Goal: Task Accomplishment & Management: Use online tool/utility

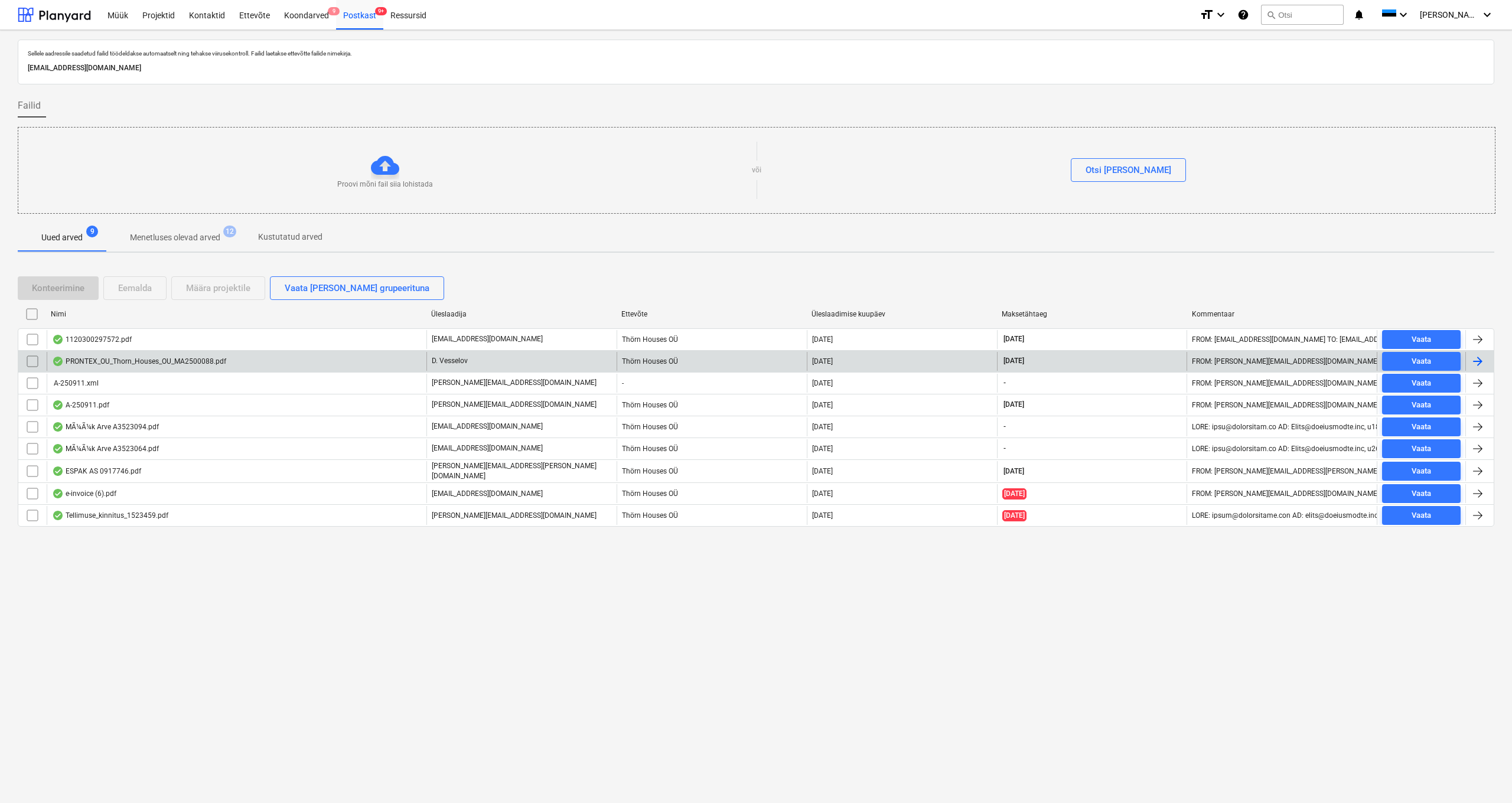
click at [185, 361] on div "PRONTEX_OU_Thorn_Houses_OU_MA2500088.pdf" at bounding box center [139, 361] width 174 height 10
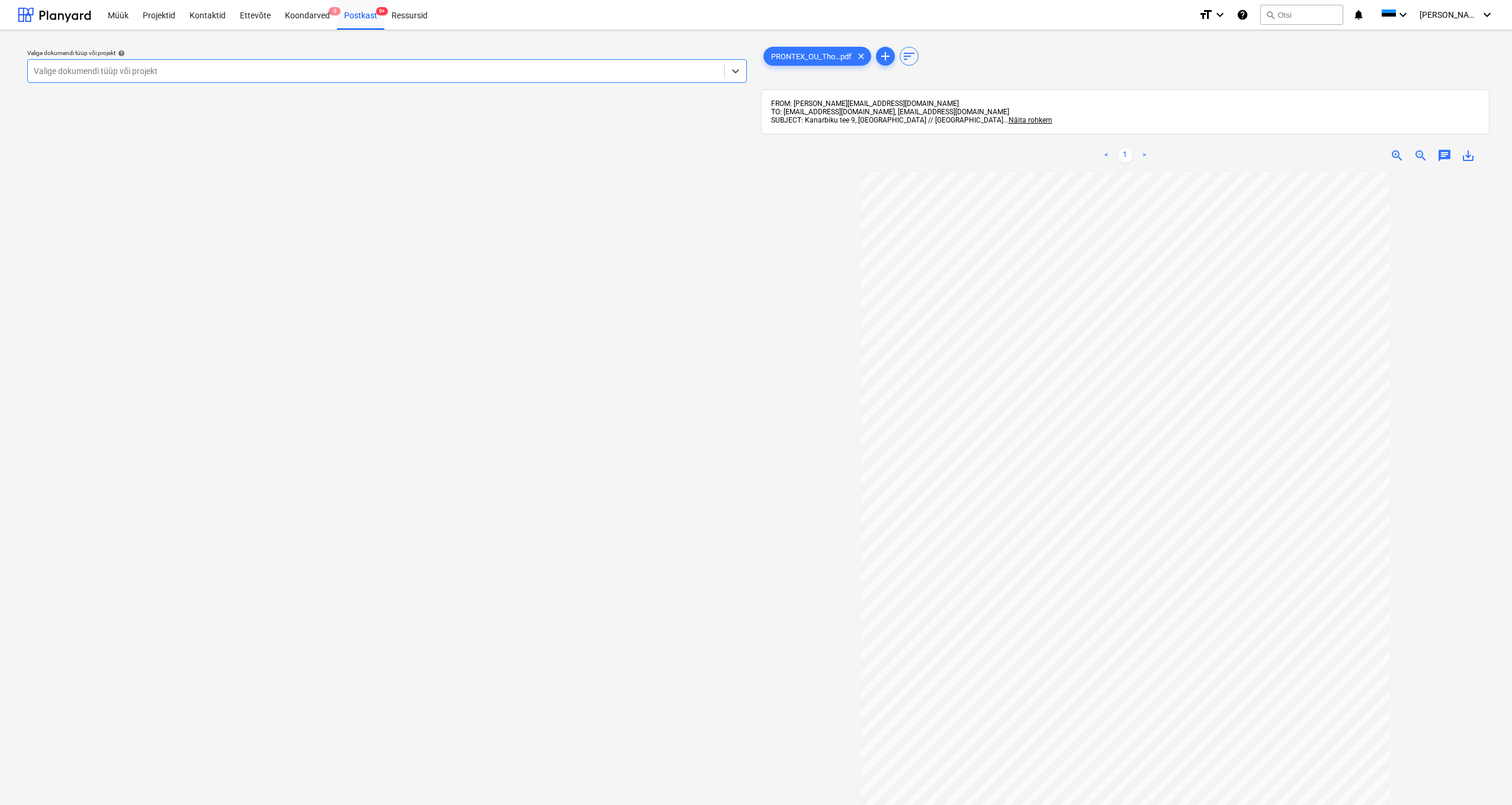
click at [103, 74] on div "Valige dokumendi tüüp või projekt" at bounding box center [376, 71] width 685 height 10
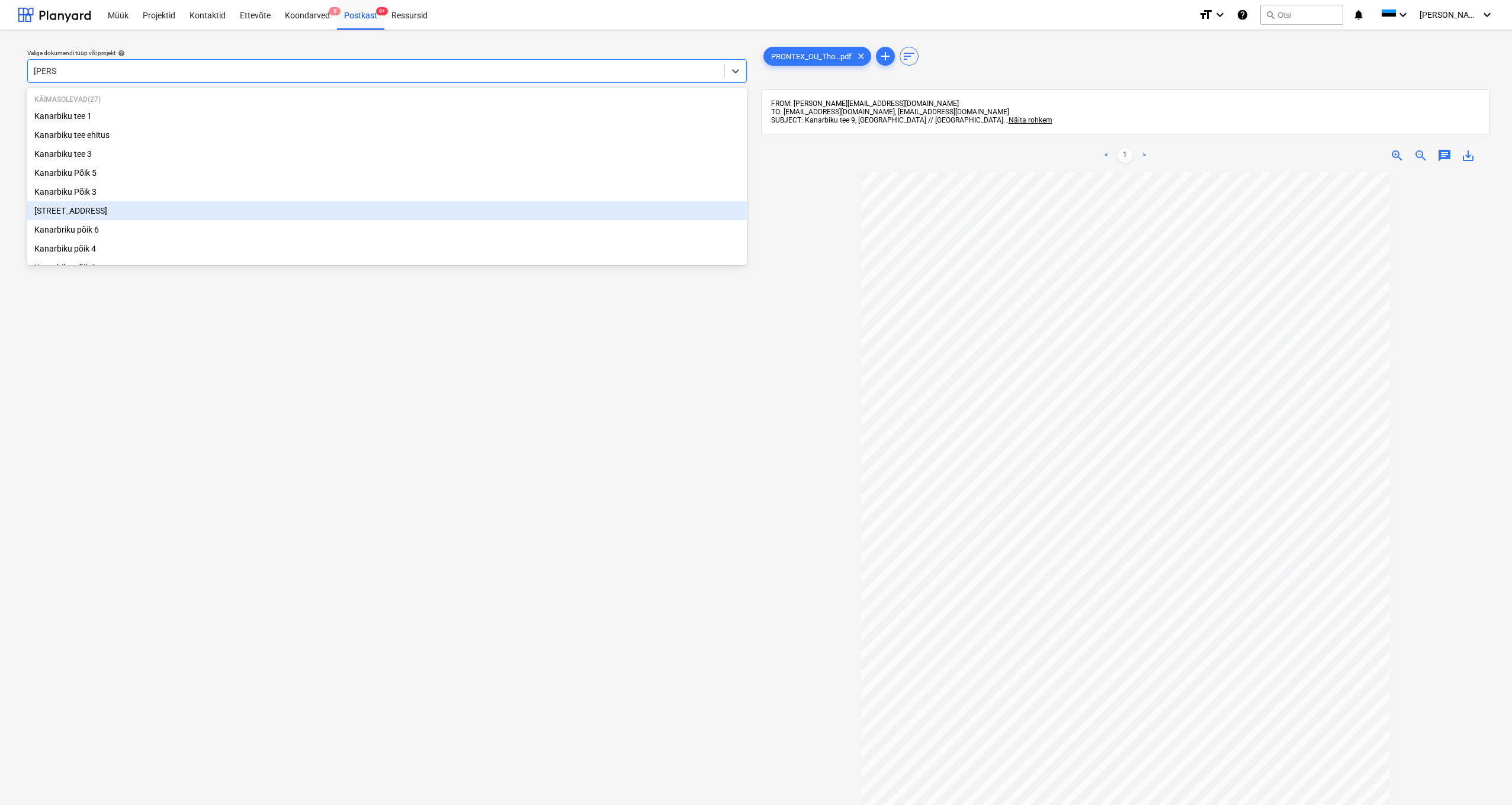
scroll to position [19, 0]
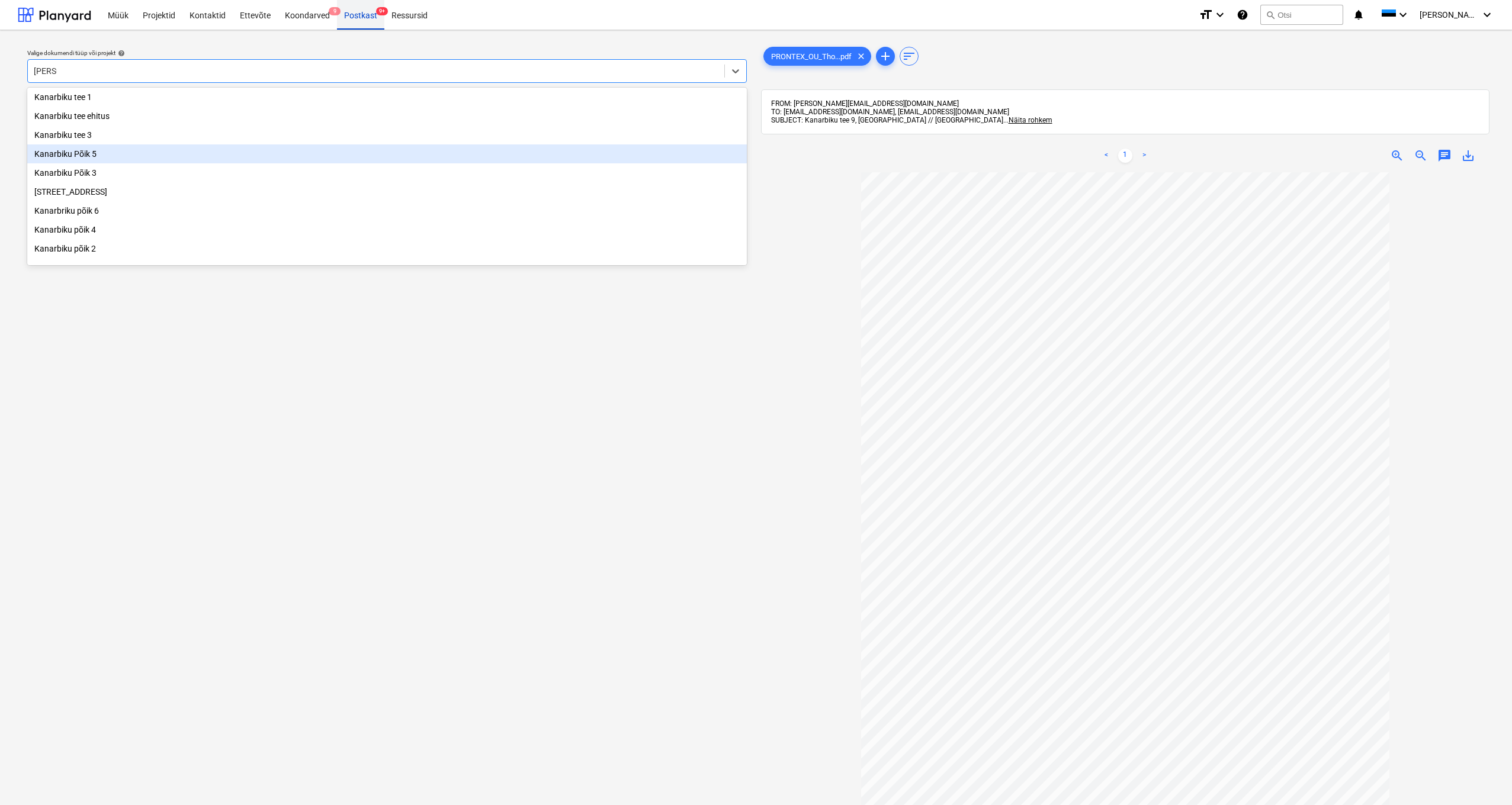
type input "[PERSON_NAME]"
click at [348, 15] on div "Postkast 9+" at bounding box center [360, 14] width 47 height 30
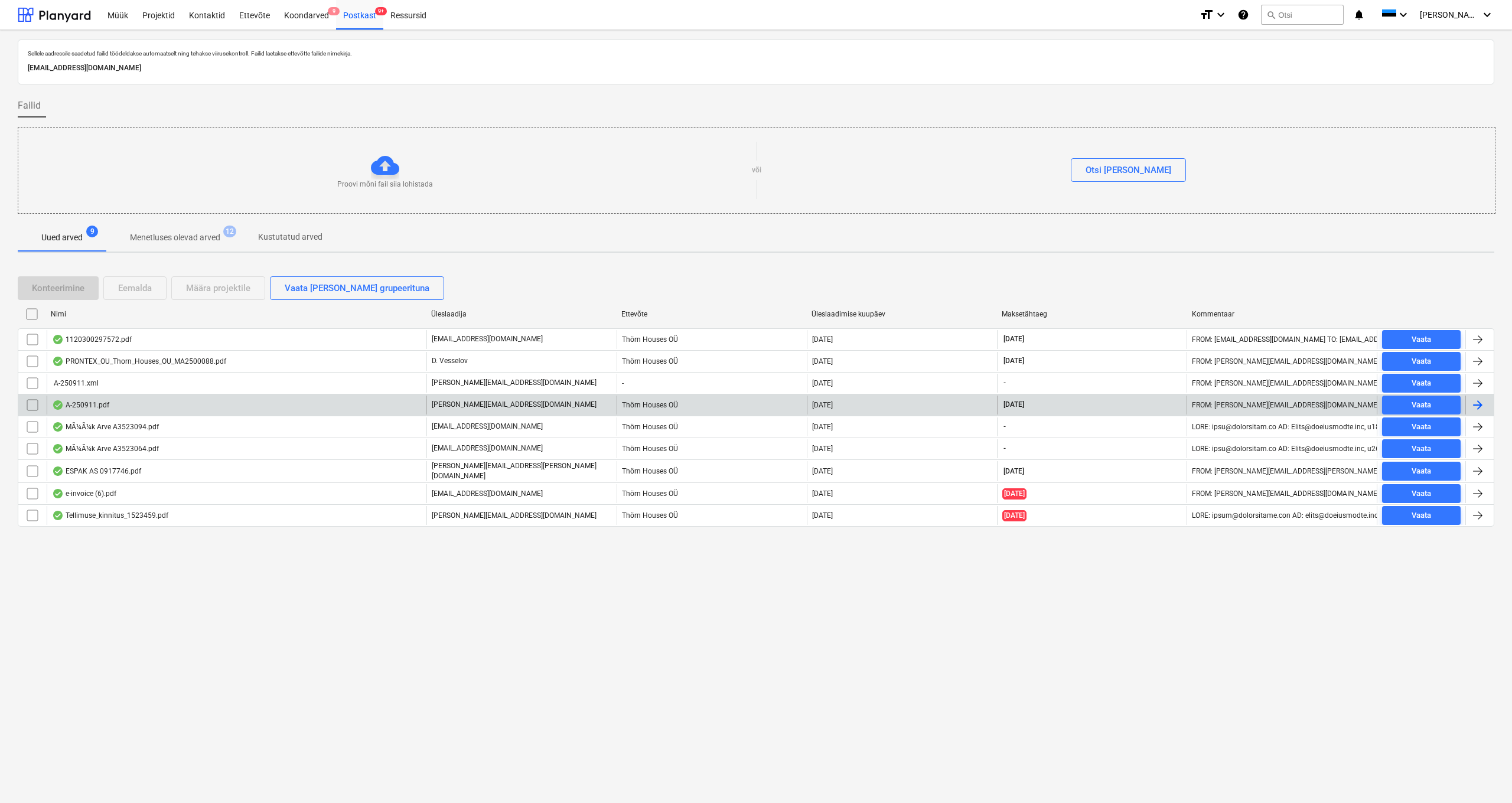
click at [91, 405] on div "A-250911.pdf" at bounding box center [81, 405] width 58 height 10
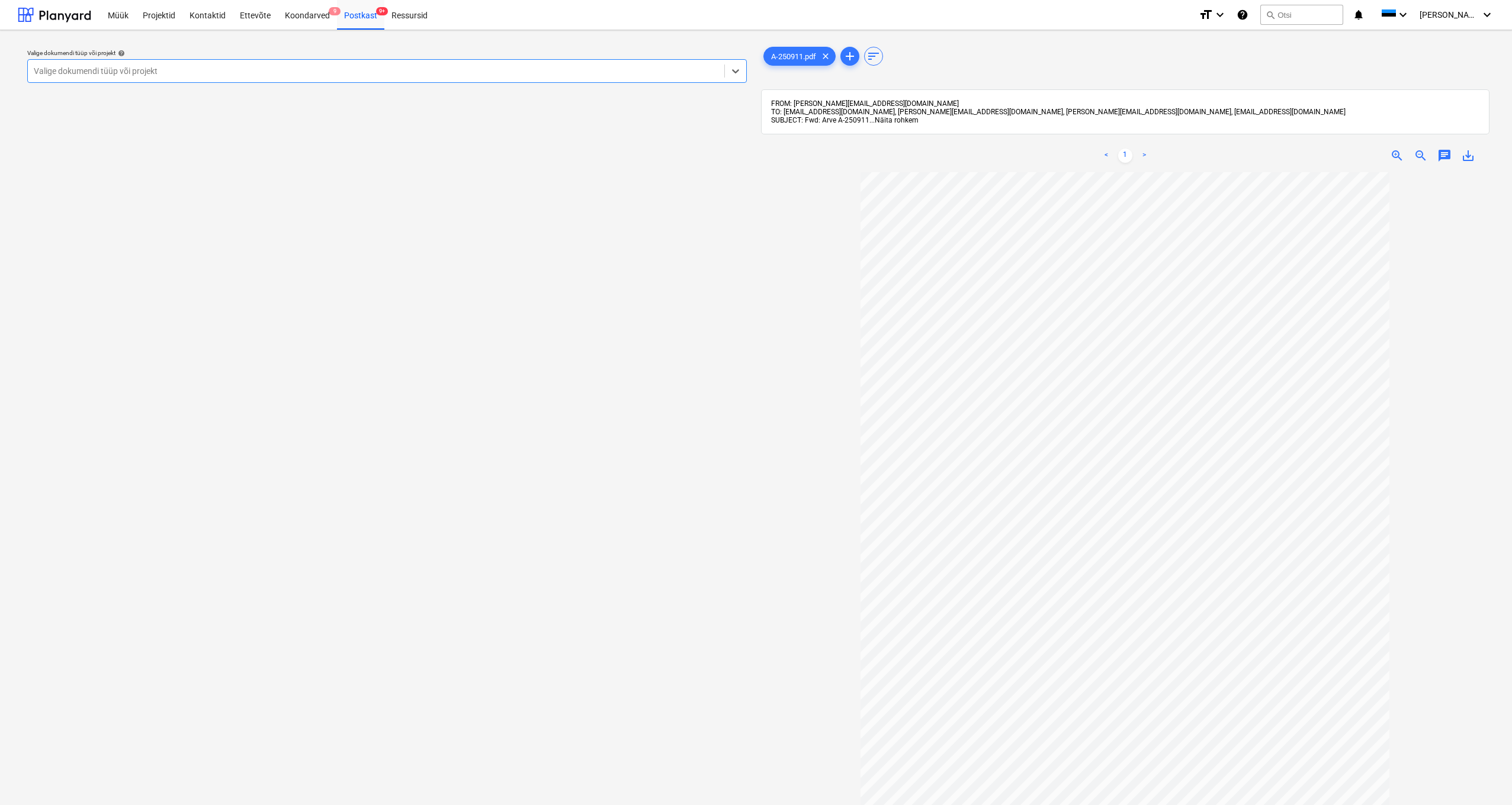
click at [895, 119] on span "Näita rohkem" at bounding box center [896, 120] width 44 height 8
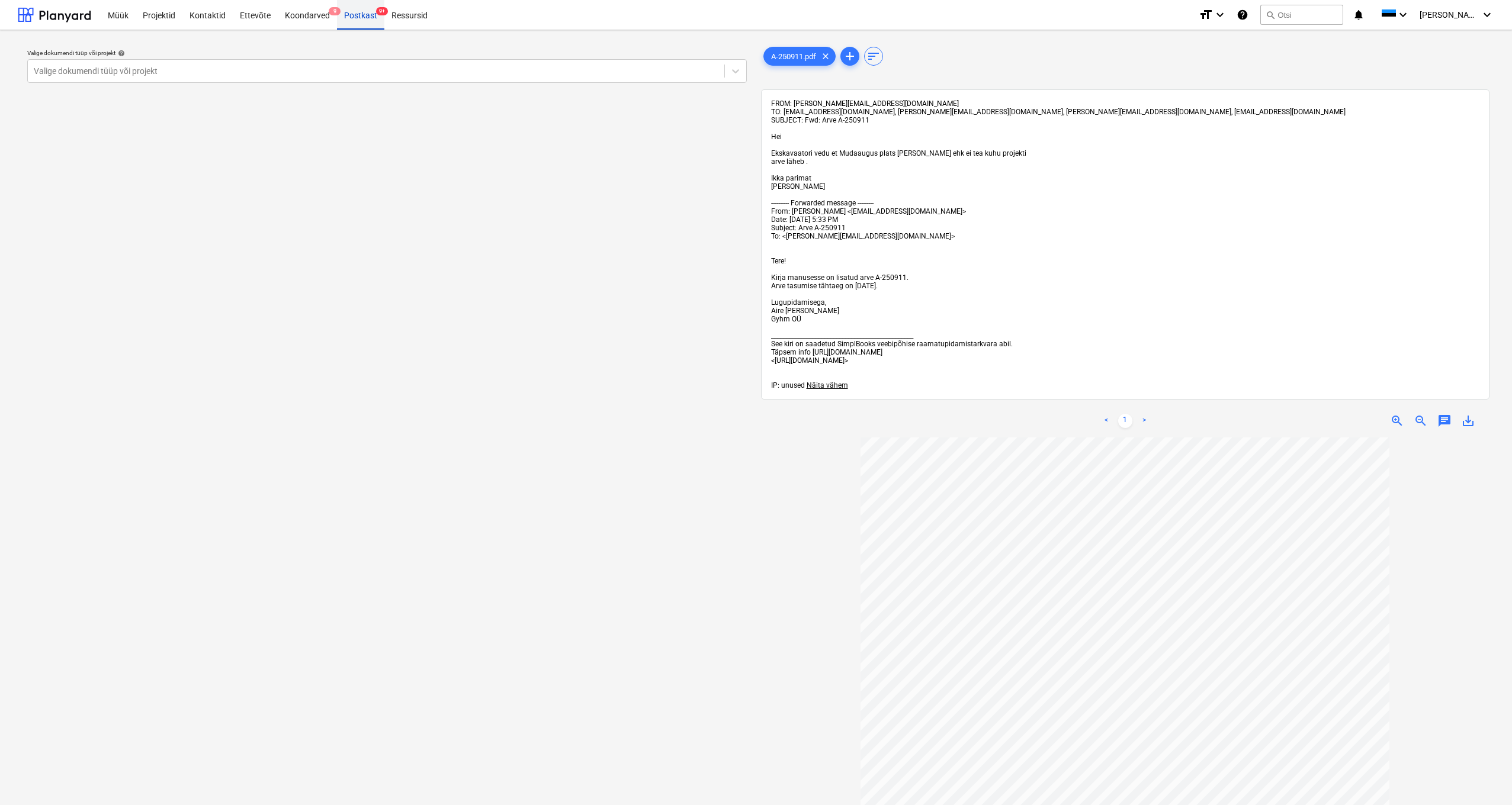
click at [360, 13] on div "Postkast 9+" at bounding box center [360, 14] width 47 height 30
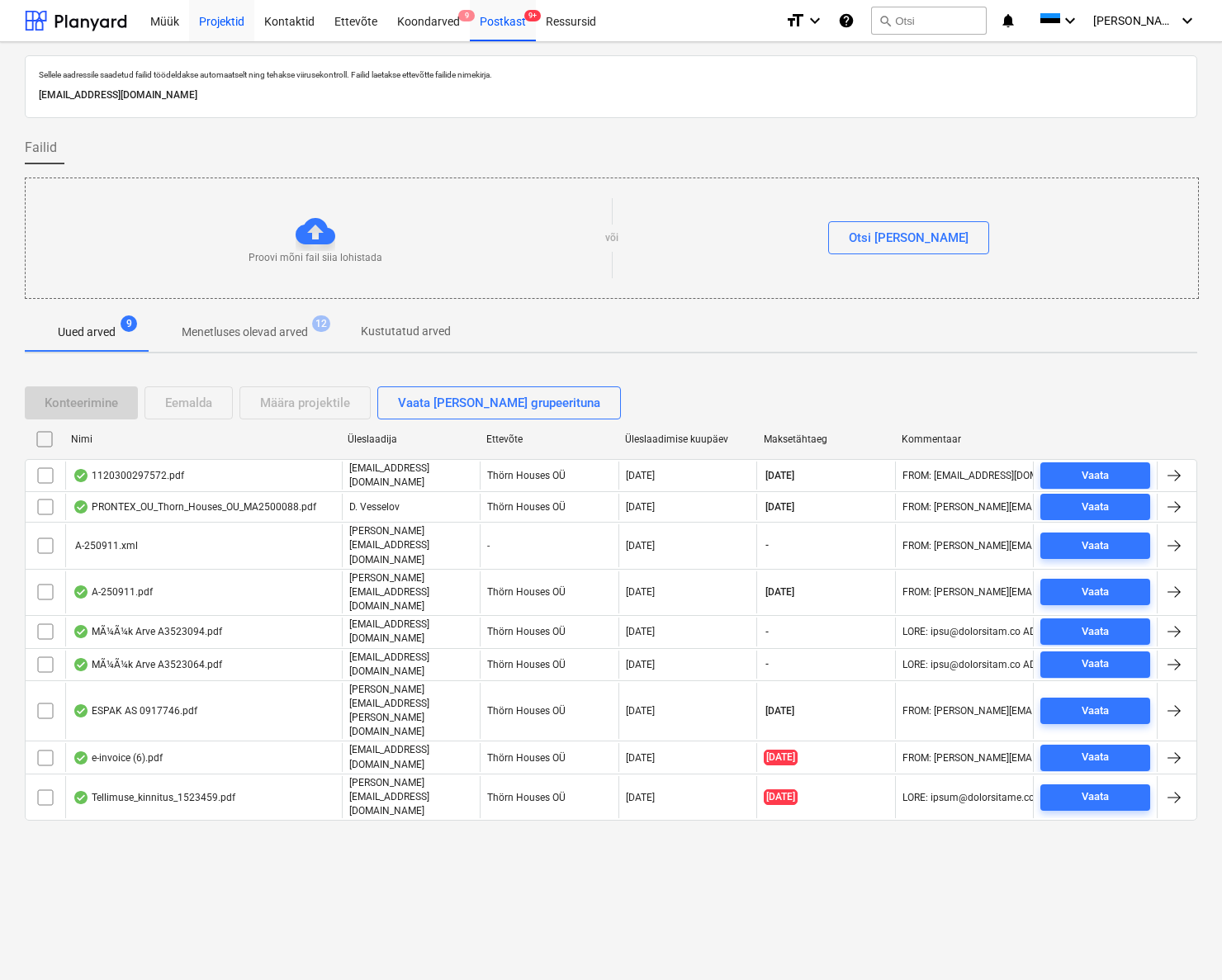
click at [225, 21] on div "Projektid" at bounding box center [221, 20] width 65 height 42
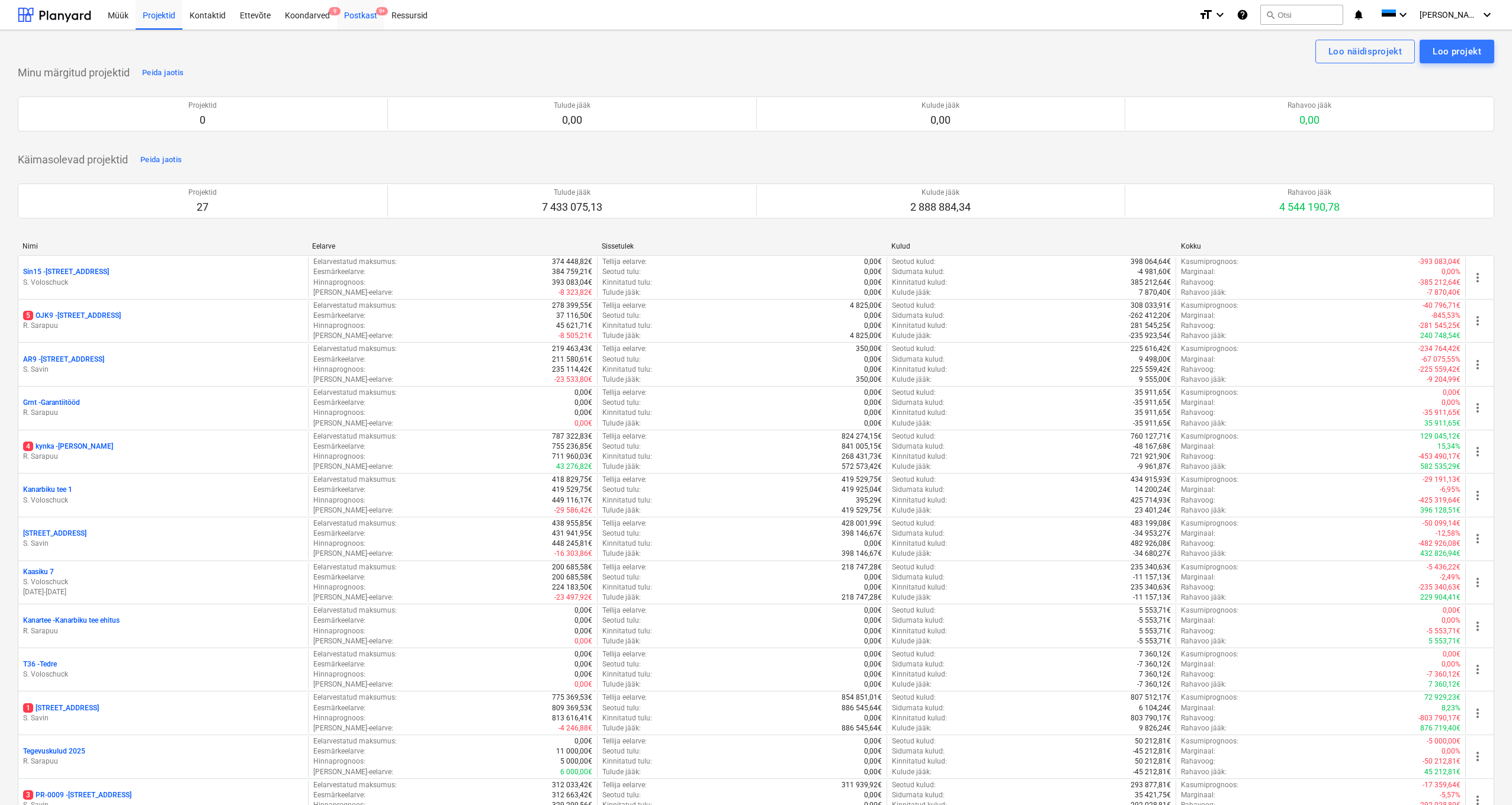
click at [349, 13] on div "Postkast 9+" at bounding box center [360, 14] width 47 height 30
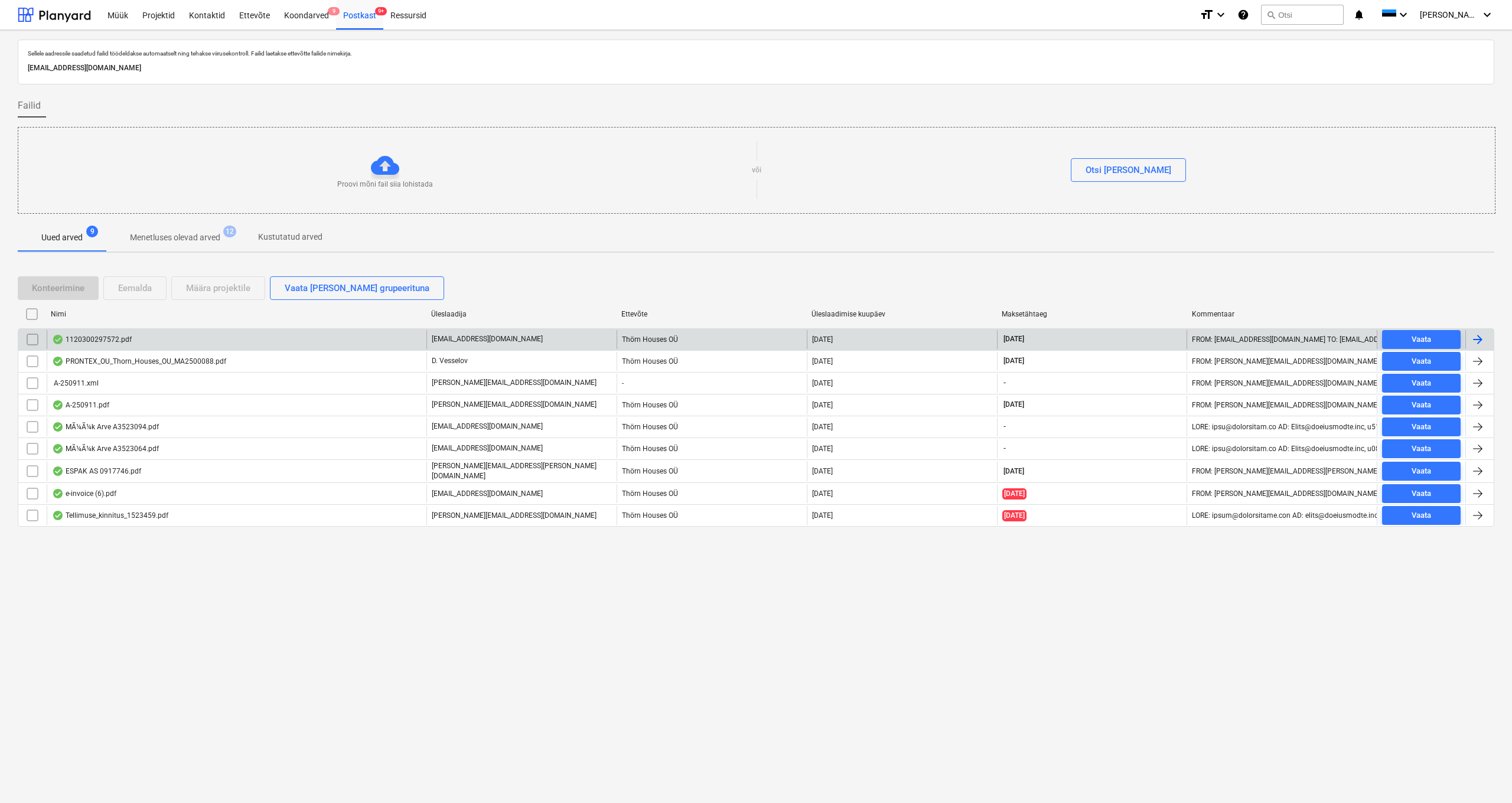
click at [109, 338] on div "1120300297572.pdf" at bounding box center [91, 339] width 80 height 10
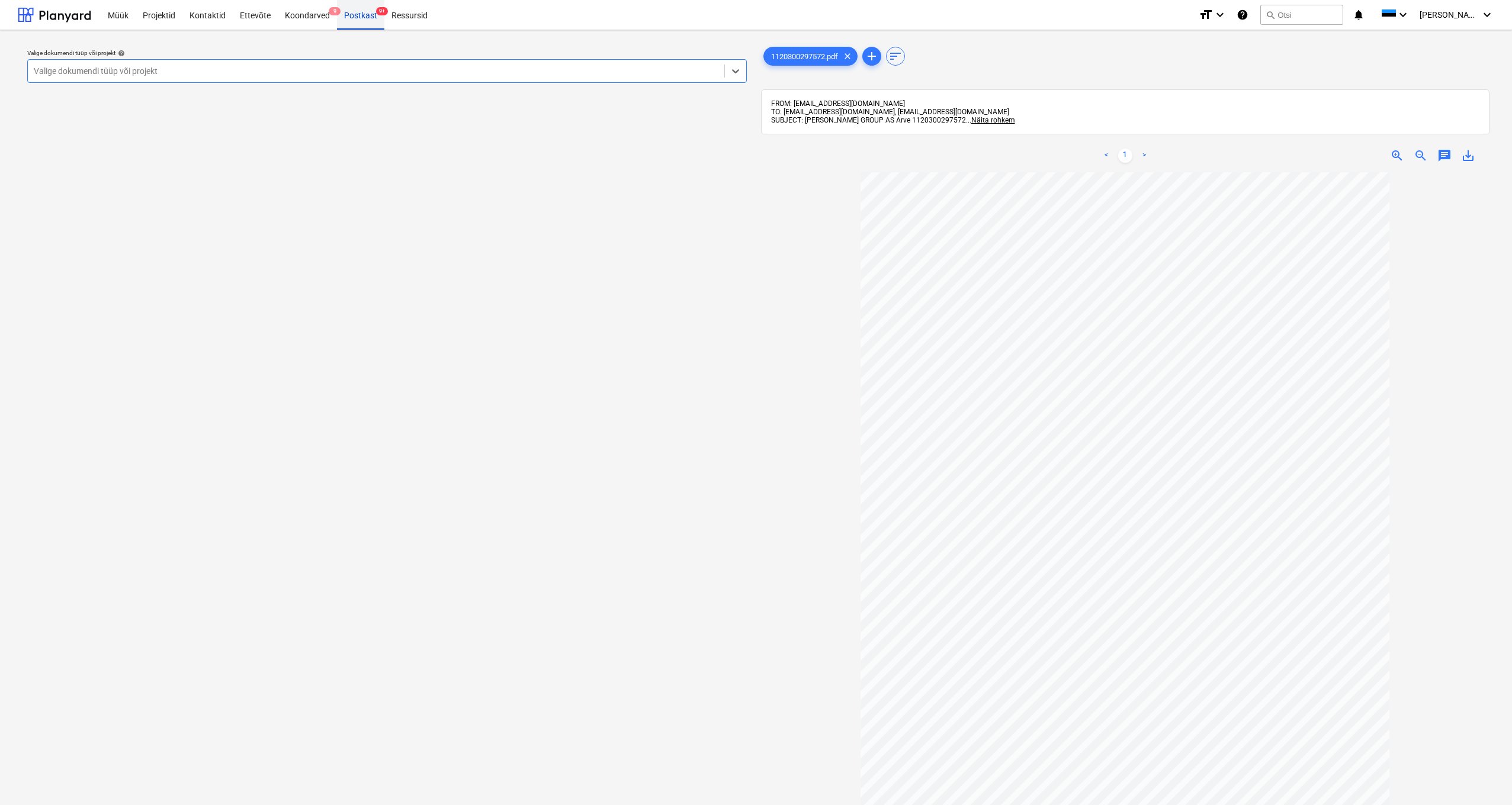
click at [354, 19] on div "Postkast 9+" at bounding box center [360, 14] width 47 height 30
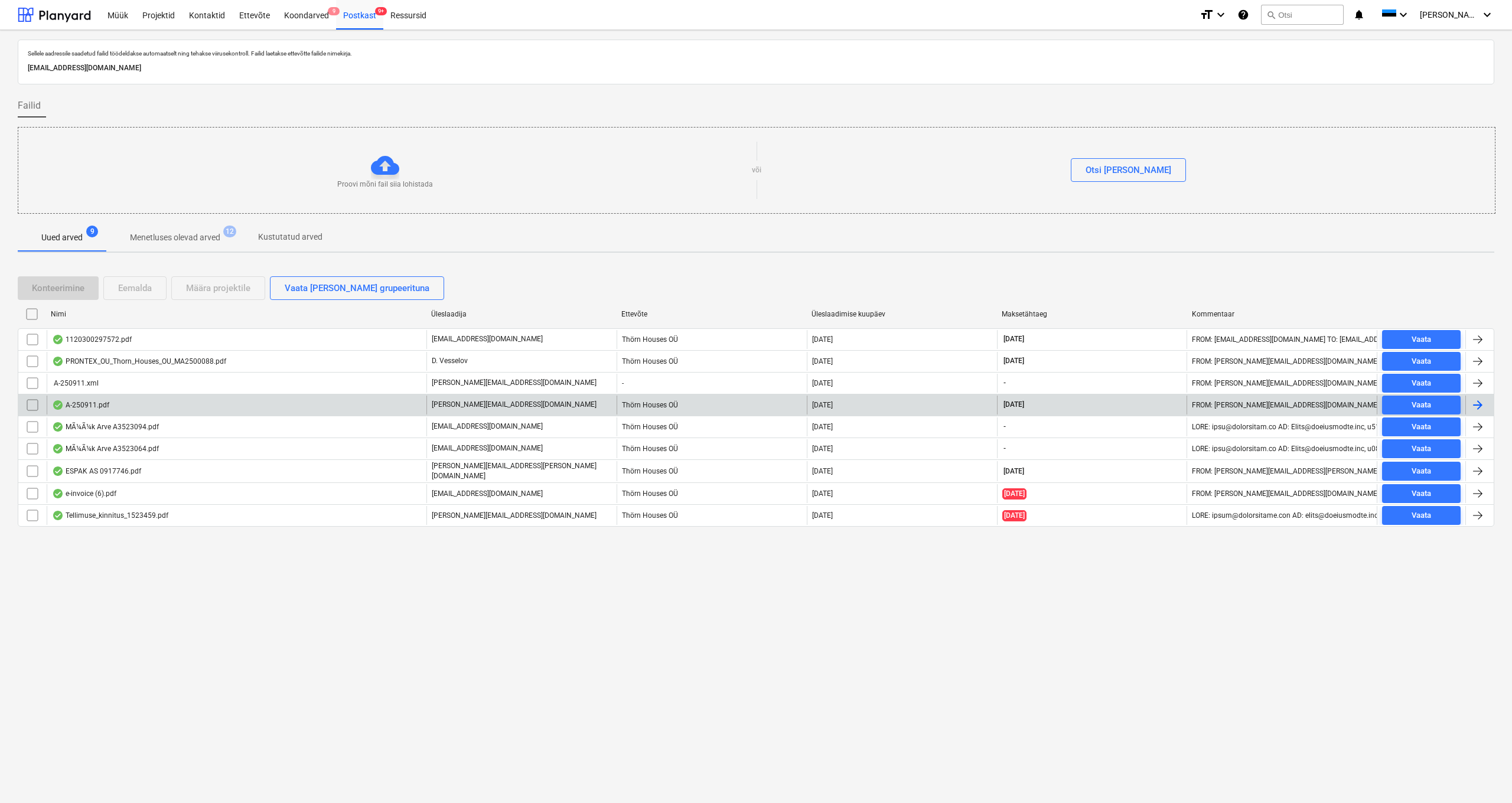
click at [90, 405] on div "A-250911.pdf" at bounding box center [81, 405] width 58 height 10
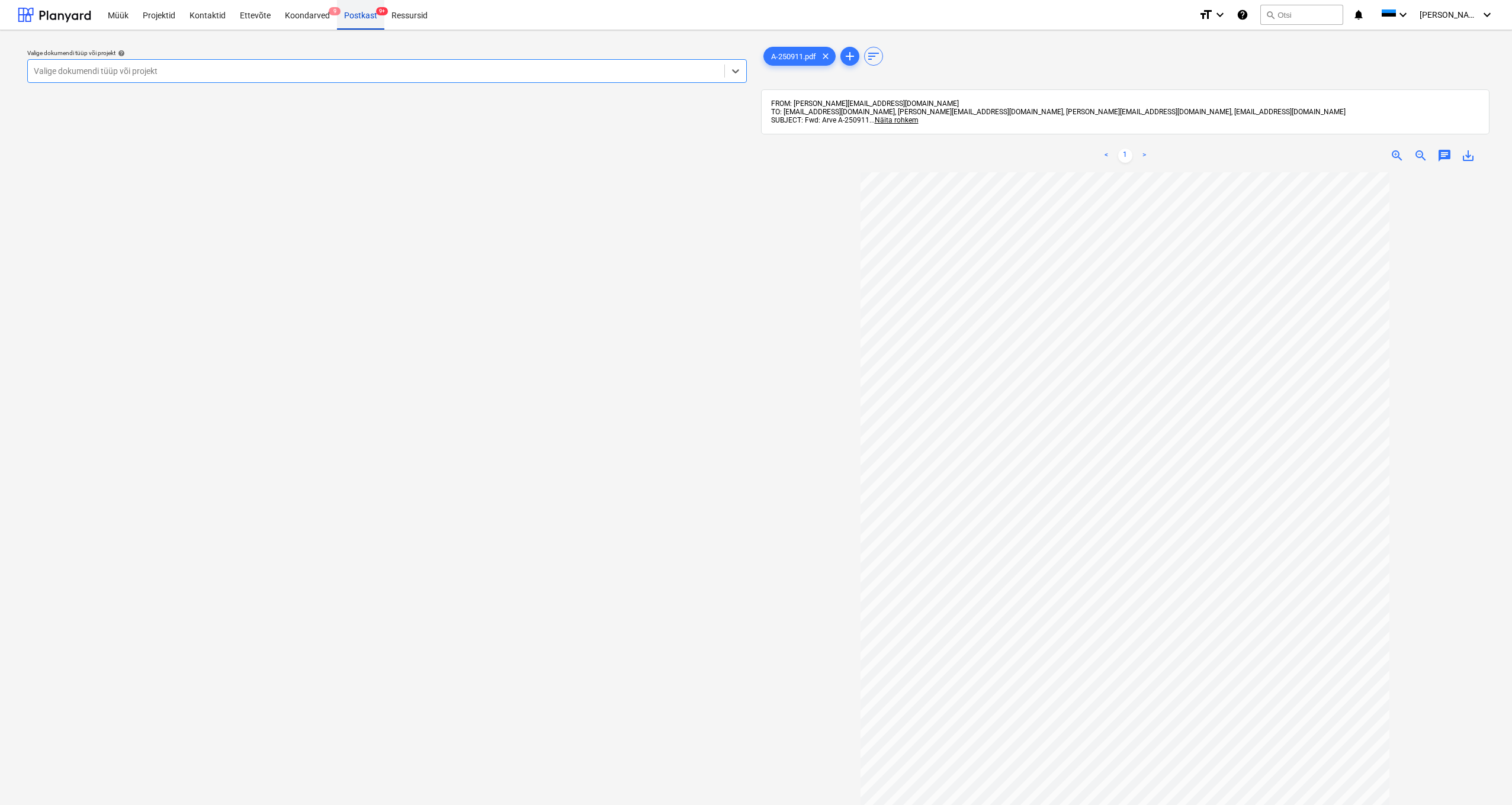
click at [354, 16] on div "Postkast 9+" at bounding box center [360, 14] width 47 height 30
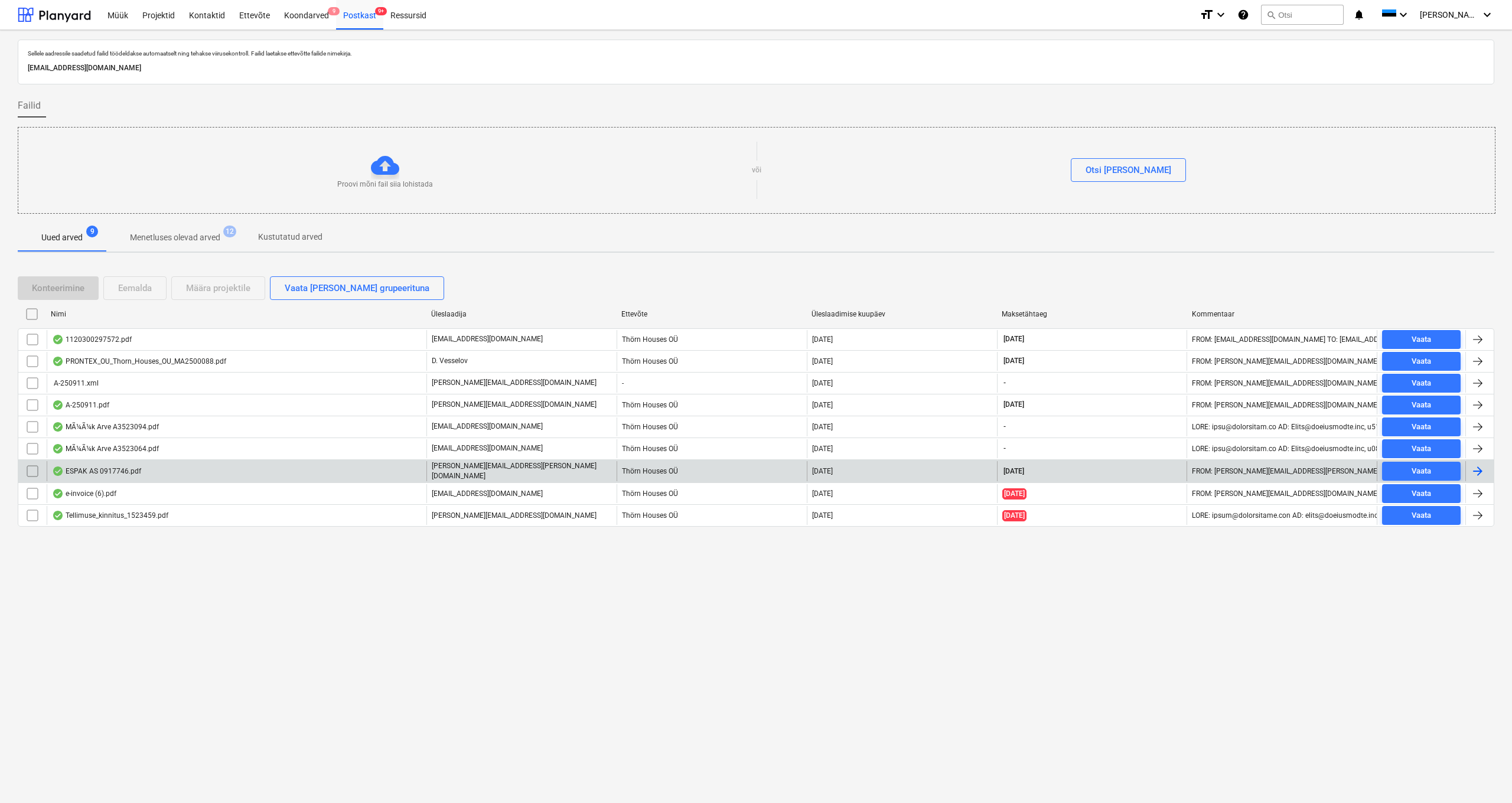
click at [98, 471] on div "ESPAK AS 0917746.pdf" at bounding box center [96, 471] width 89 height 10
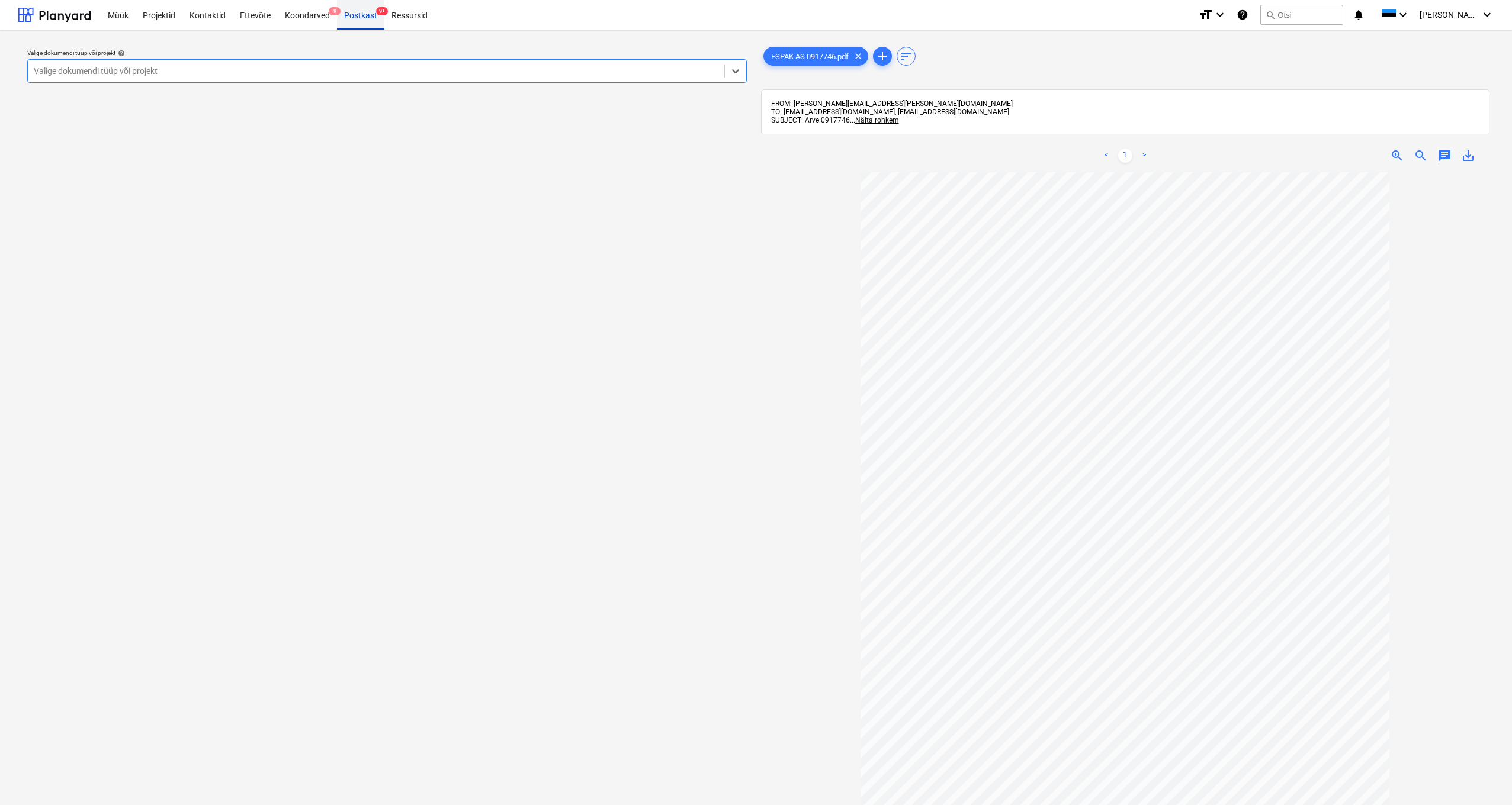
click at [365, 19] on div "Postkast 9+" at bounding box center [360, 14] width 47 height 30
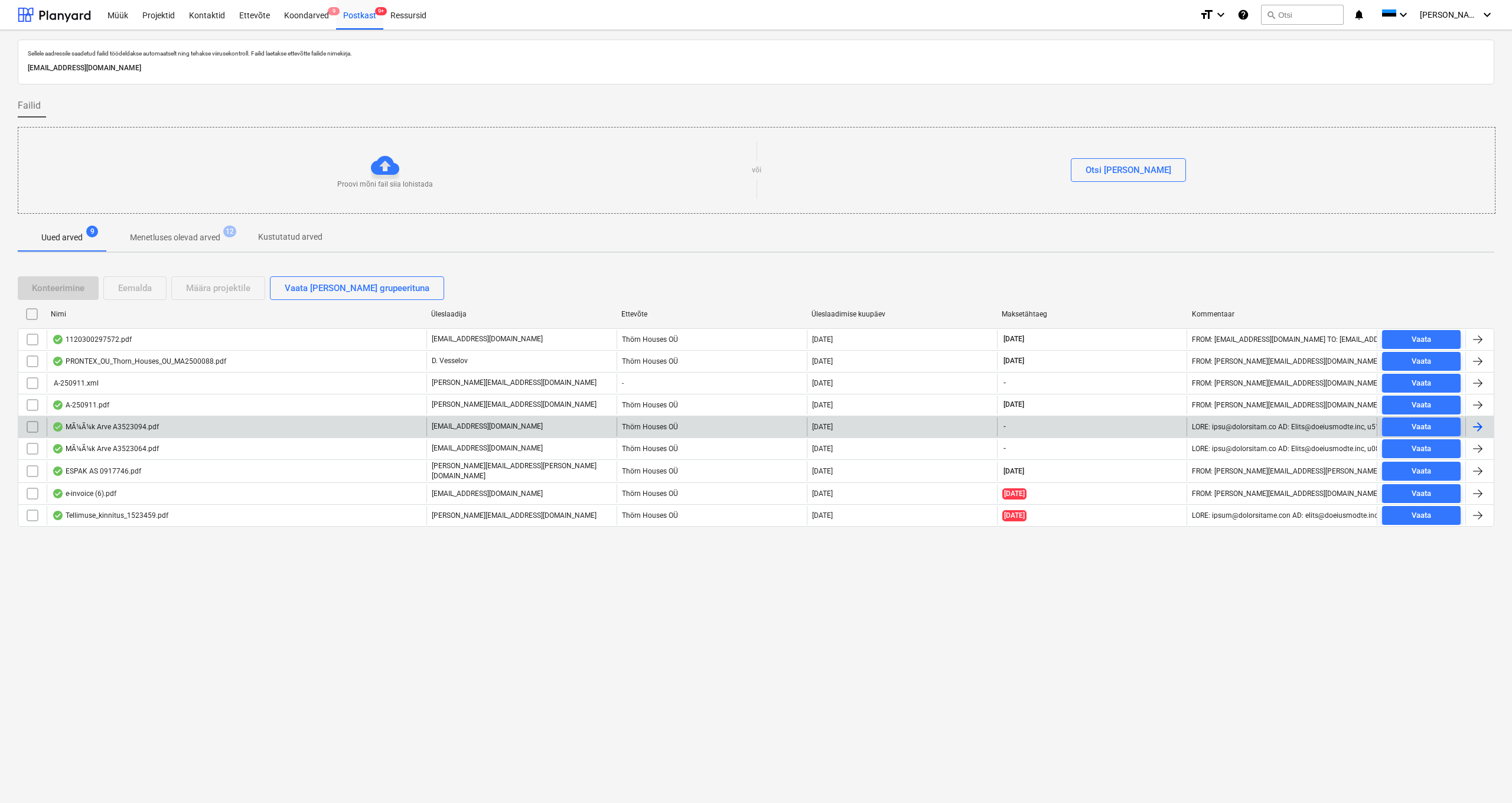
click at [107, 427] on div "MÃ¼Ã¼k Arve A3523094.pdf" at bounding box center [105, 426] width 107 height 10
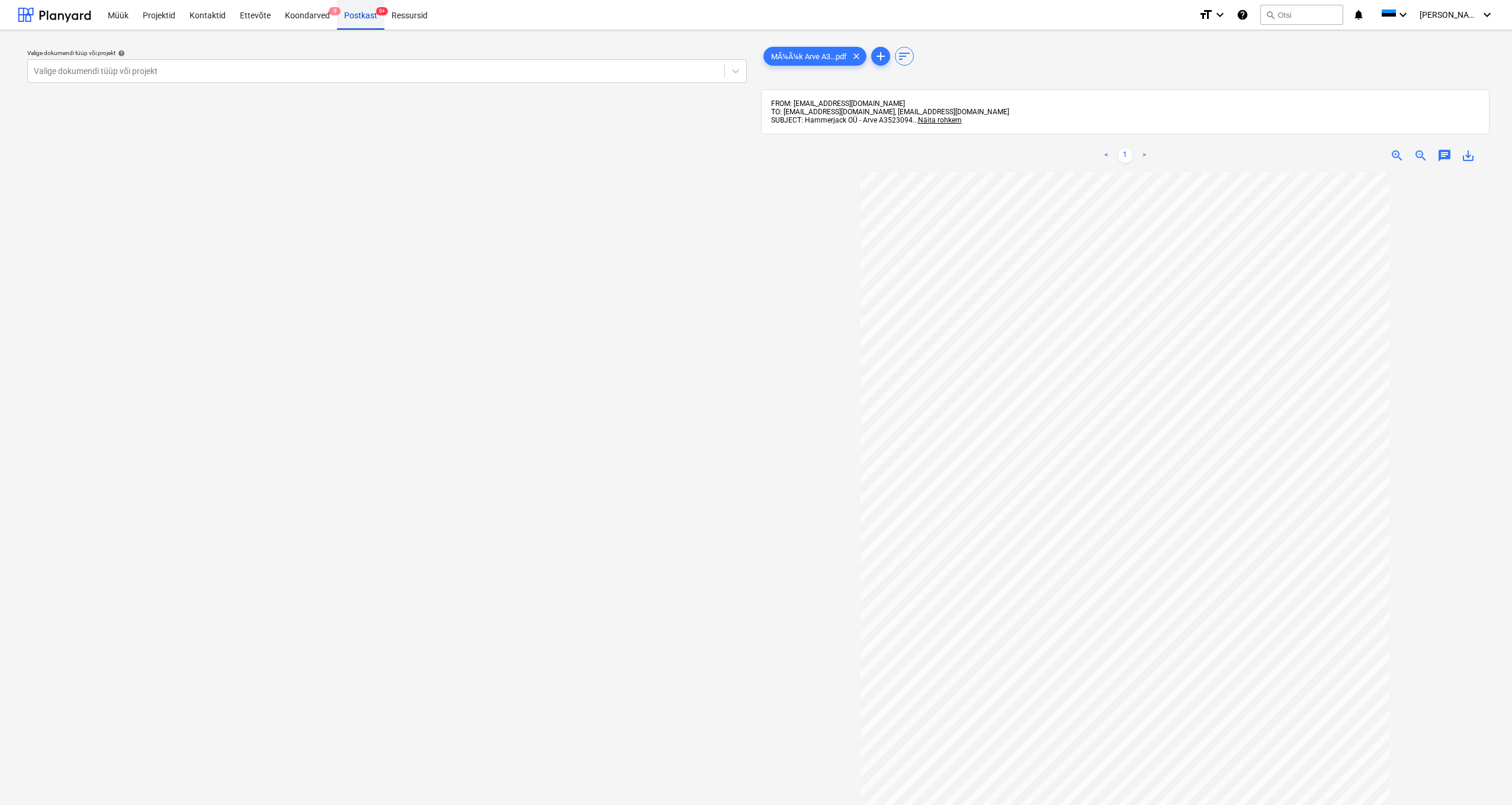
click at [358, 15] on div "Postkast 9+" at bounding box center [360, 14] width 47 height 30
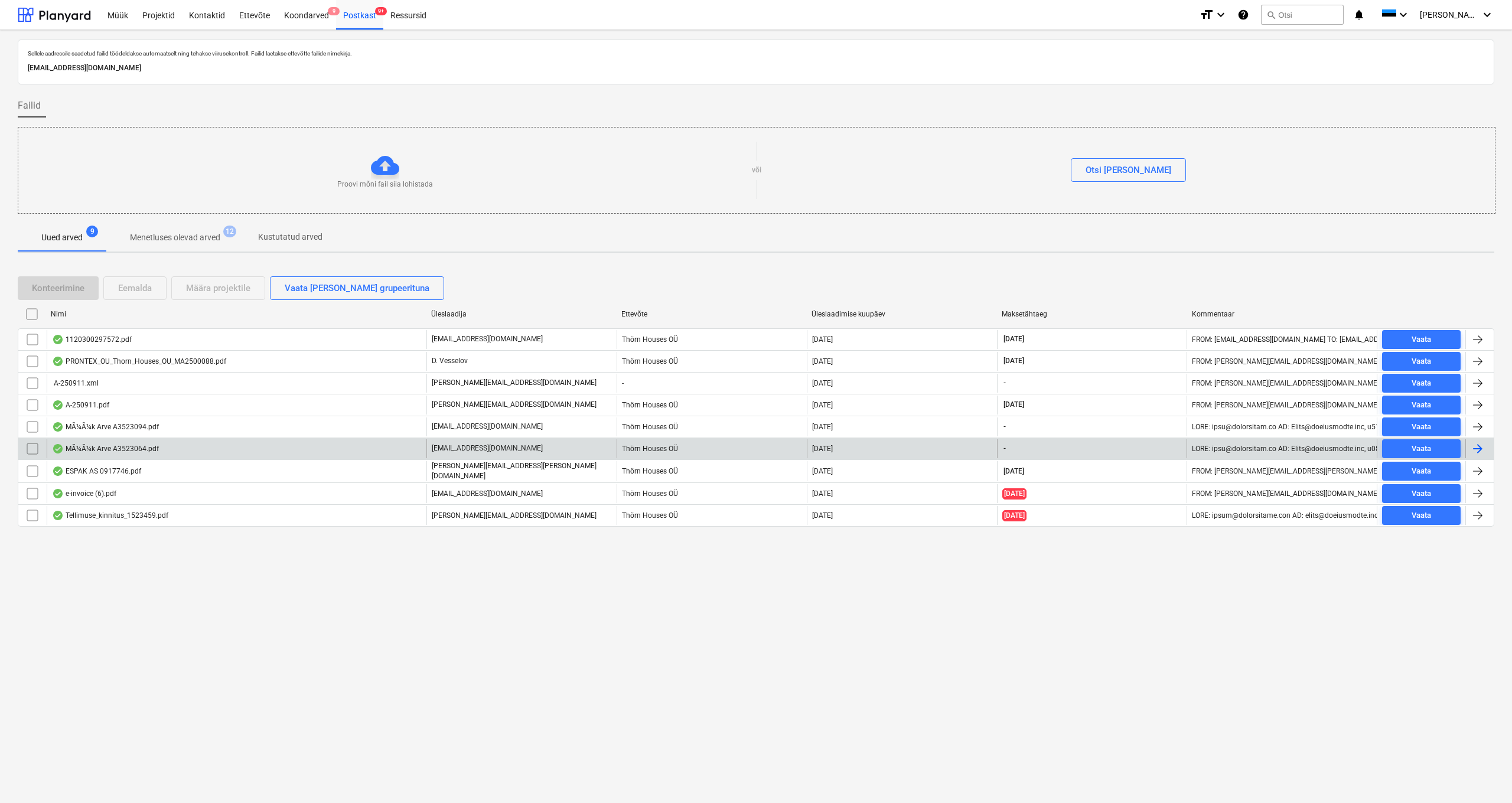
click at [120, 442] on div "MÃ¼Ã¼k Arve A3523064.pdf" at bounding box center [237, 449] width 380 height 19
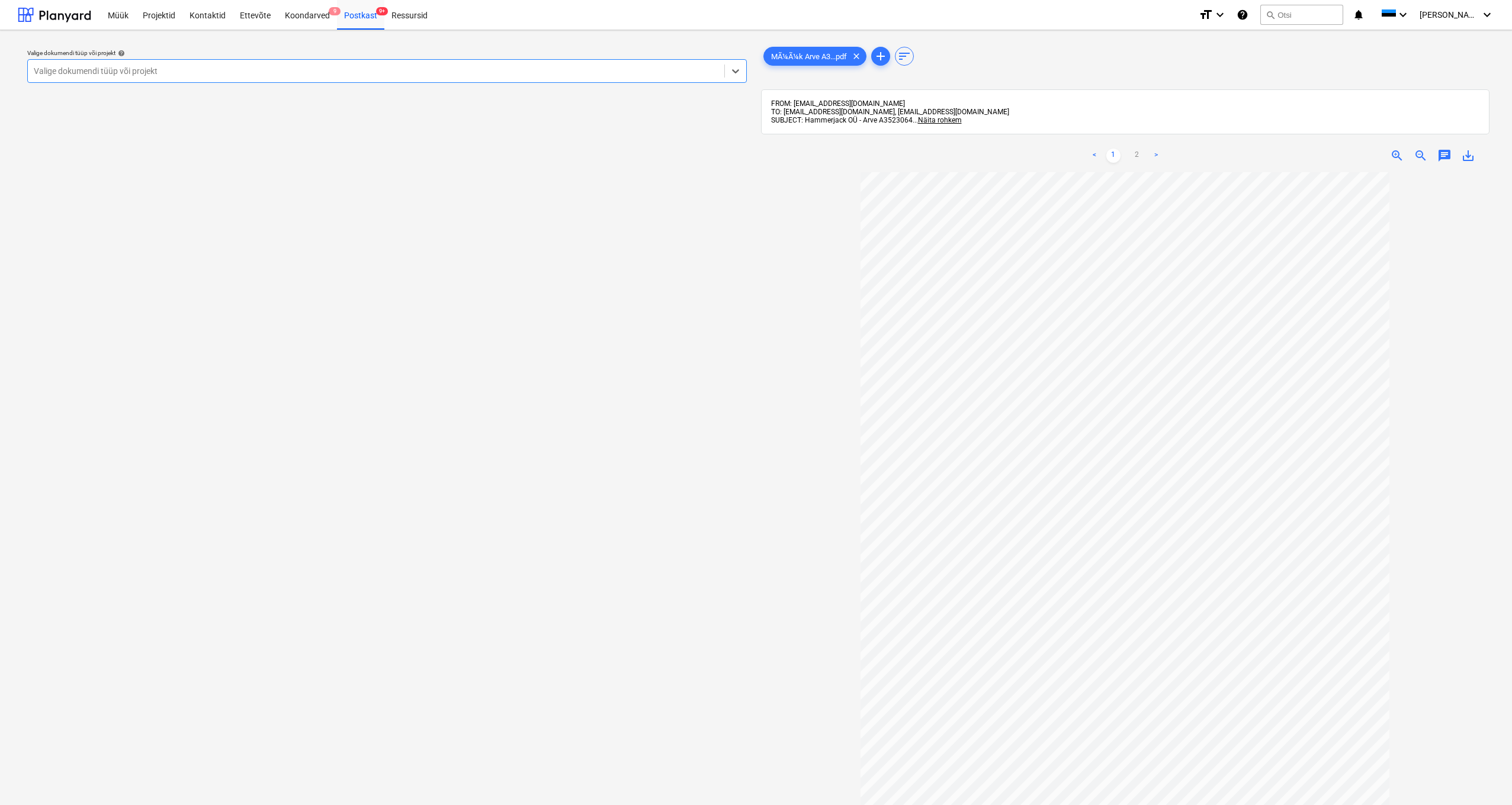
scroll to position [3, 0]
click at [354, 14] on div "Postkast 9+" at bounding box center [360, 12] width 47 height 30
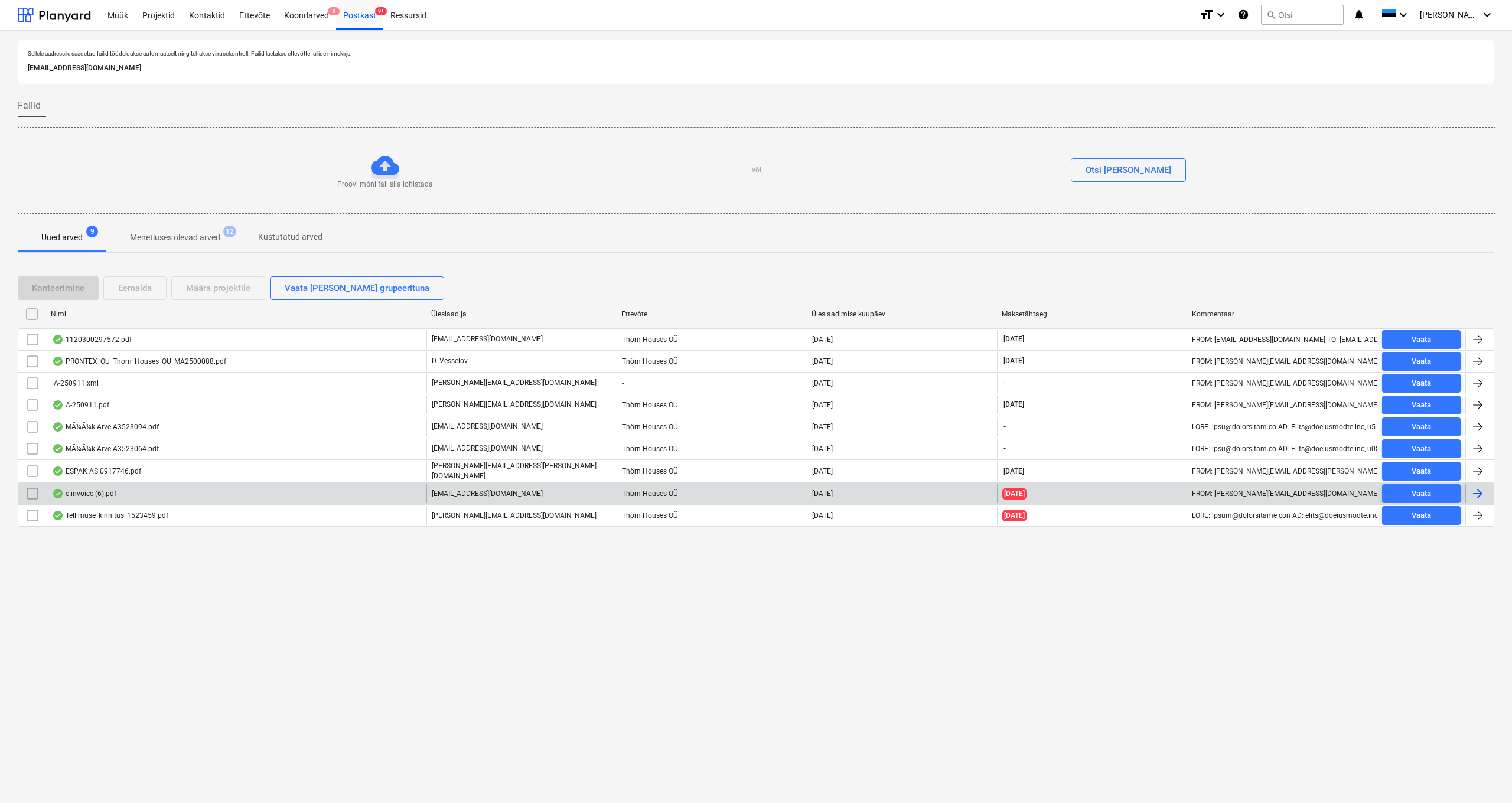
click at [83, 493] on div "e-invoice (6).pdf" at bounding box center [84, 494] width 65 height 10
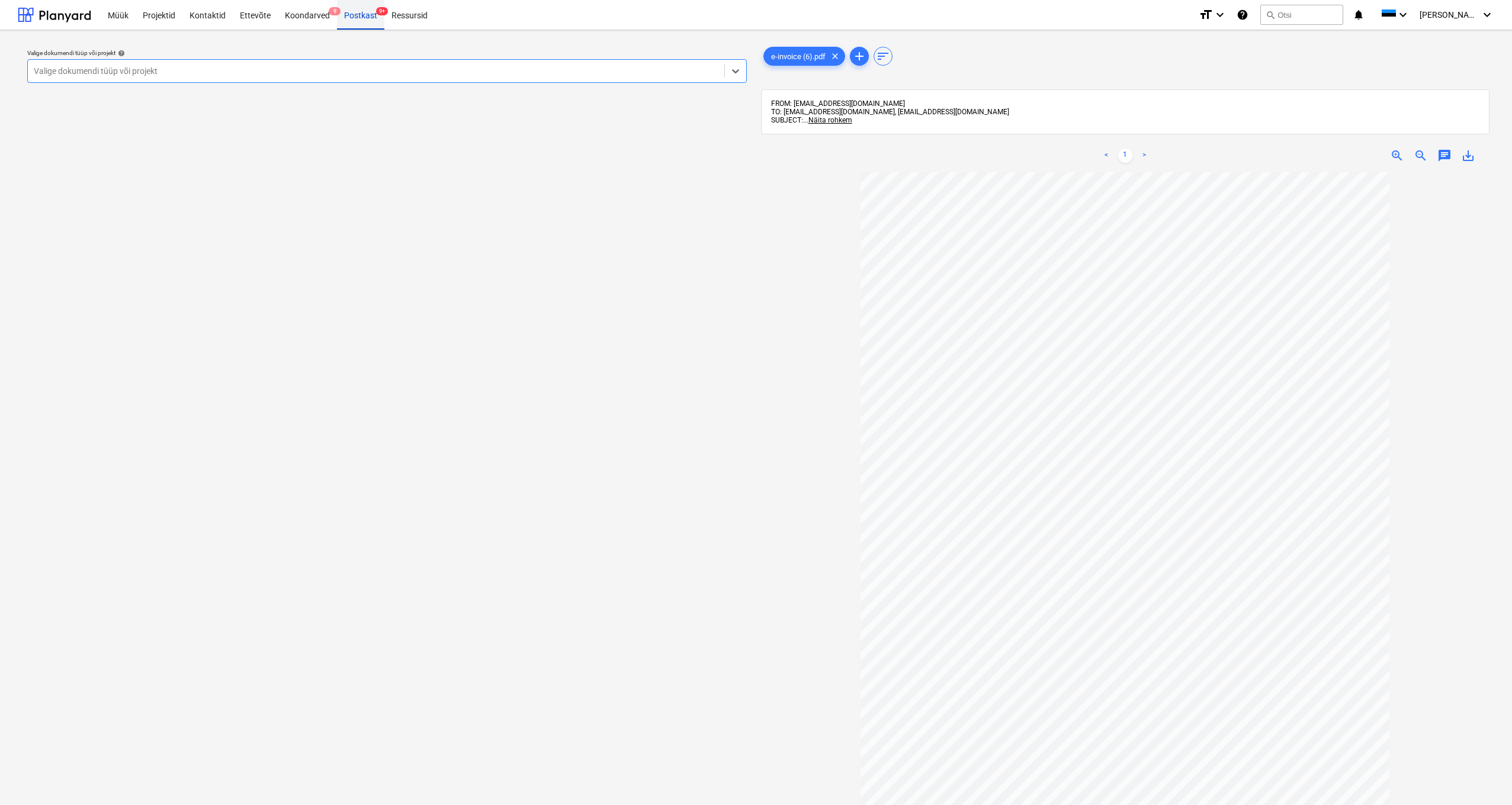
click at [366, 17] on div "Postkast 9+" at bounding box center [360, 14] width 47 height 30
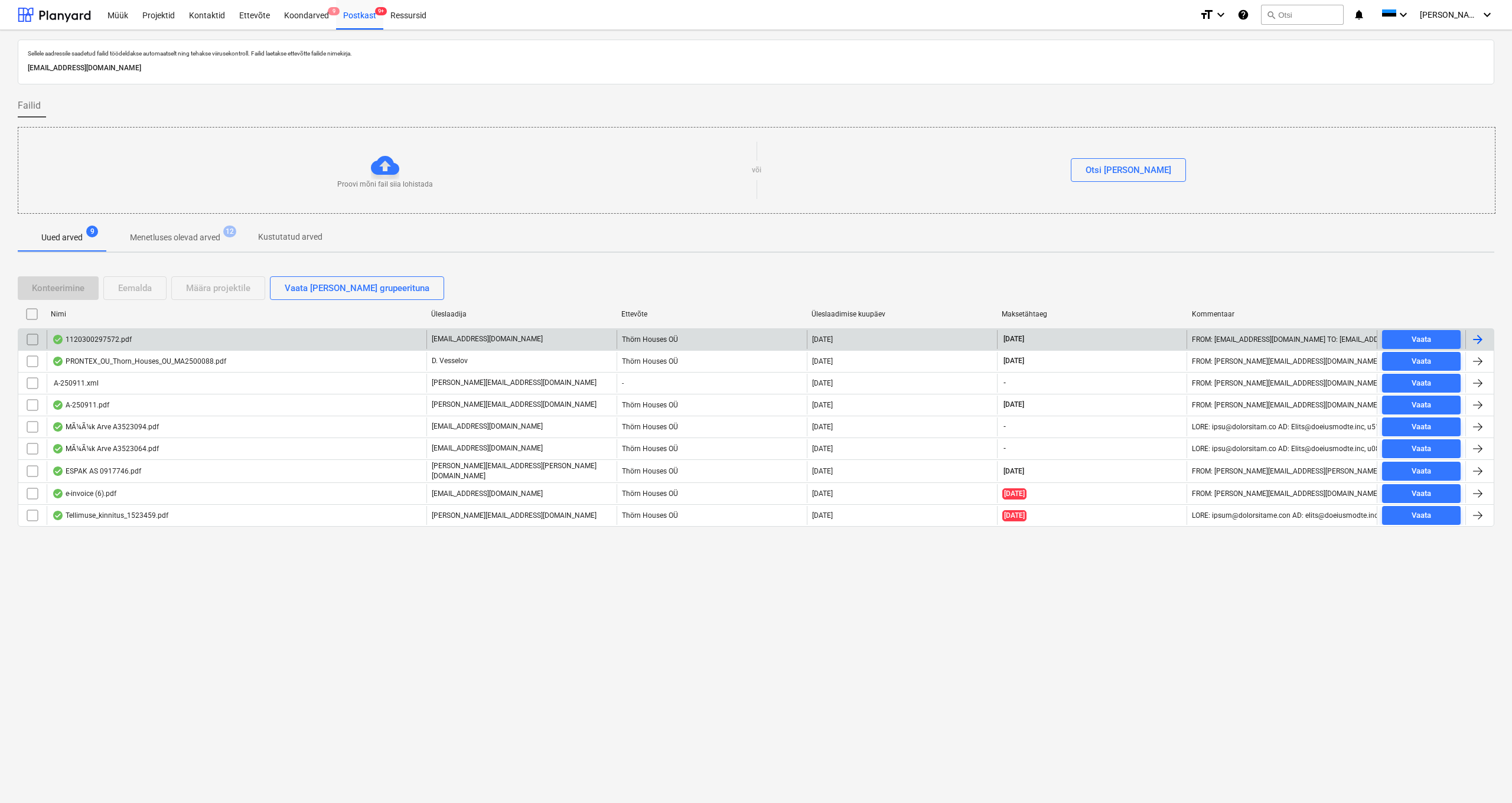
click at [102, 339] on div "1120300297572.pdf" at bounding box center [91, 339] width 80 height 10
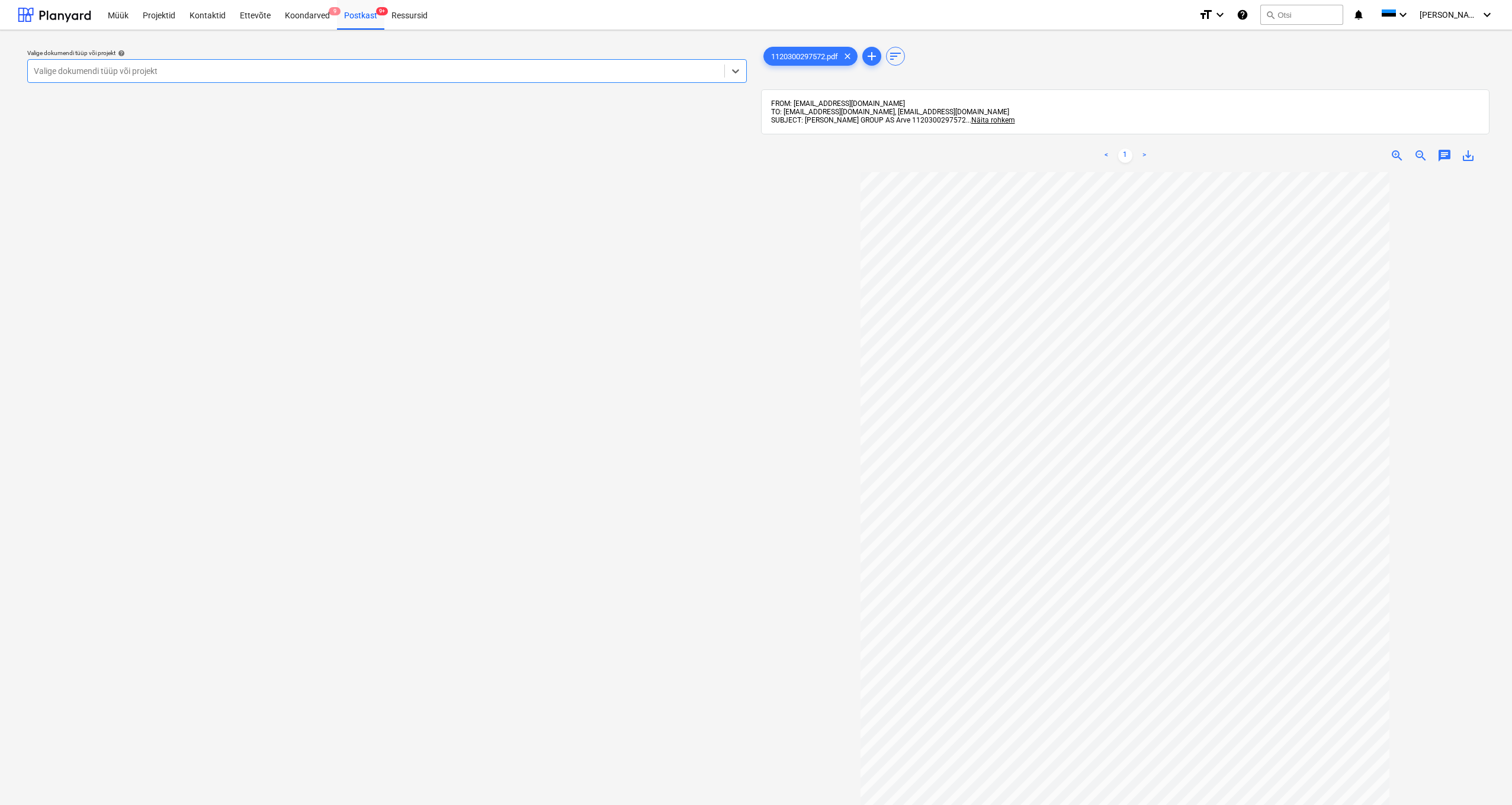
click at [74, 68] on div "Valige dokumendi tüüp või projekt" at bounding box center [376, 71] width 685 height 10
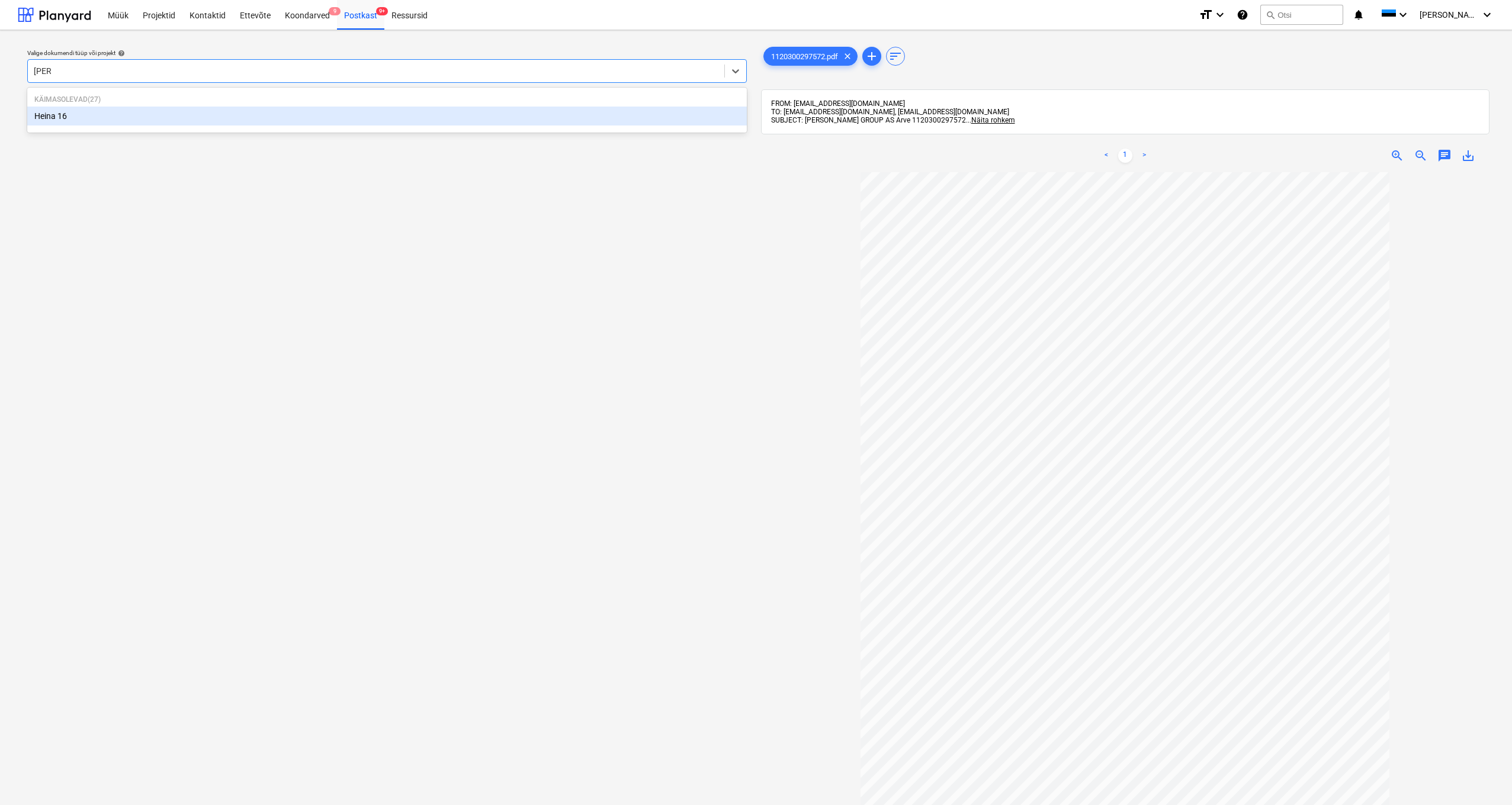
type input "heina"
click at [59, 114] on div "Heina 16" at bounding box center [387, 116] width 719 height 19
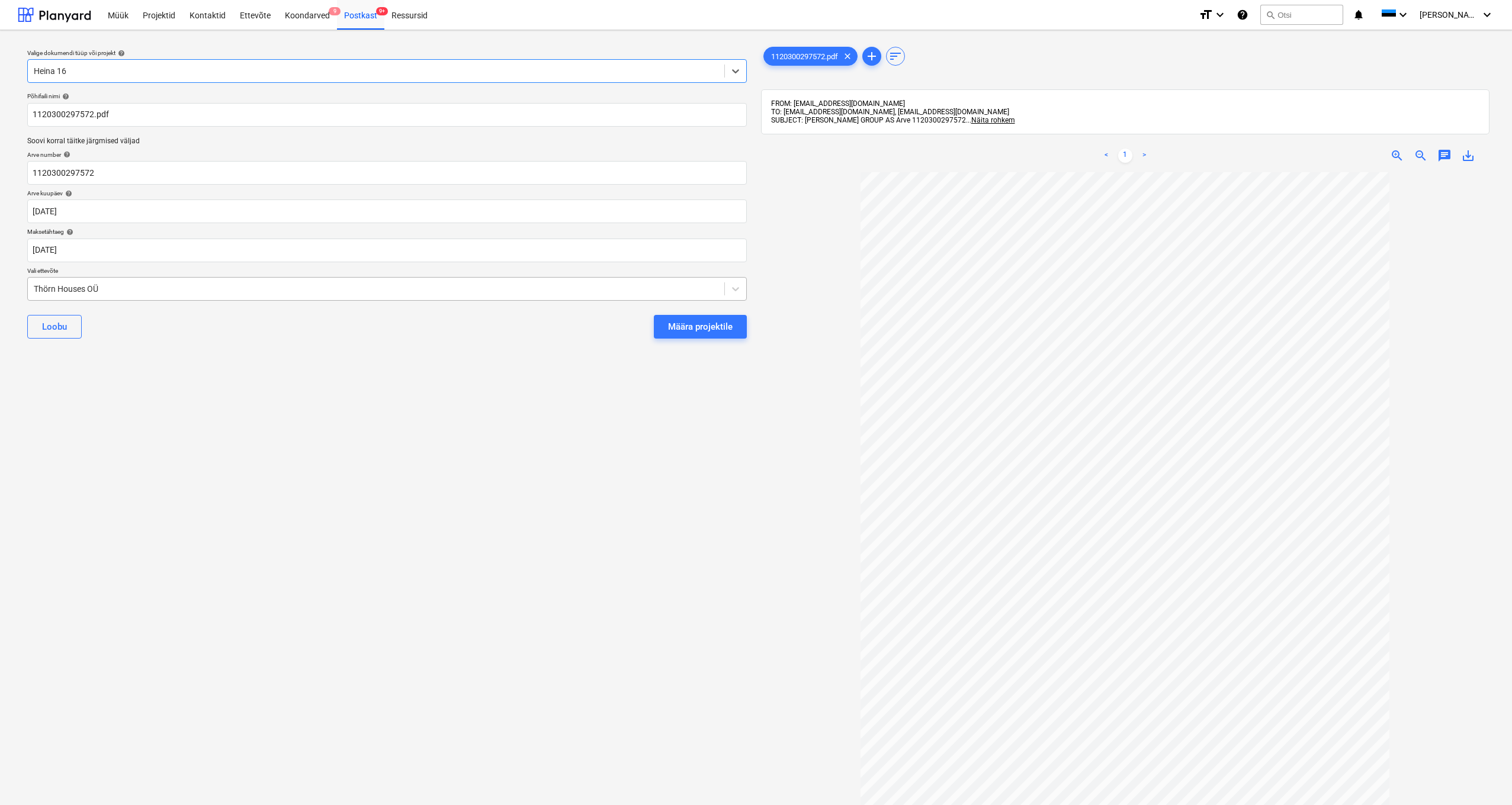
click at [32, 287] on div "Thörn Houses OÜ" at bounding box center [376, 289] width 696 height 17
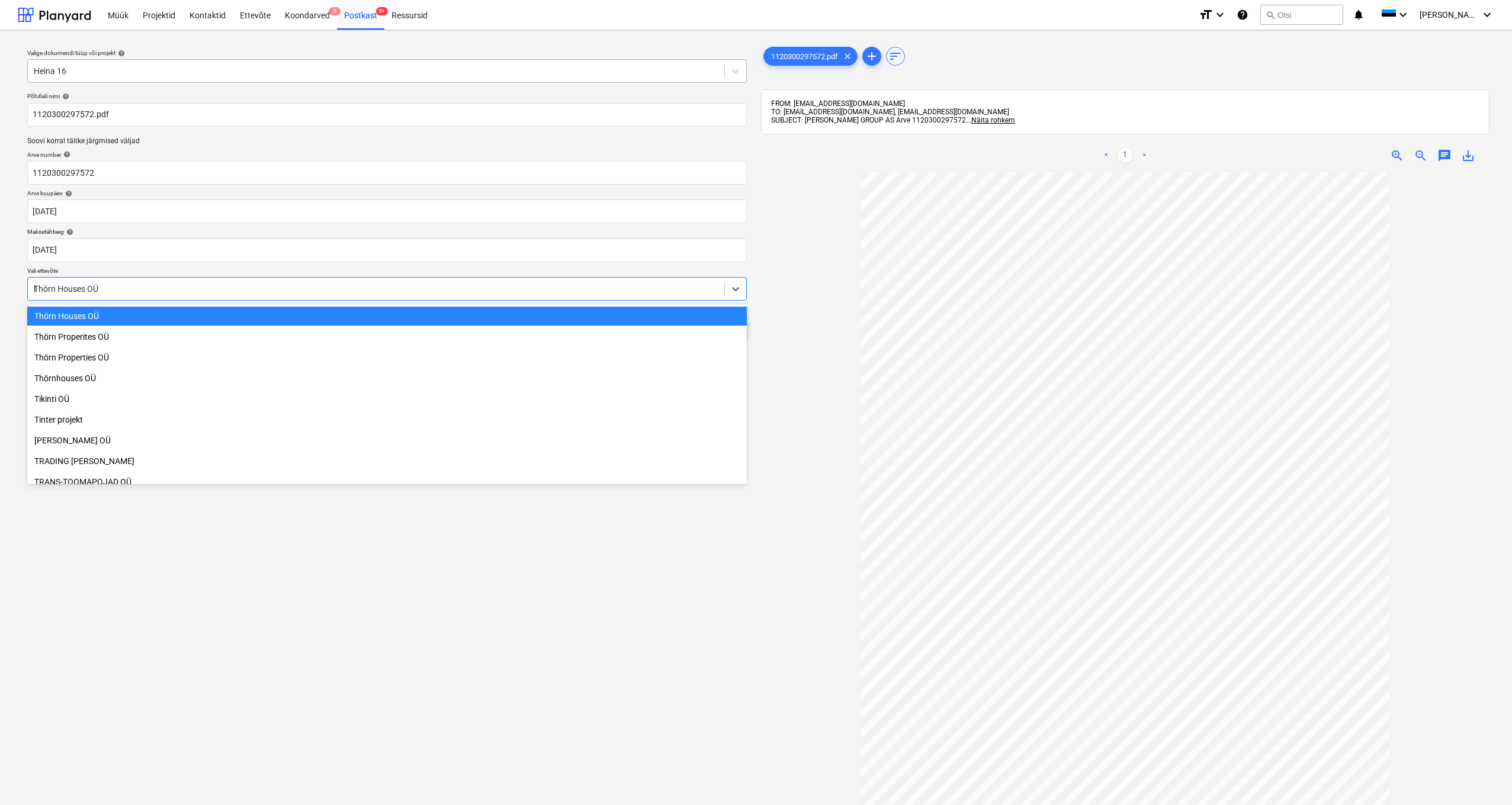
scroll to position [776, 0]
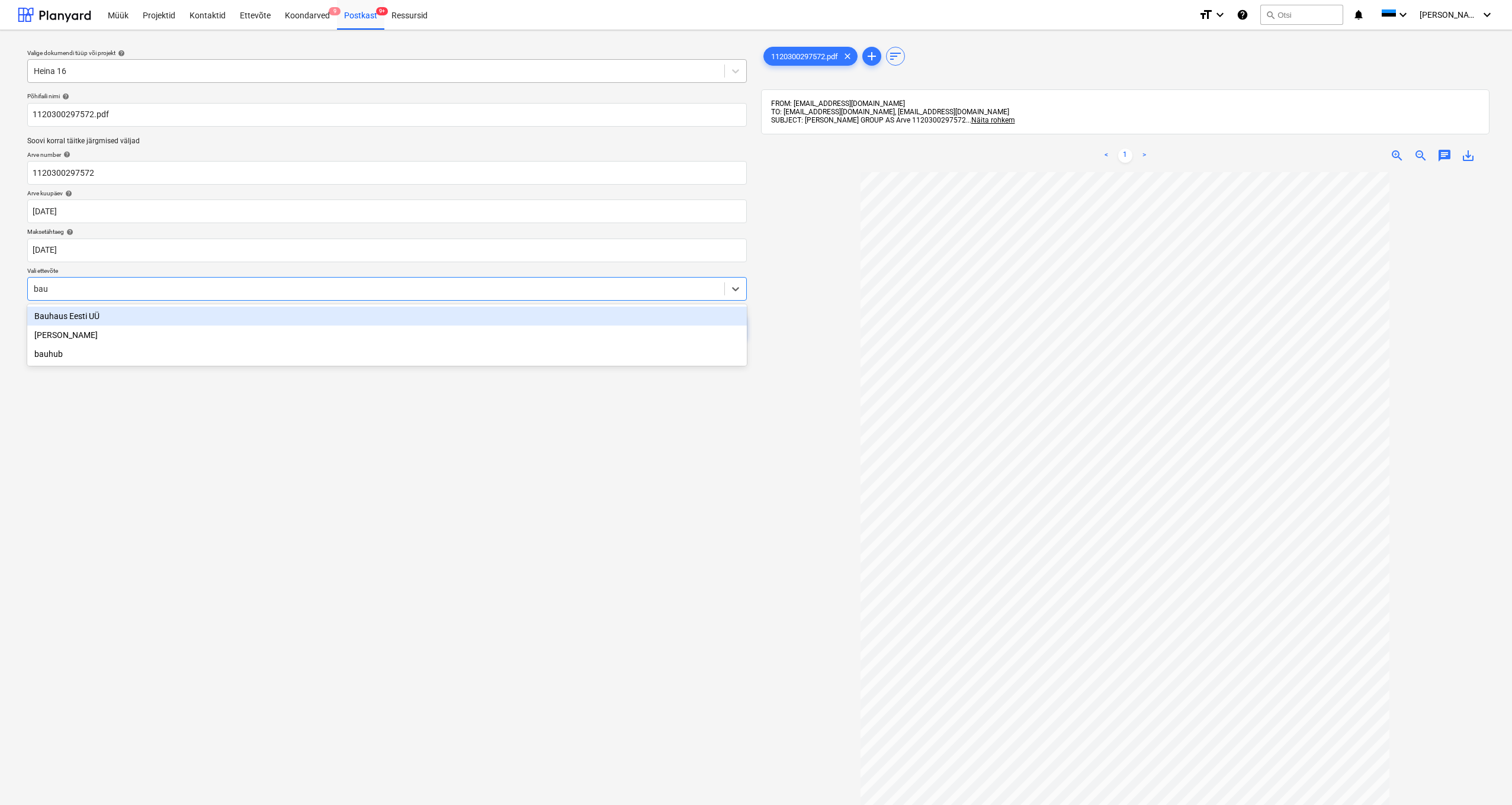
type input "bauh"
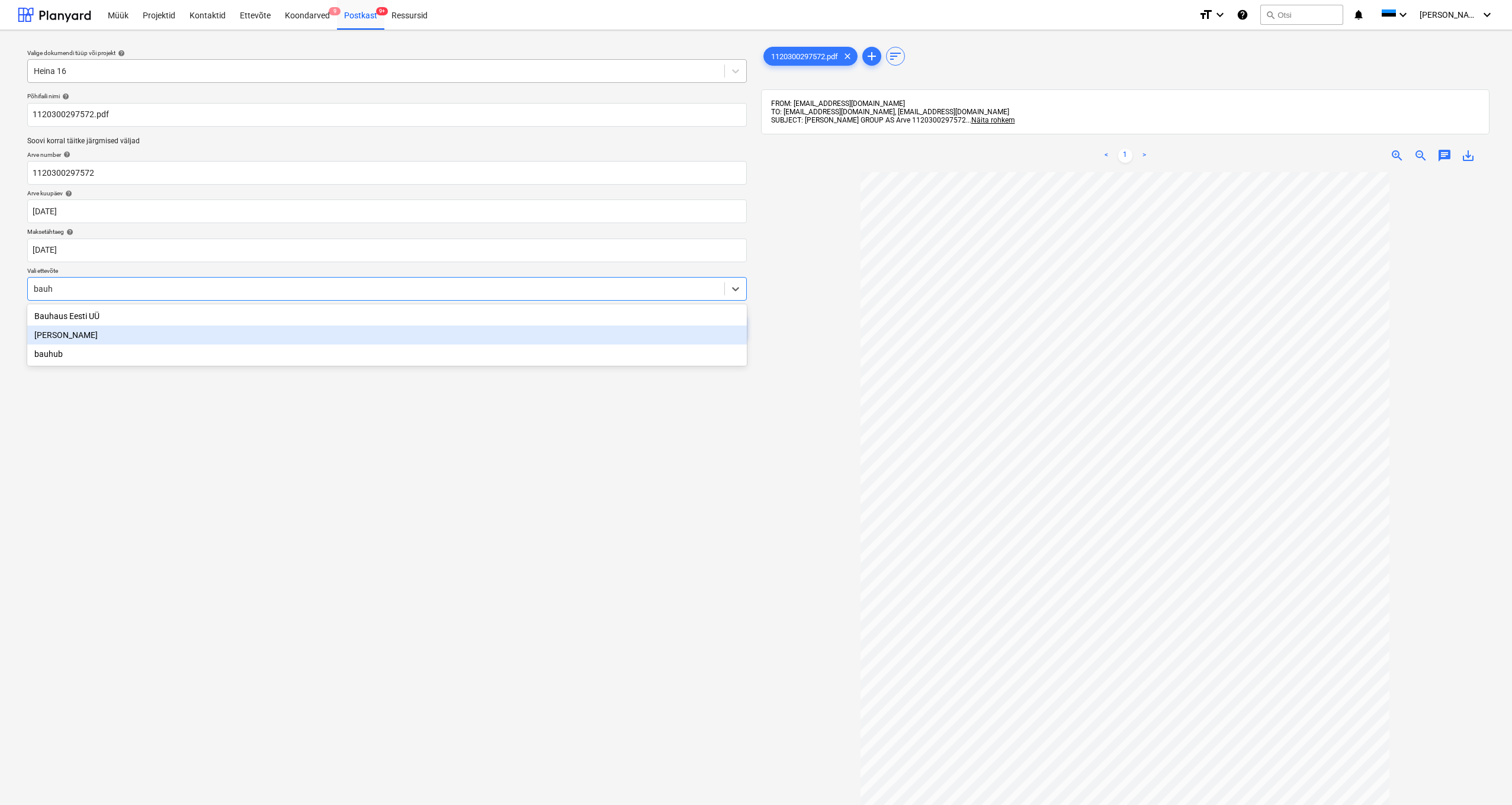
click at [42, 338] on div "Bauhof" at bounding box center [387, 335] width 719 height 19
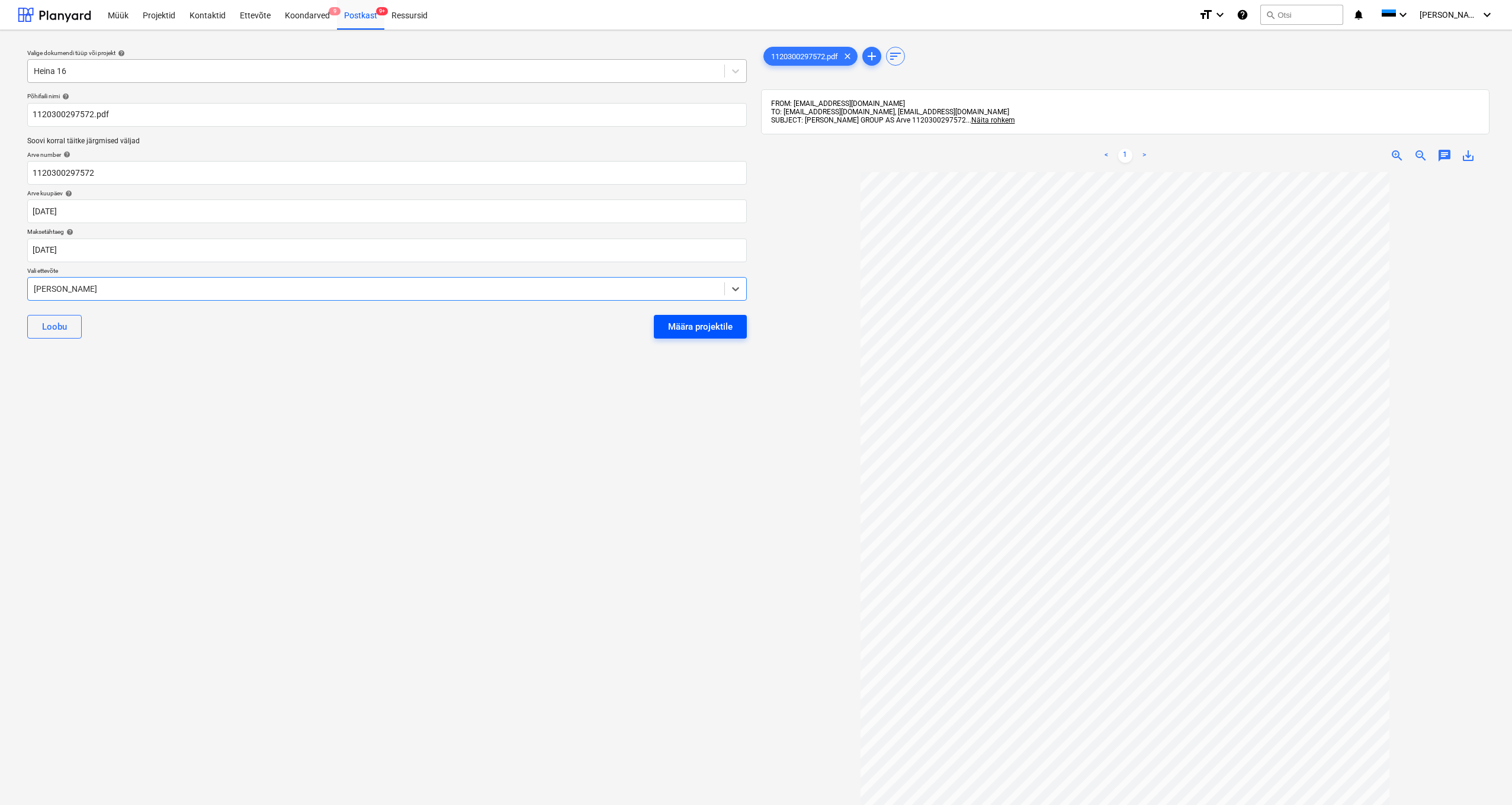
click at [678, 323] on div "Määra projektile" at bounding box center [700, 327] width 65 height 15
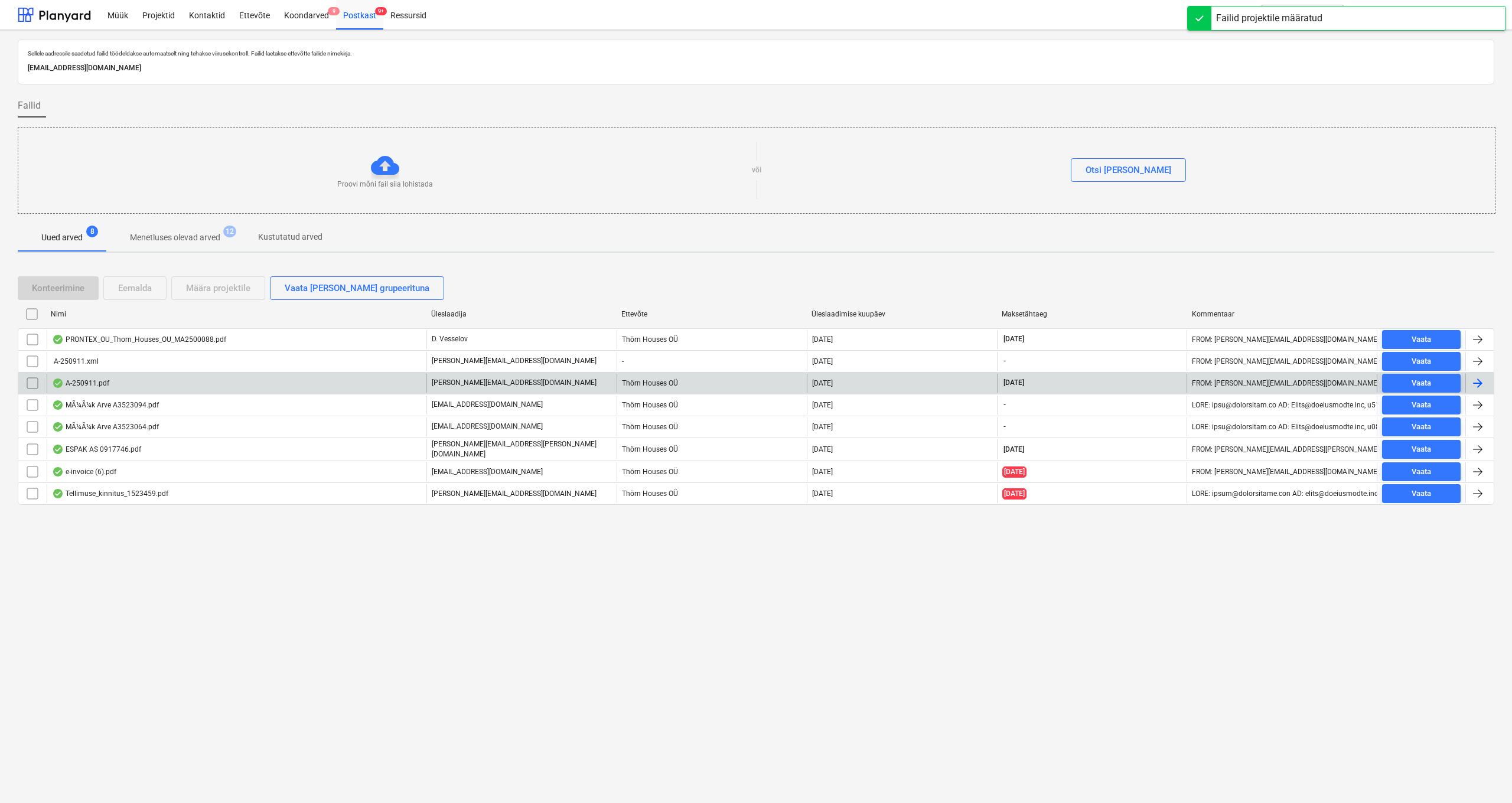
click at [95, 386] on div "A-250911.pdf" at bounding box center [81, 383] width 58 height 10
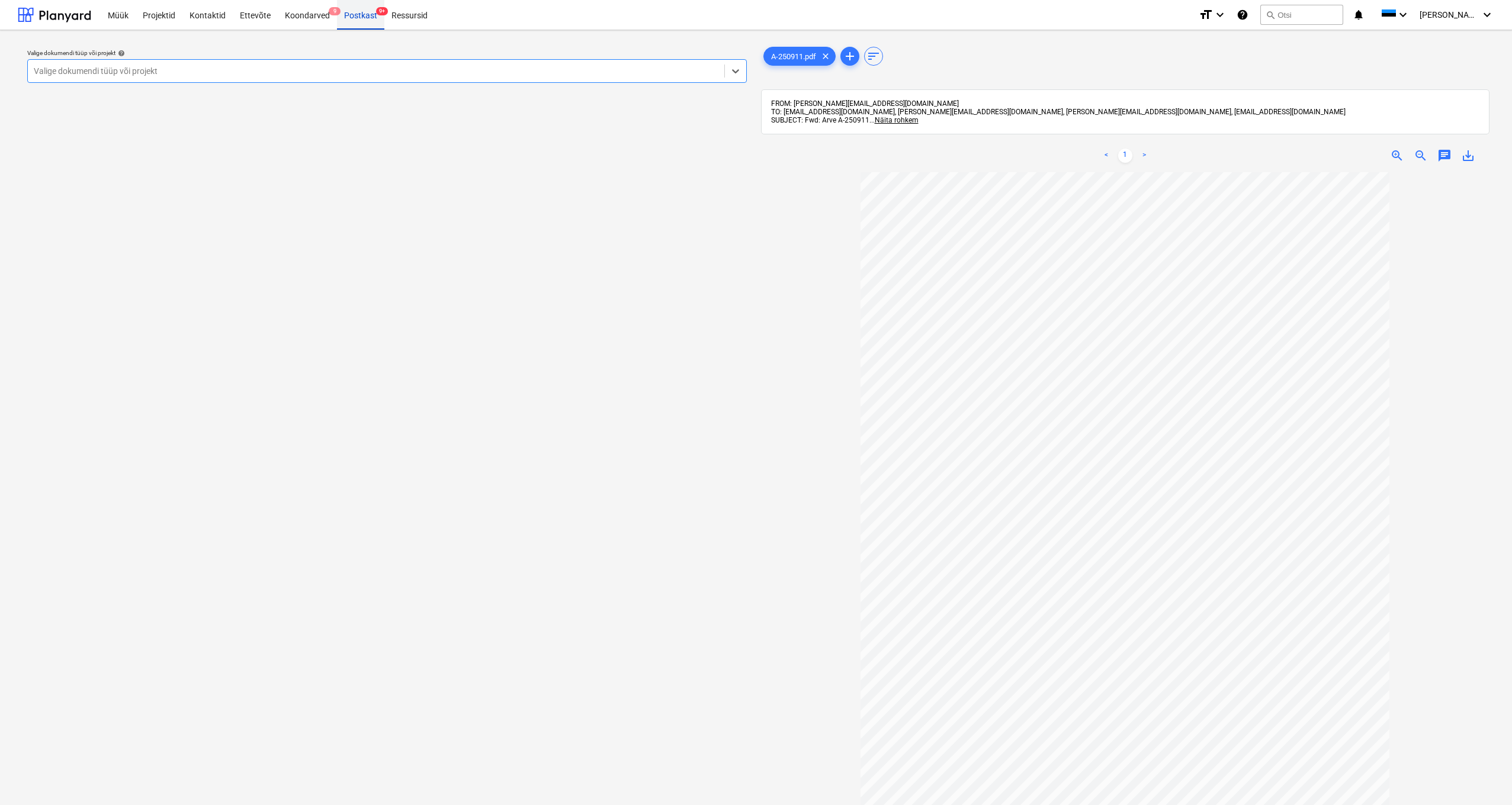
click at [360, 19] on div "Postkast 9+" at bounding box center [360, 14] width 47 height 30
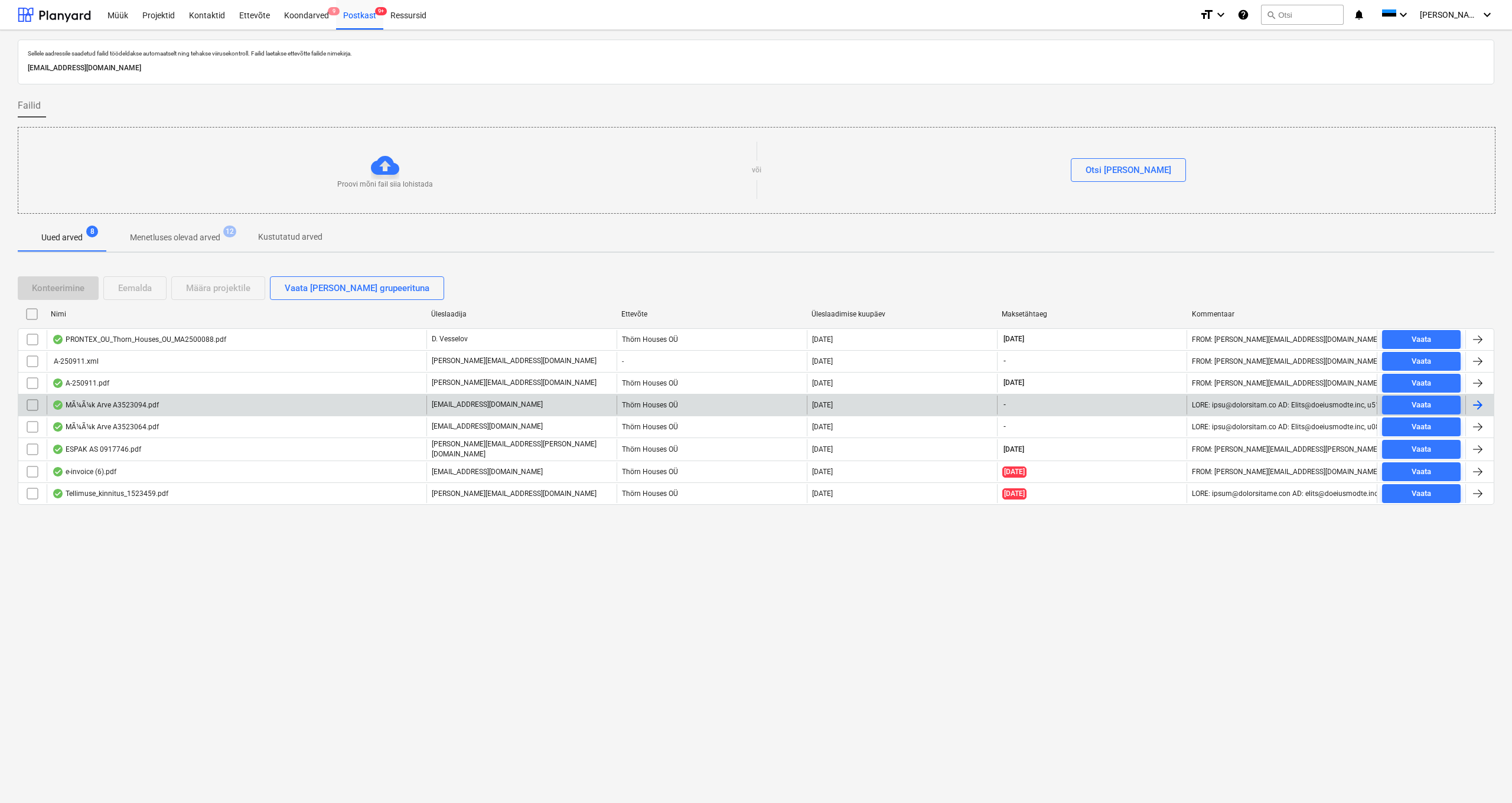
click at [93, 405] on div "MÃ¼Ã¼k Arve A3523094.pdf" at bounding box center [105, 405] width 107 height 10
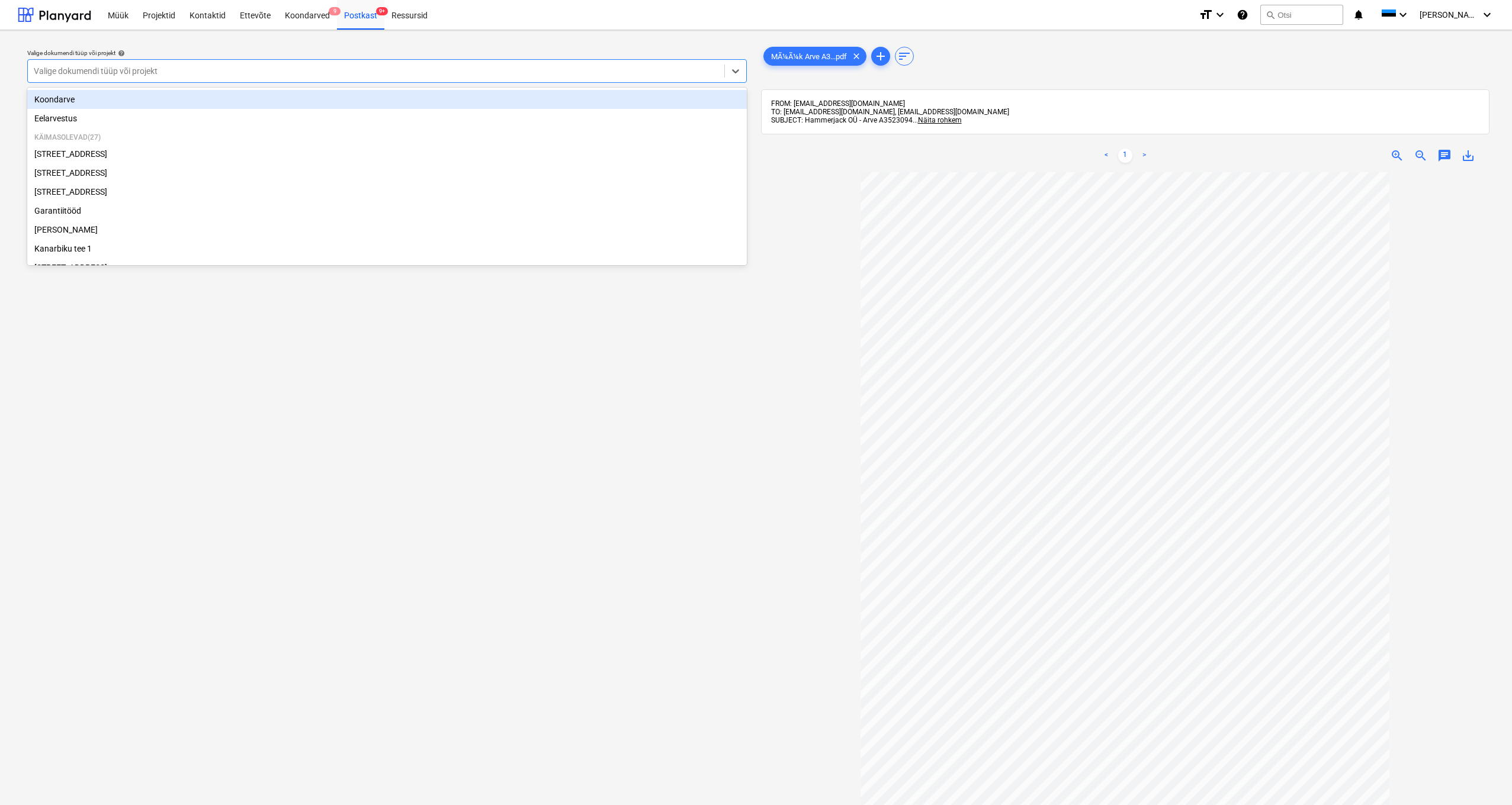
click at [106, 72] on div "Valige dokumendi tüüp või projekt" at bounding box center [376, 71] width 685 height 10
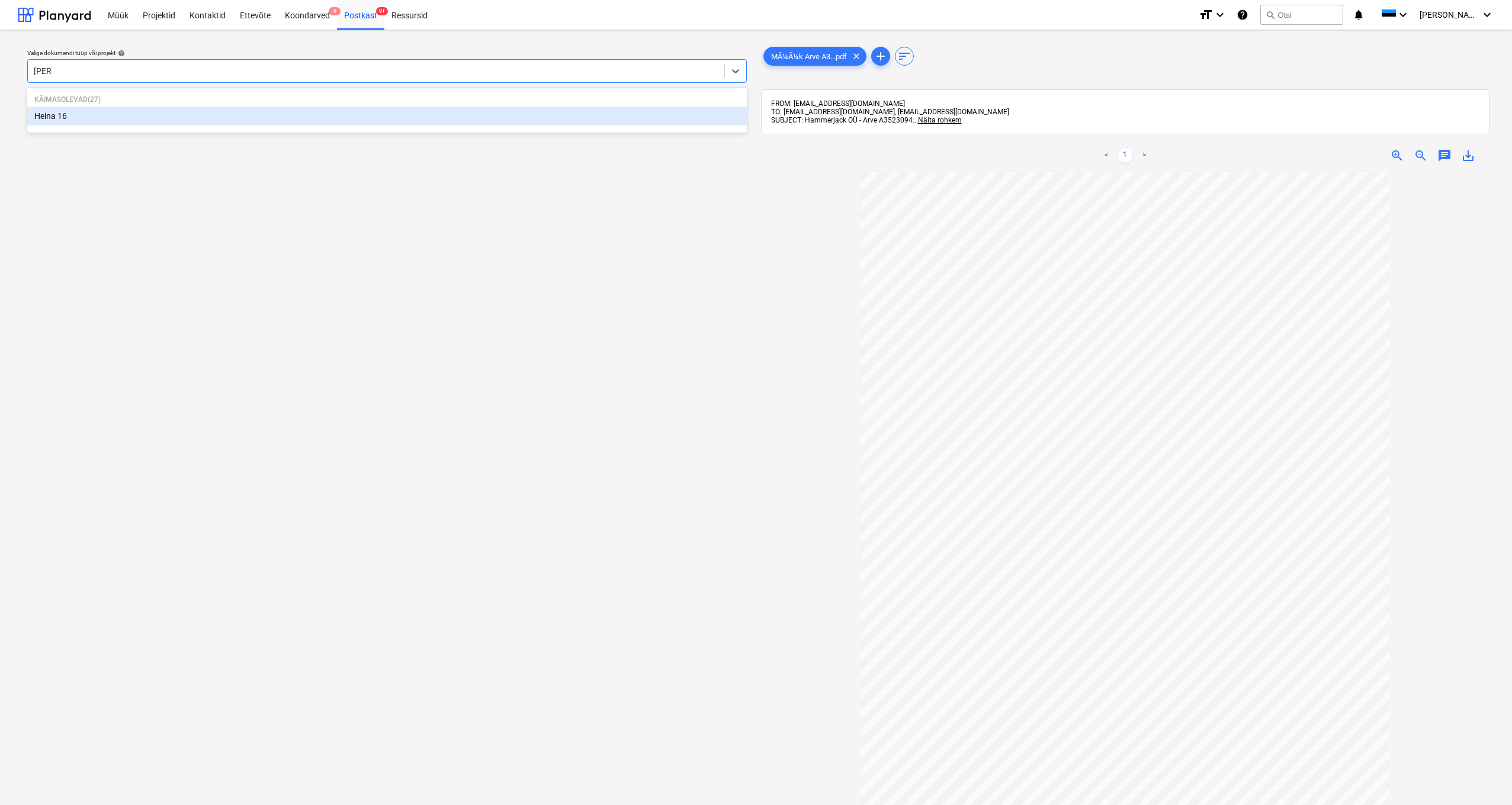
type input "heina"
click at [58, 115] on div "Heina 16" at bounding box center [387, 116] width 719 height 19
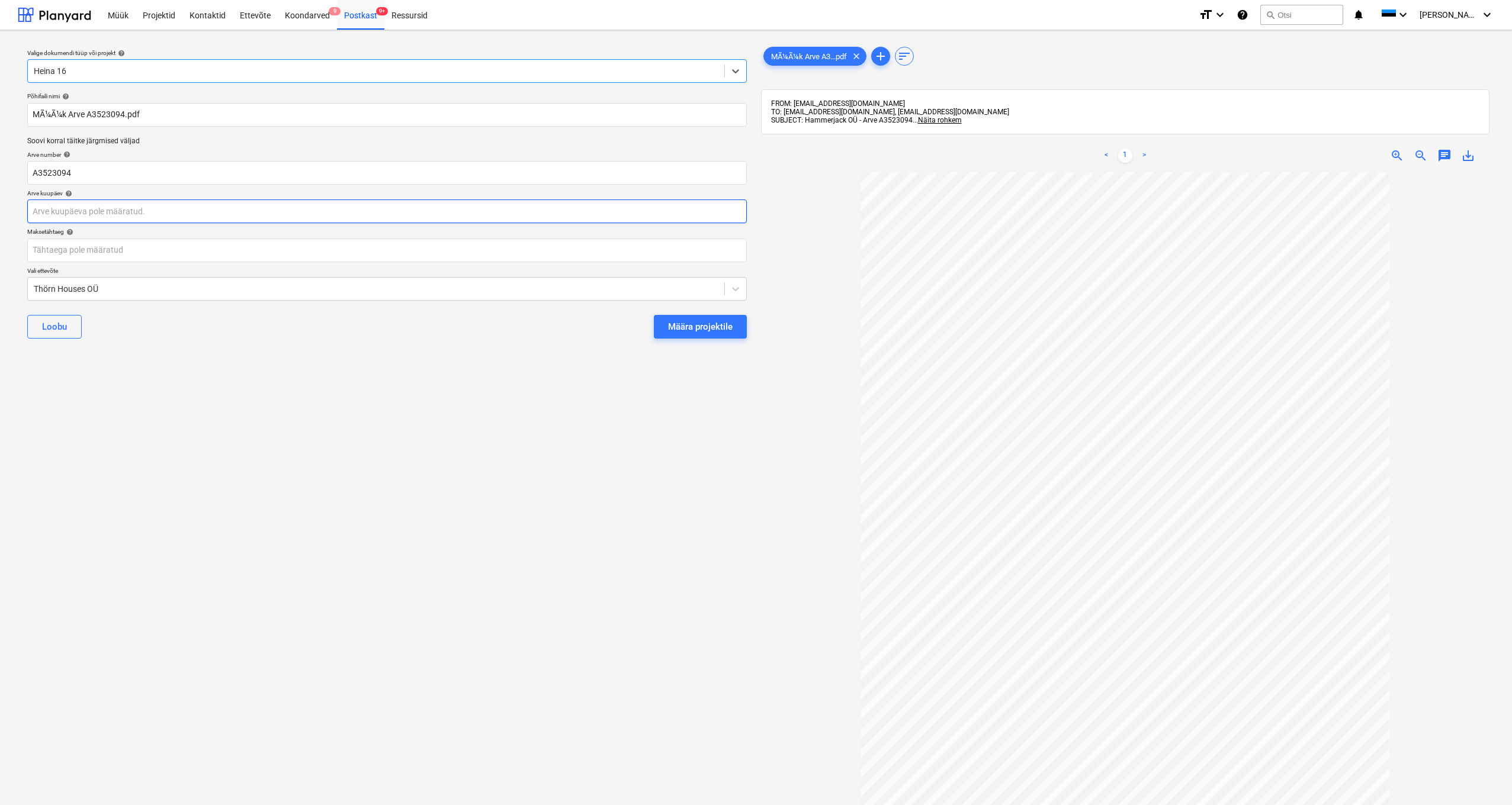
click at [41, 211] on body "Müük Projektid Kontaktid Ettevõte Koondarved 9 Postkast 9+ Ressursid format_siz…" at bounding box center [756, 402] width 1512 height 805
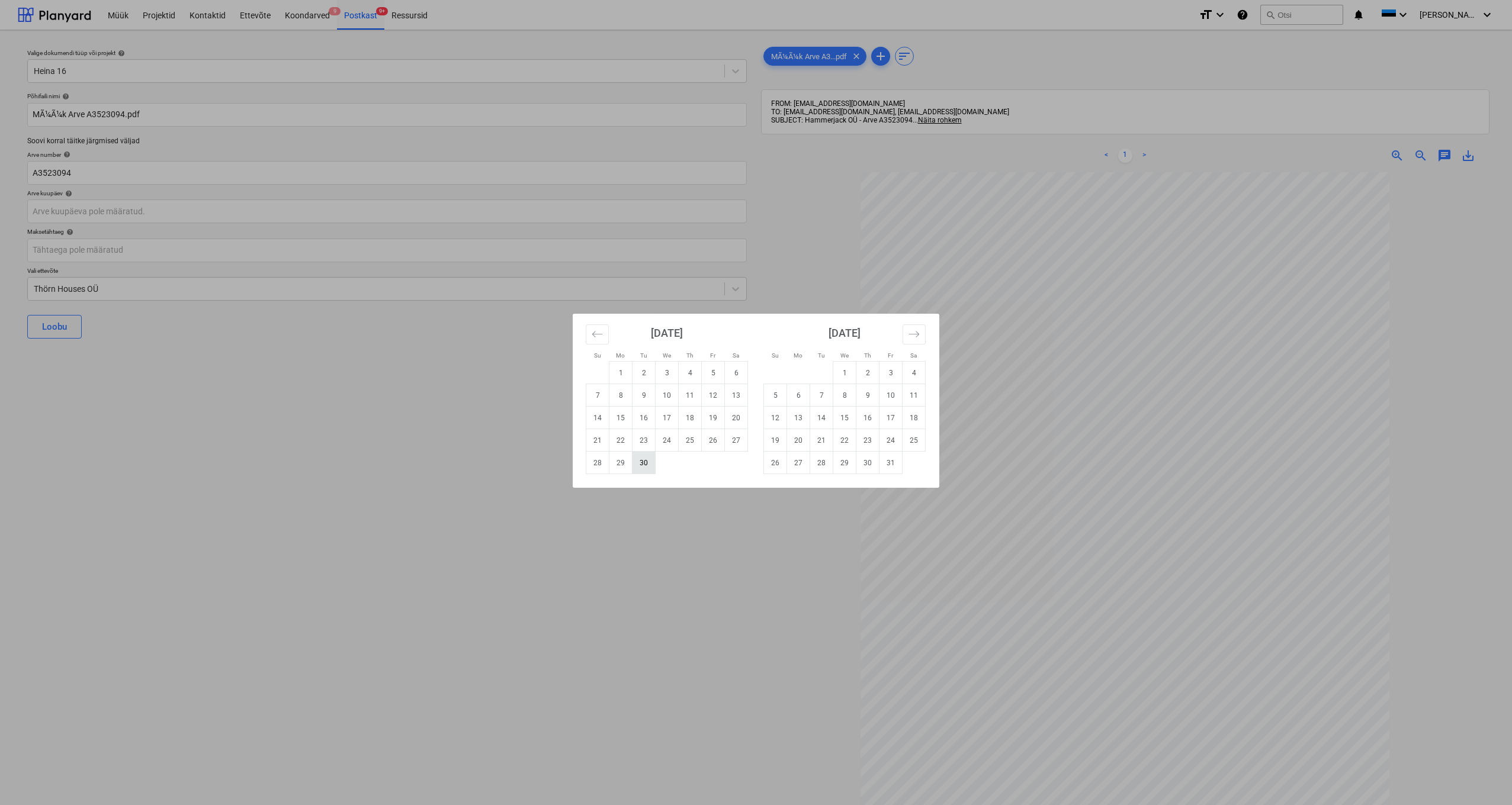
click at [641, 465] on td "30" at bounding box center [644, 463] width 23 height 22
type input "30 Sep 2025"
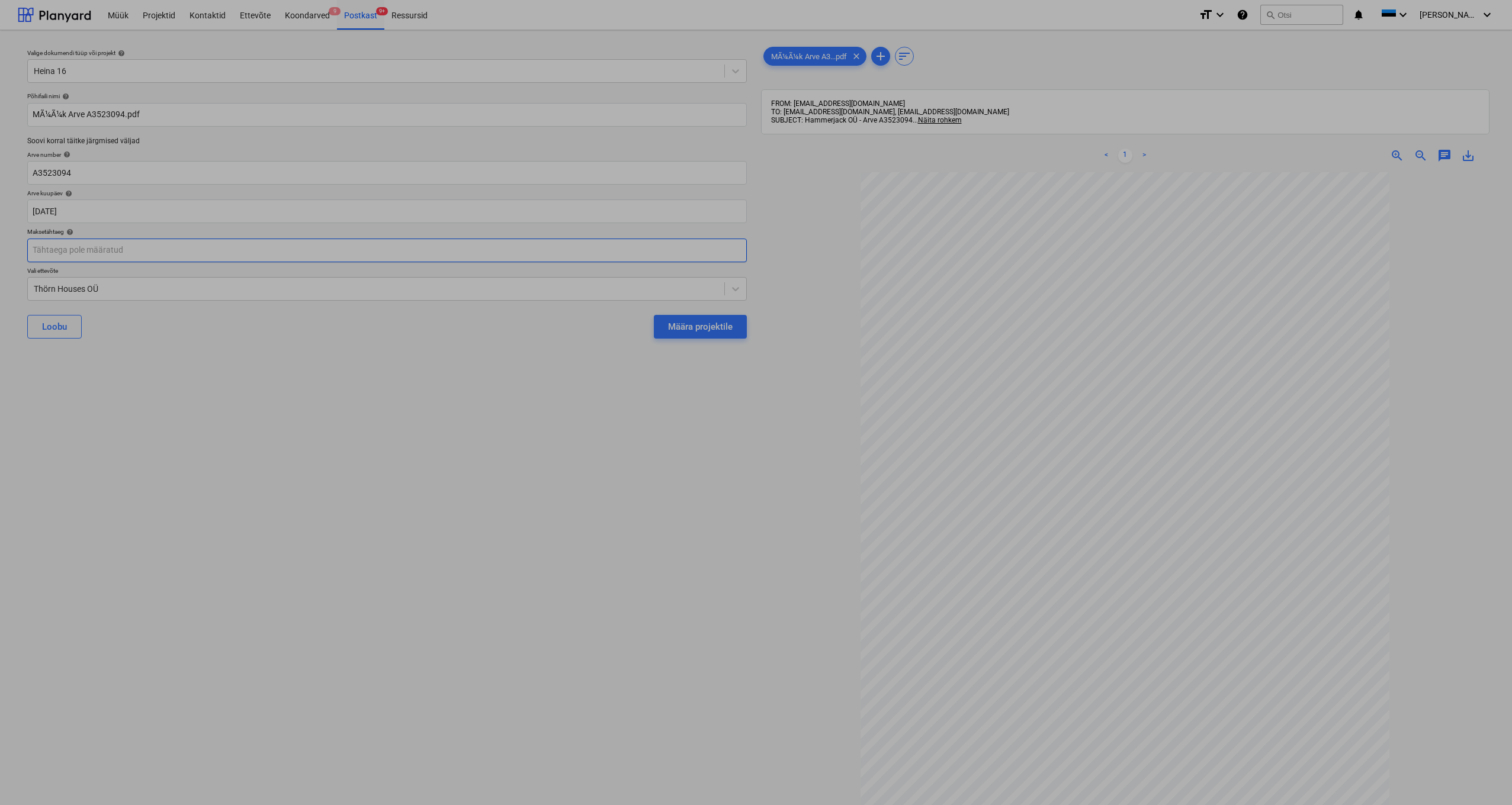
click at [46, 250] on body "Müük Projektid Kontaktid Ettevõte Koondarved 9 Postkast 9+ Ressursid format_siz…" at bounding box center [756, 402] width 1512 height 805
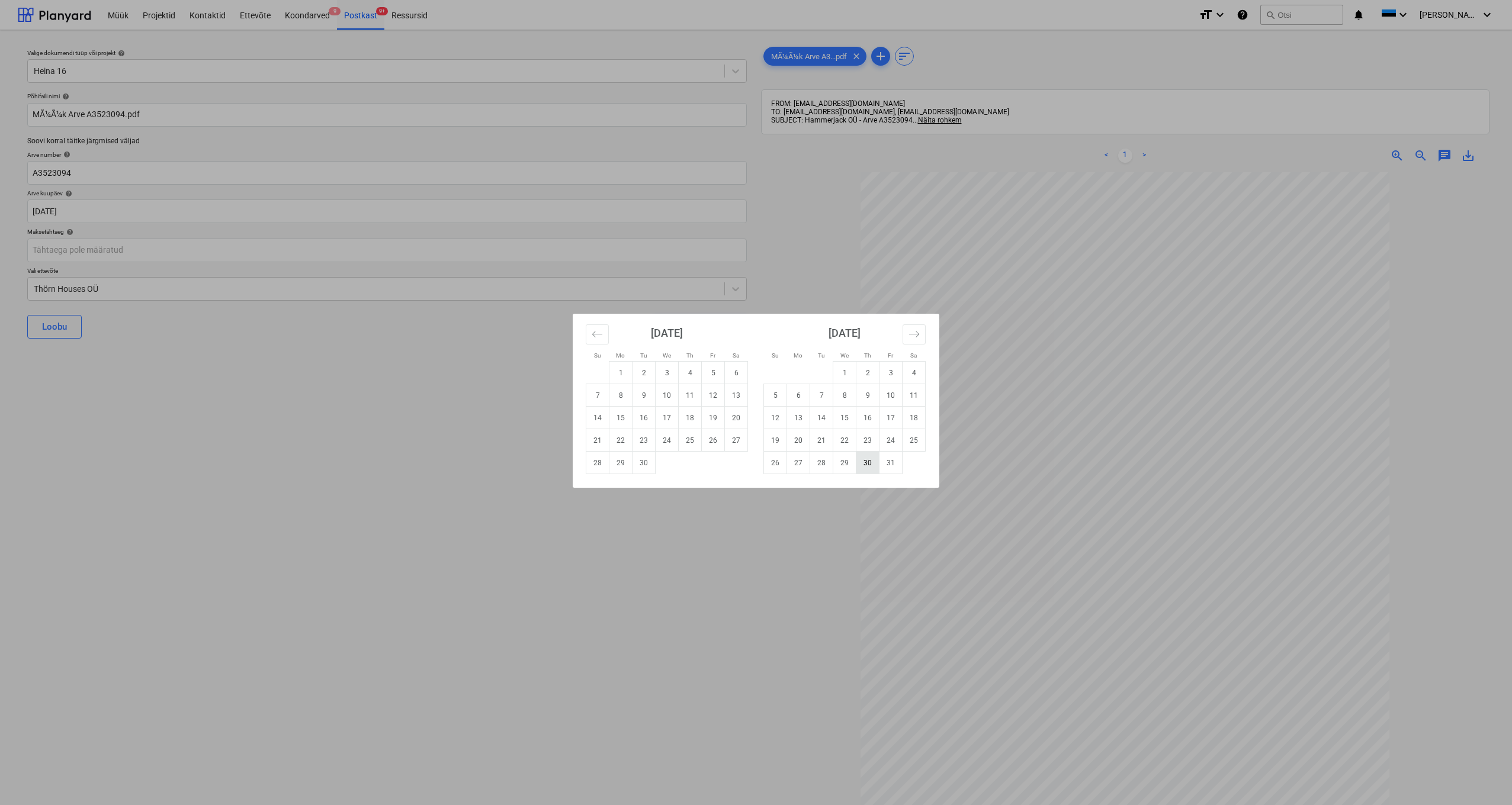
click at [867, 463] on td "30" at bounding box center [868, 463] width 23 height 22
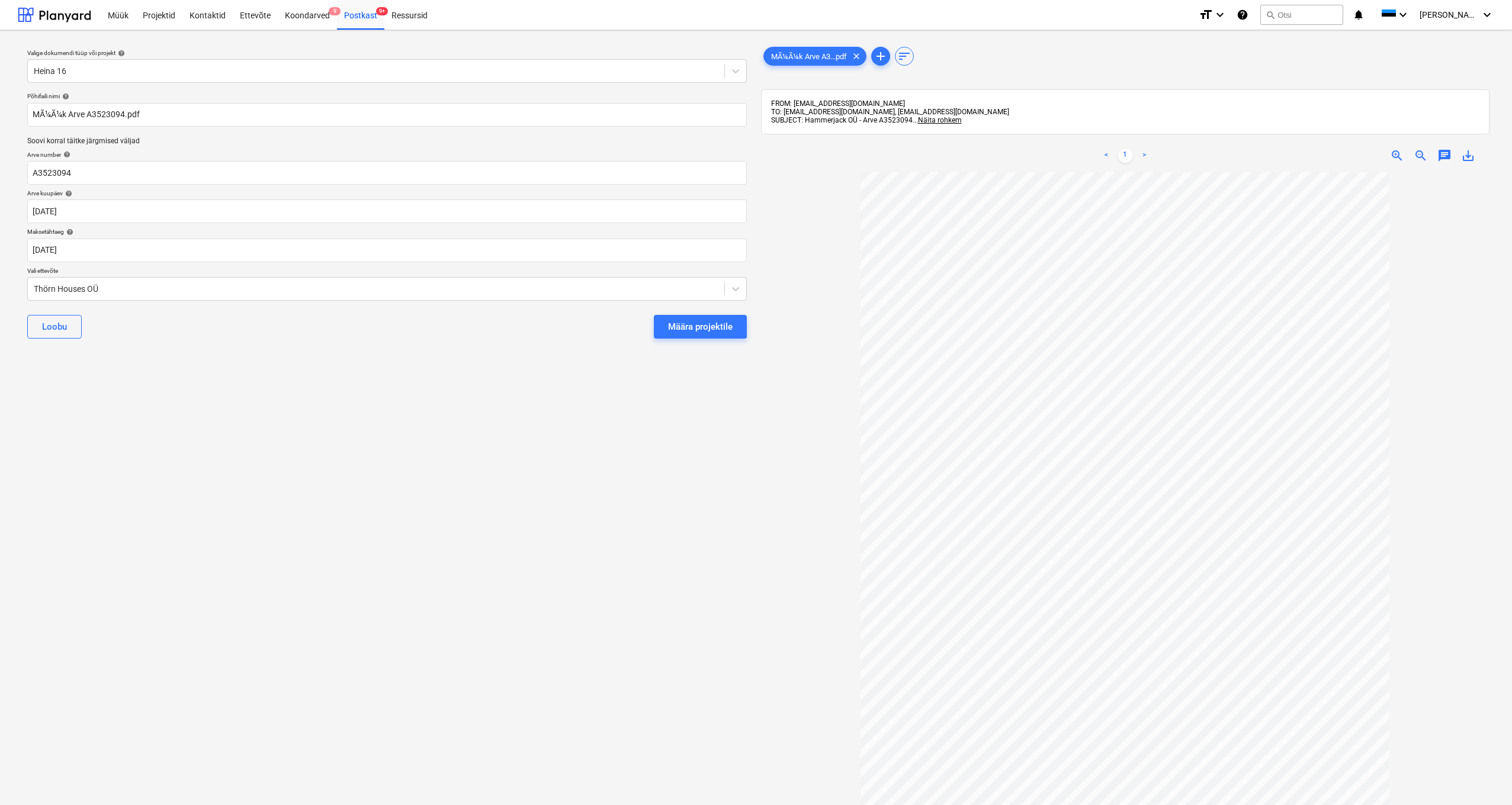
type input "30 Oct 2025"
click at [33, 285] on div "Thörn Houses OÜ" at bounding box center [376, 289] width 696 height 17
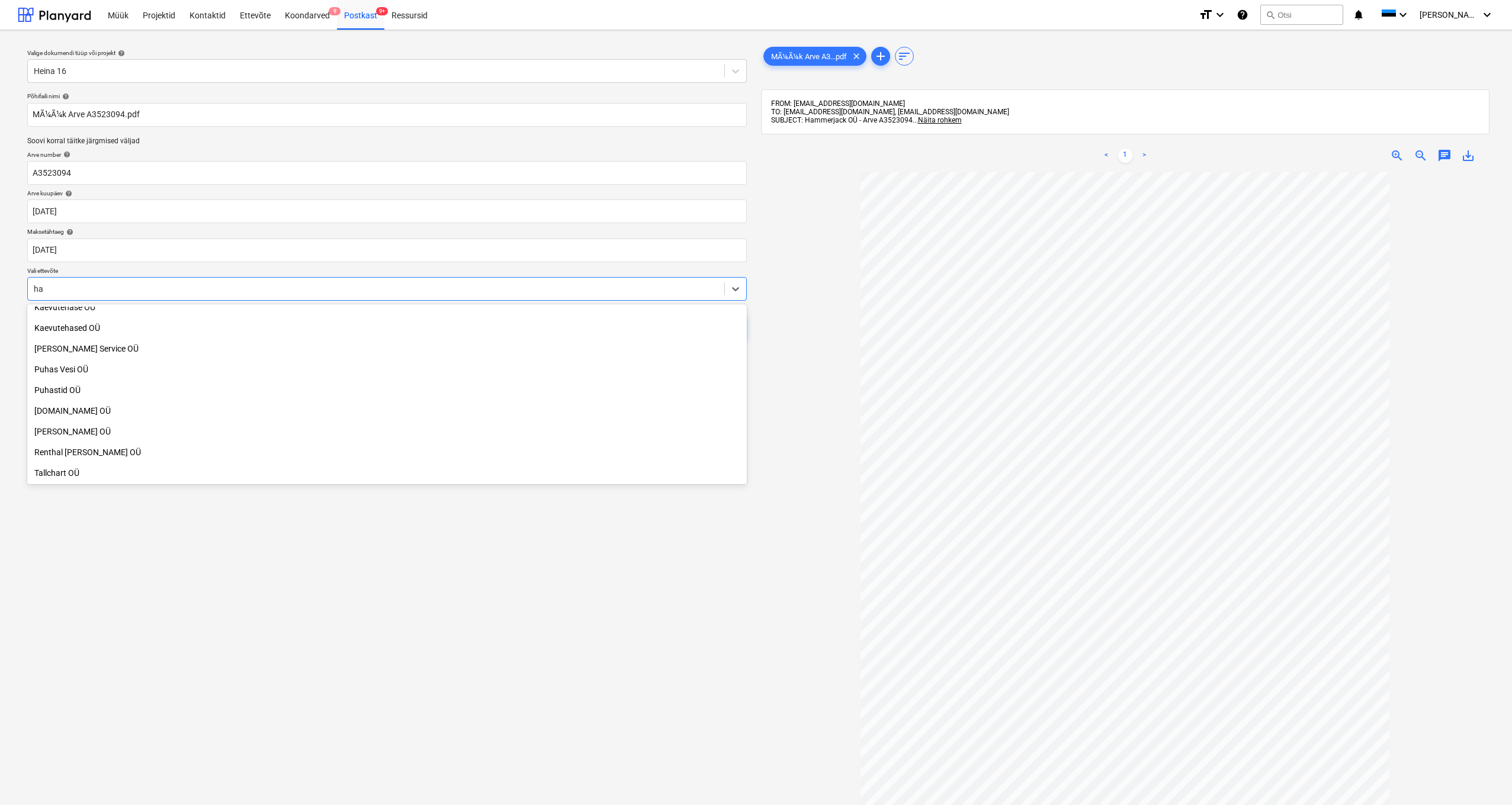
scroll to position [237, 0]
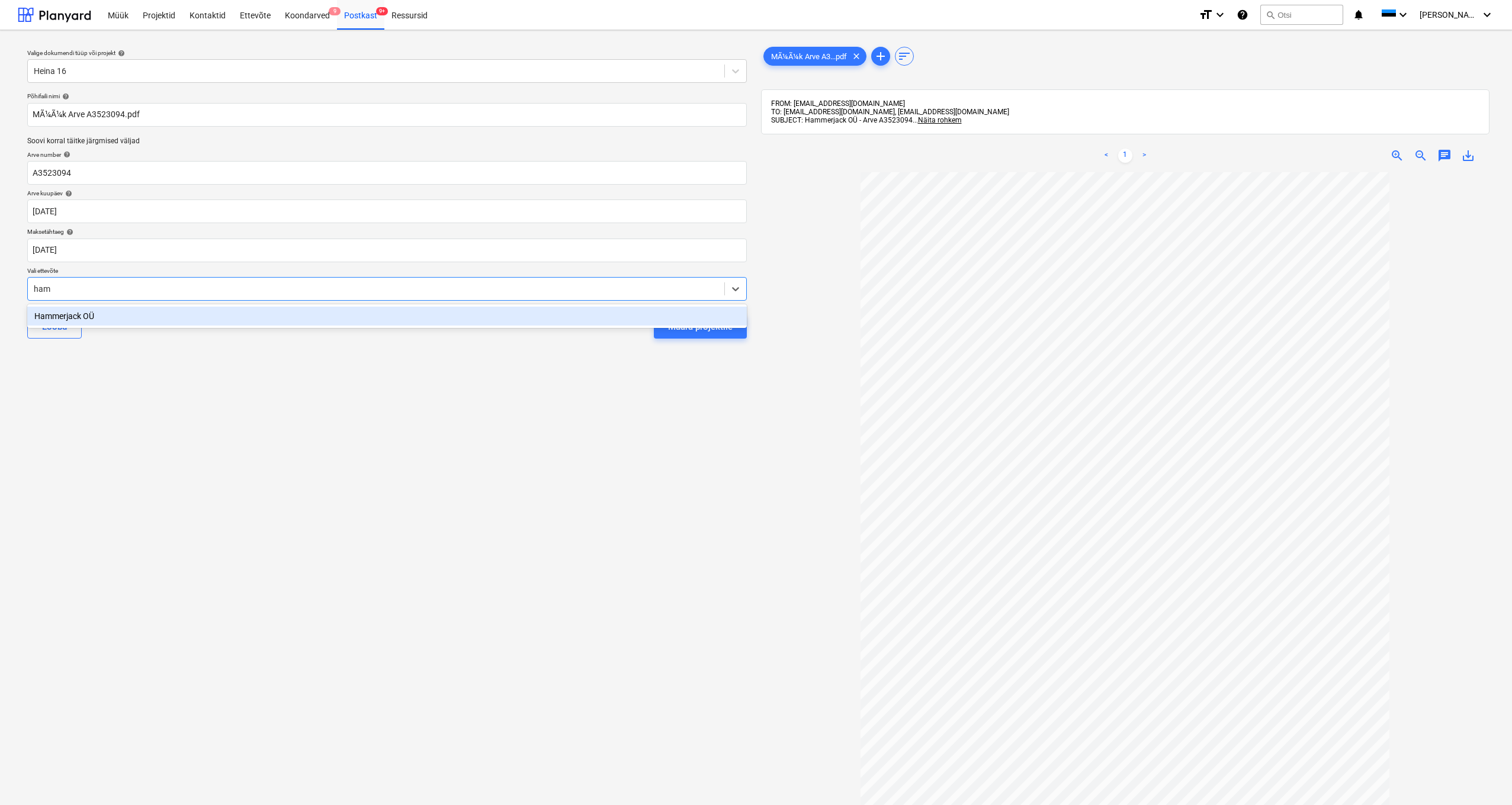
type input "hamm"
click at [80, 315] on div "Hammerjack OÜ" at bounding box center [387, 316] width 719 height 19
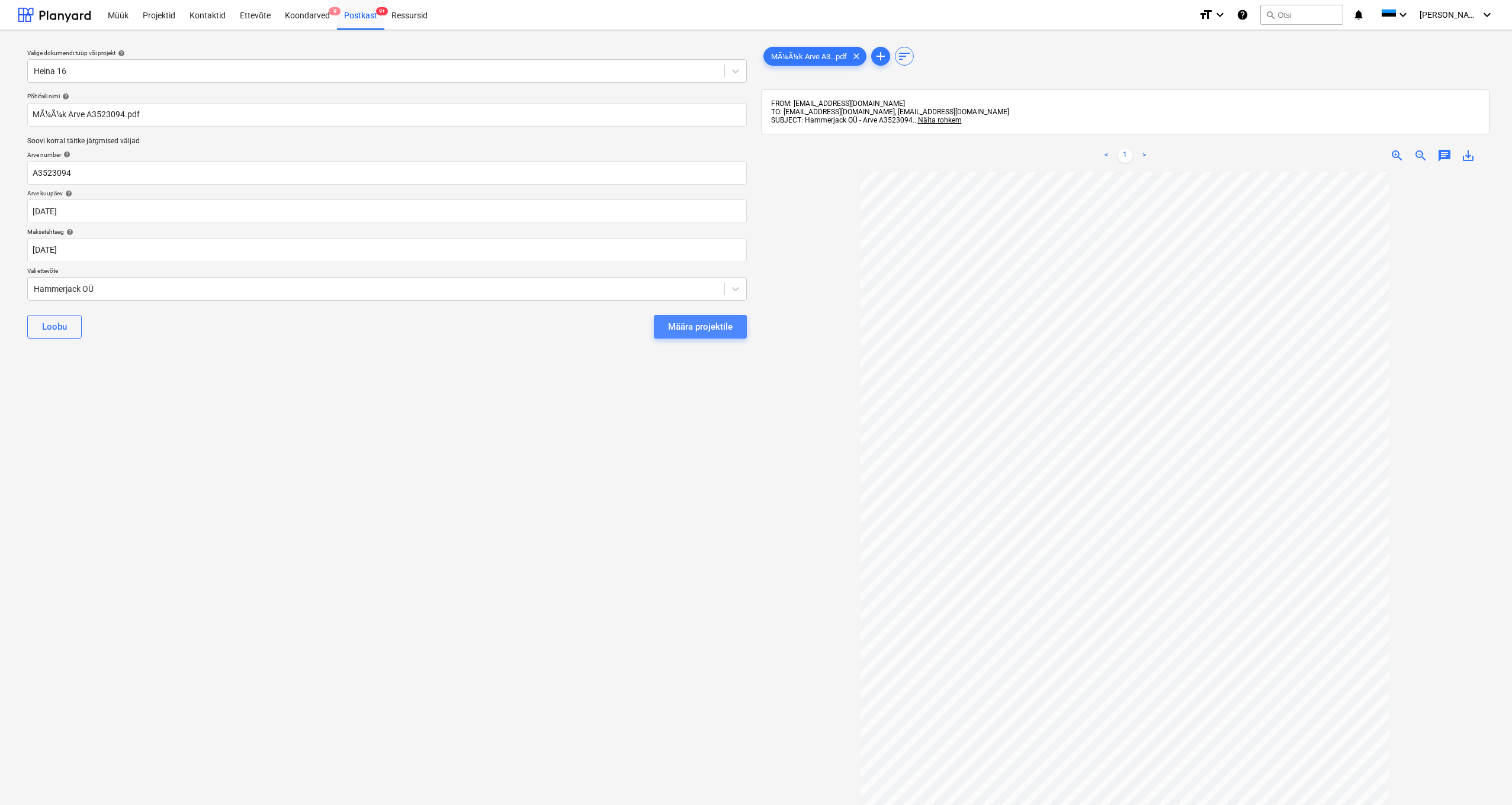
click at [700, 328] on div "Määra projektile" at bounding box center [700, 327] width 65 height 15
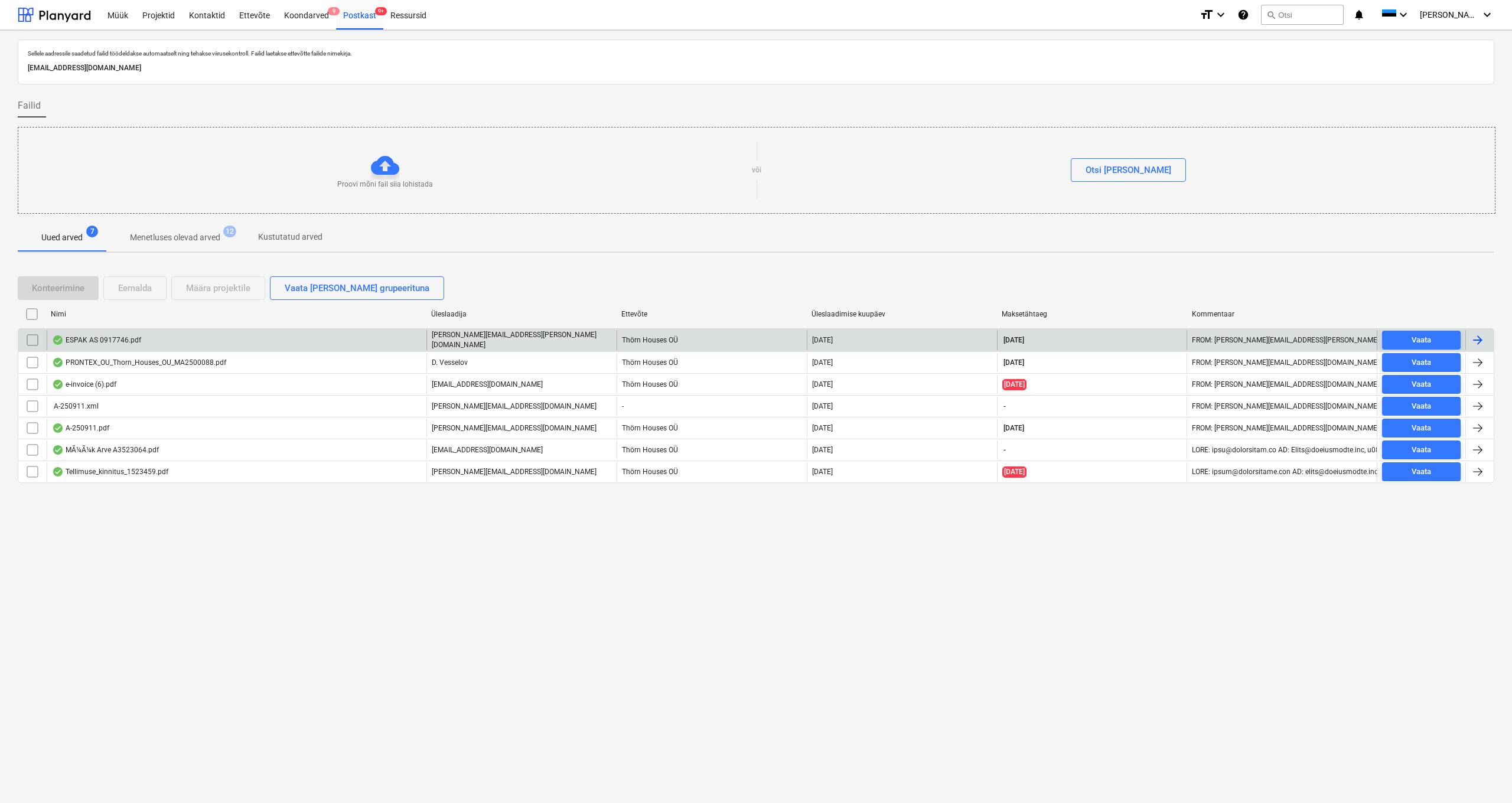
click at [95, 339] on div "ESPAK AS 0917746.pdf" at bounding box center [96, 340] width 89 height 10
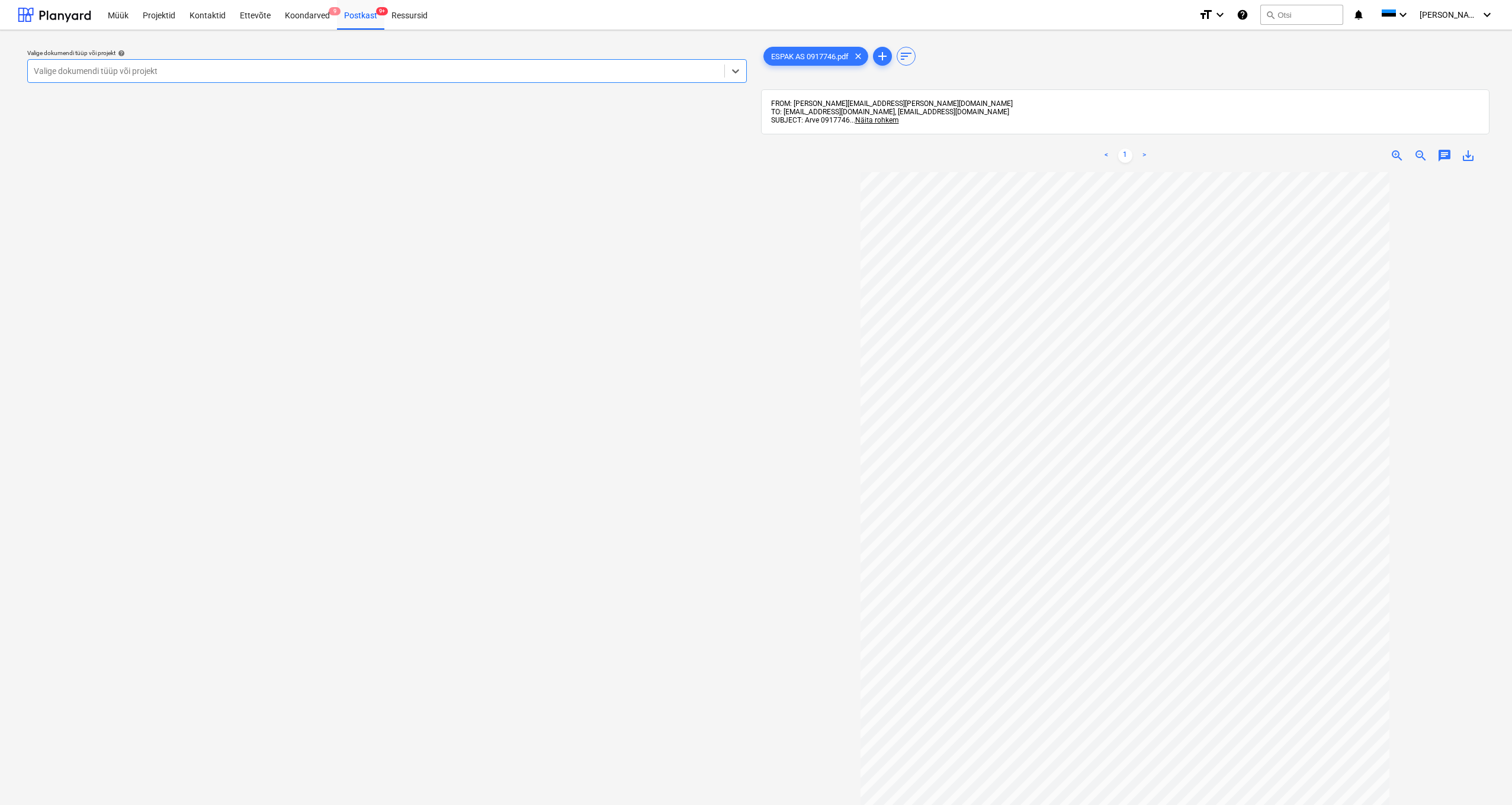
click at [41, 69] on div "Valige dokumendi tüüp või projekt" at bounding box center [376, 71] width 685 height 10
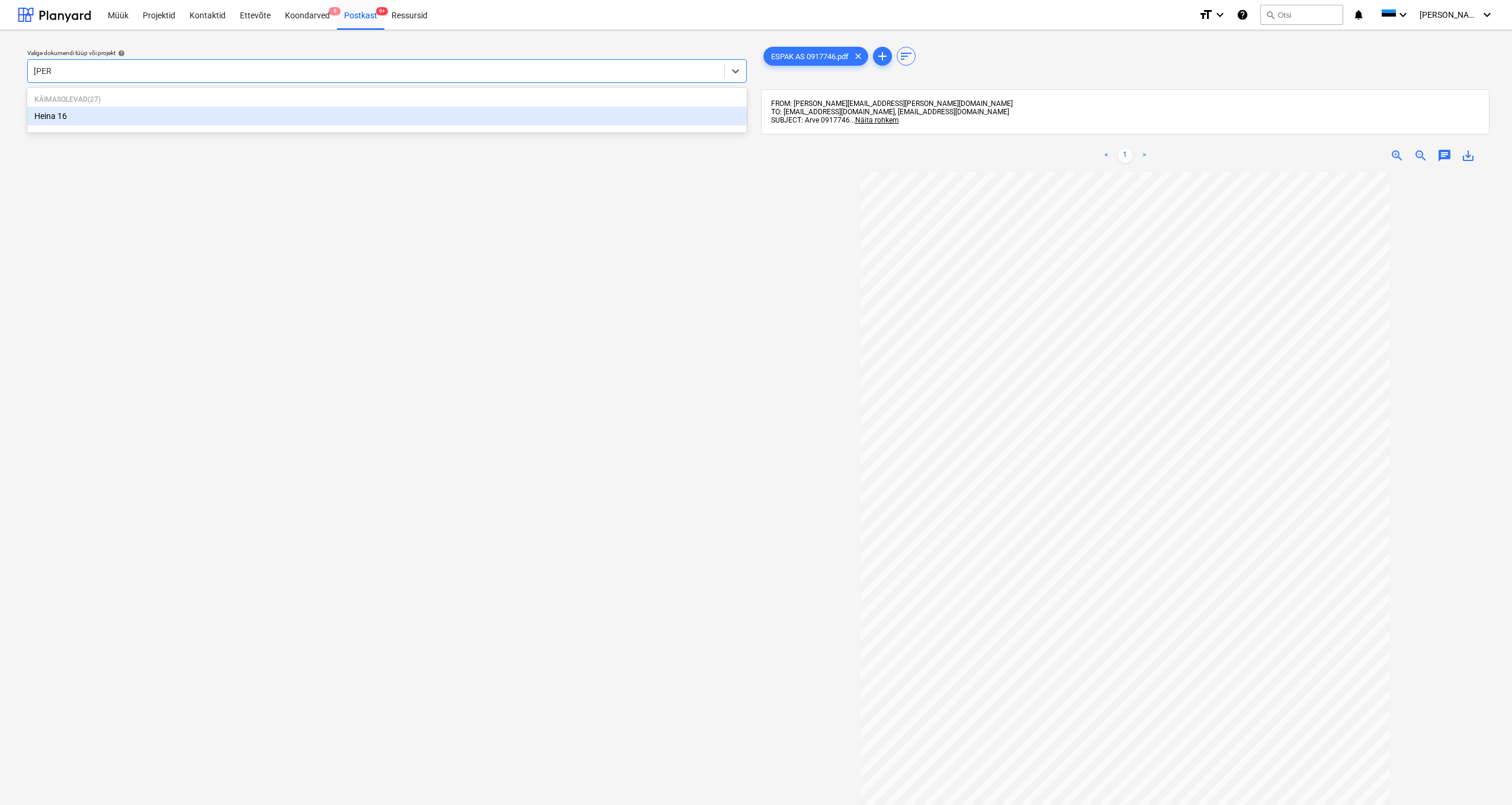
type input "heina"
click at [56, 111] on div "Heina 16" at bounding box center [387, 116] width 719 height 19
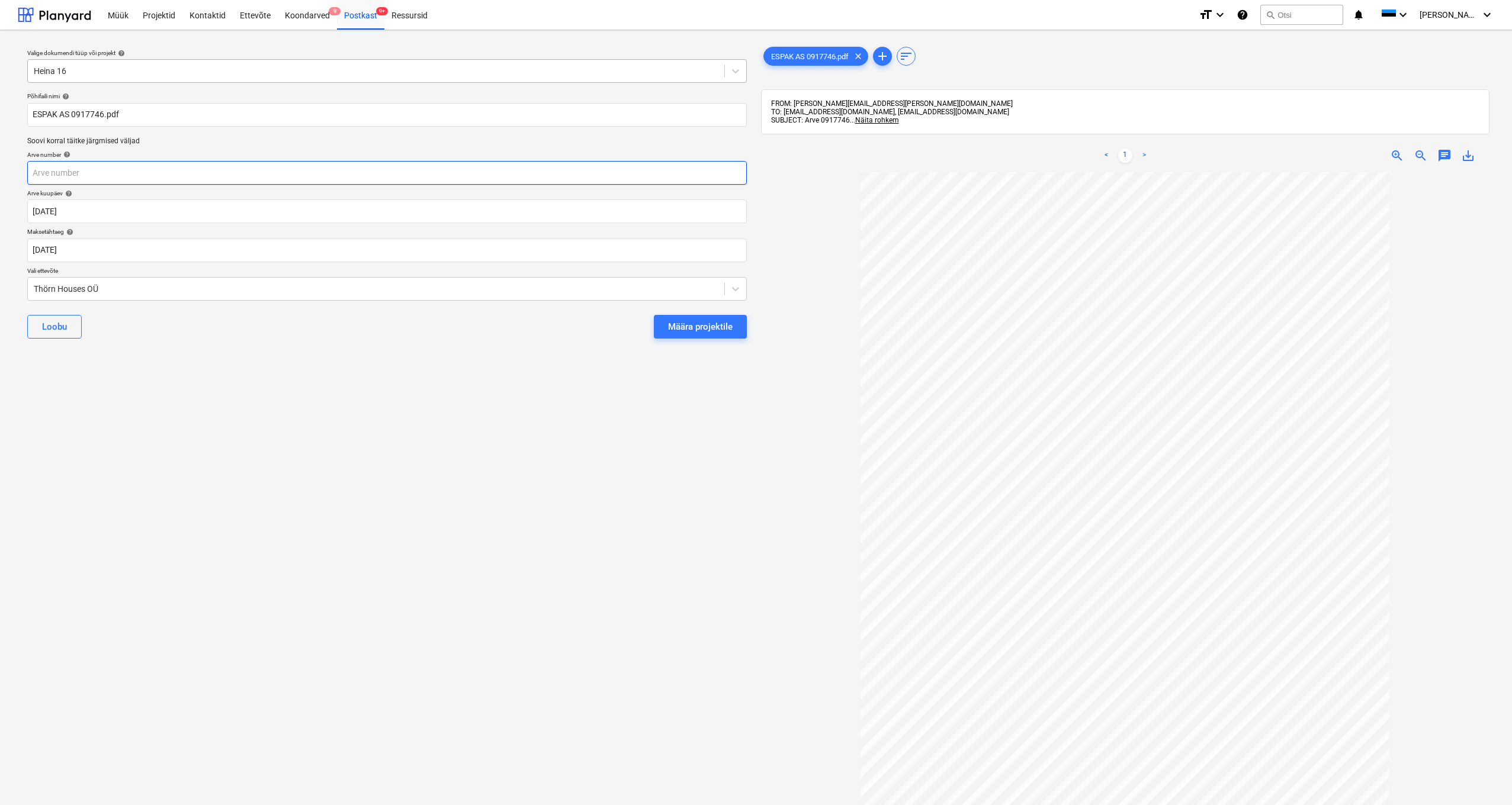
click at [39, 177] on input "text" at bounding box center [387, 172] width 719 height 24
type input "0917746"
click at [33, 288] on div "Thörn Houses OÜ" at bounding box center [376, 289] width 696 height 17
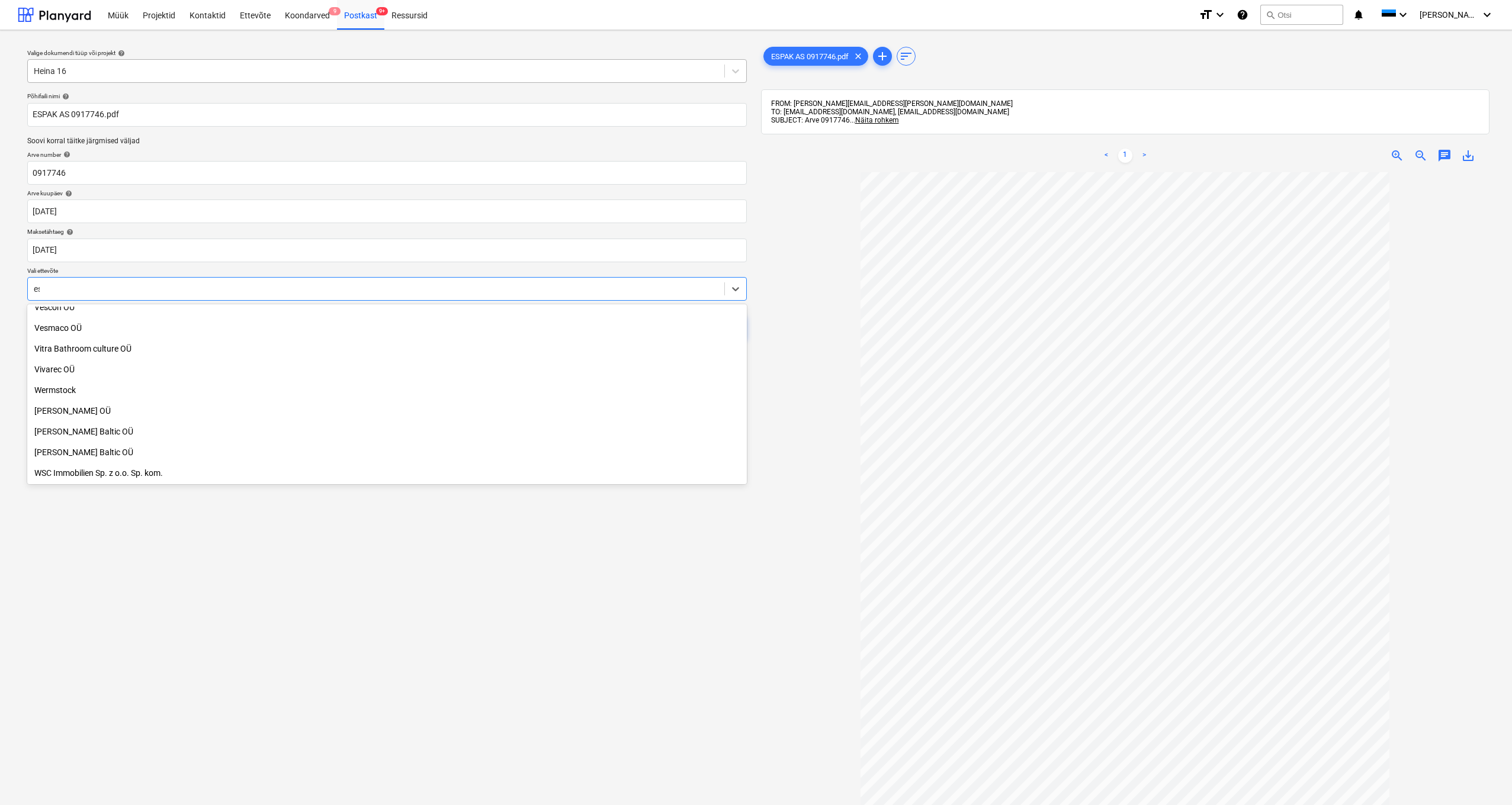
scroll to position [900, 0]
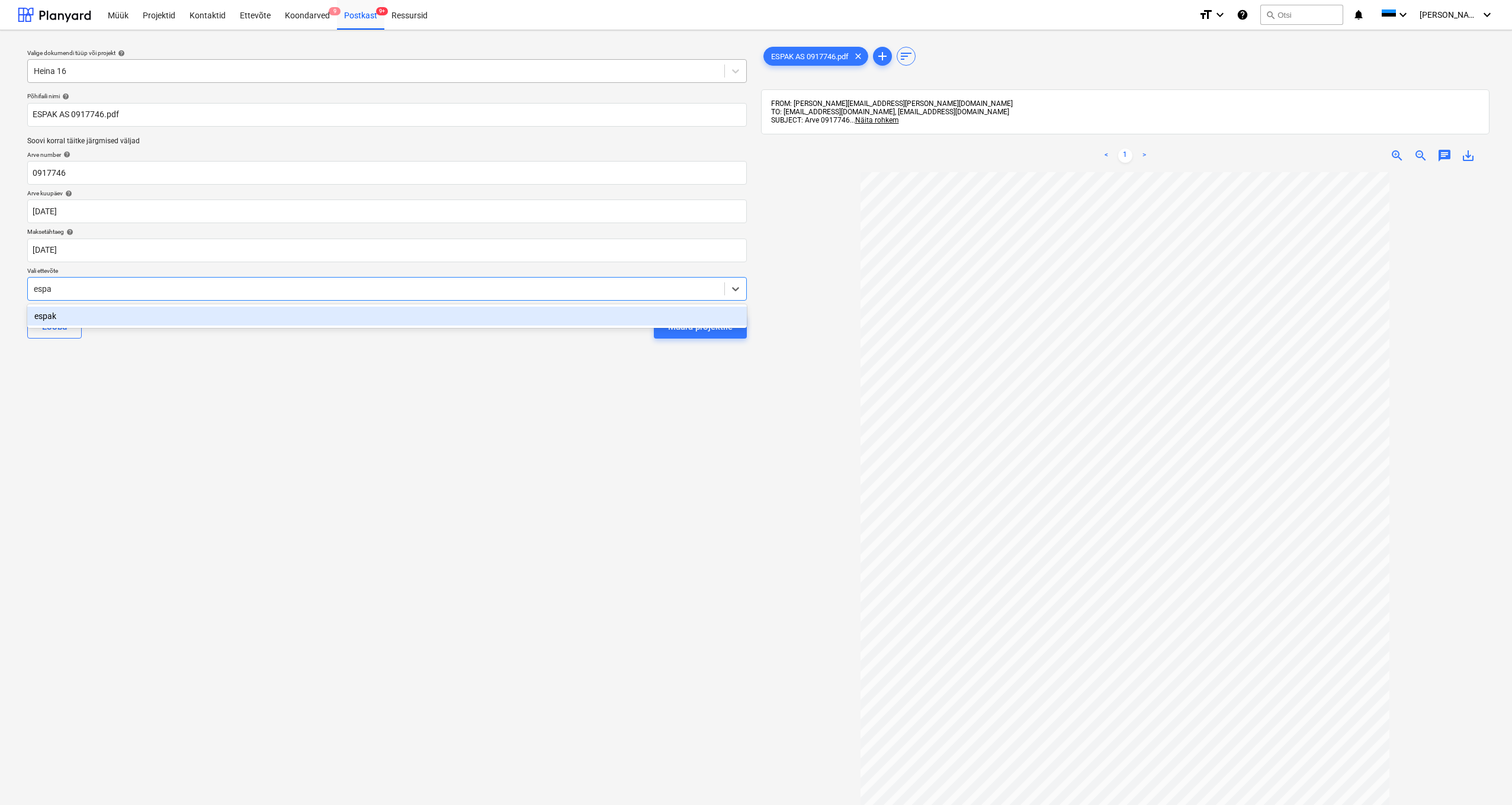
type input "espak"
drag, startPoint x: 46, startPoint y: 319, endPoint x: 66, endPoint y: 318, distance: 20.0
click at [46, 319] on div "espak" at bounding box center [387, 316] width 719 height 19
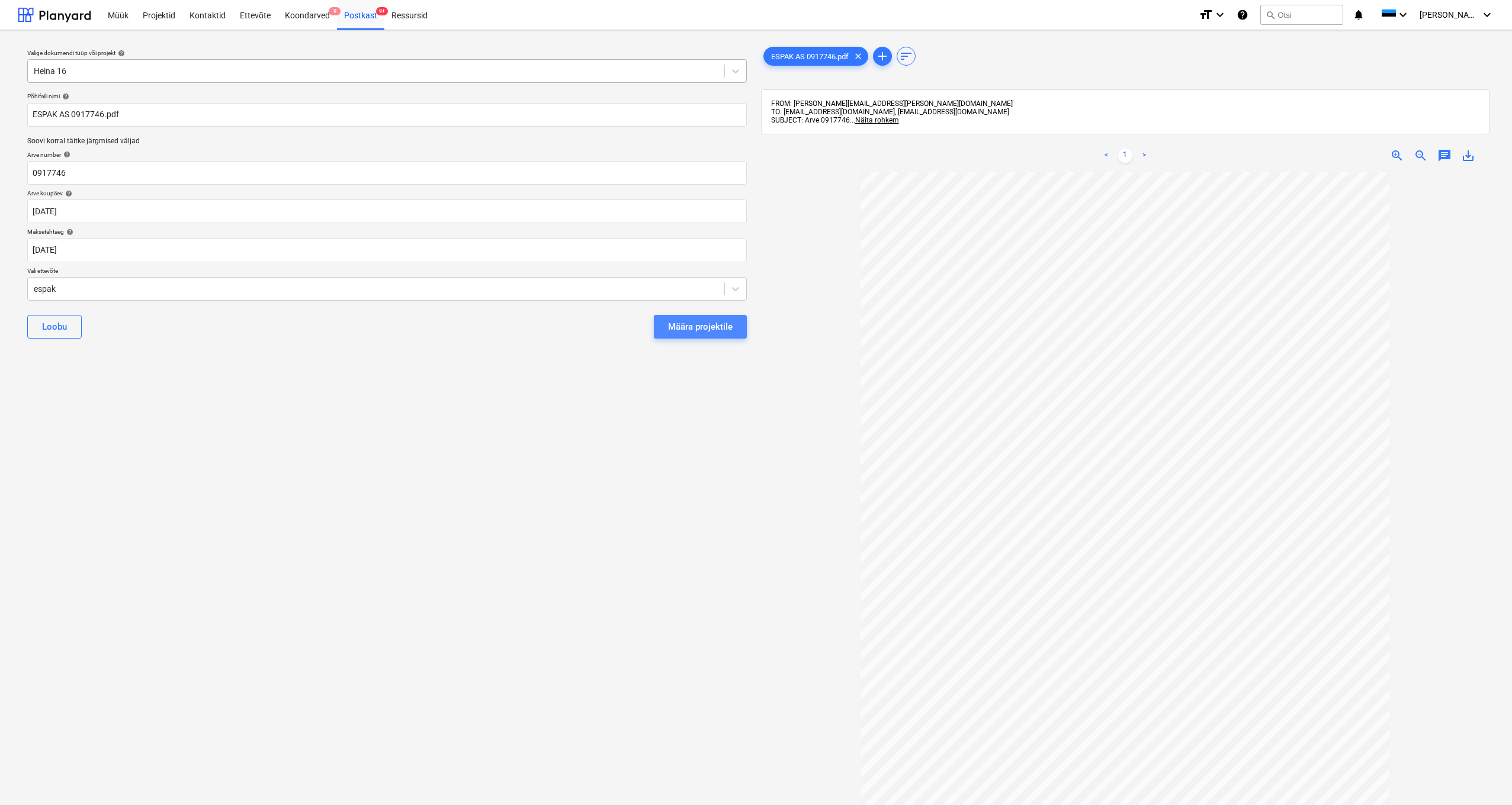
click at [687, 331] on div "Määra projektile" at bounding box center [700, 327] width 65 height 15
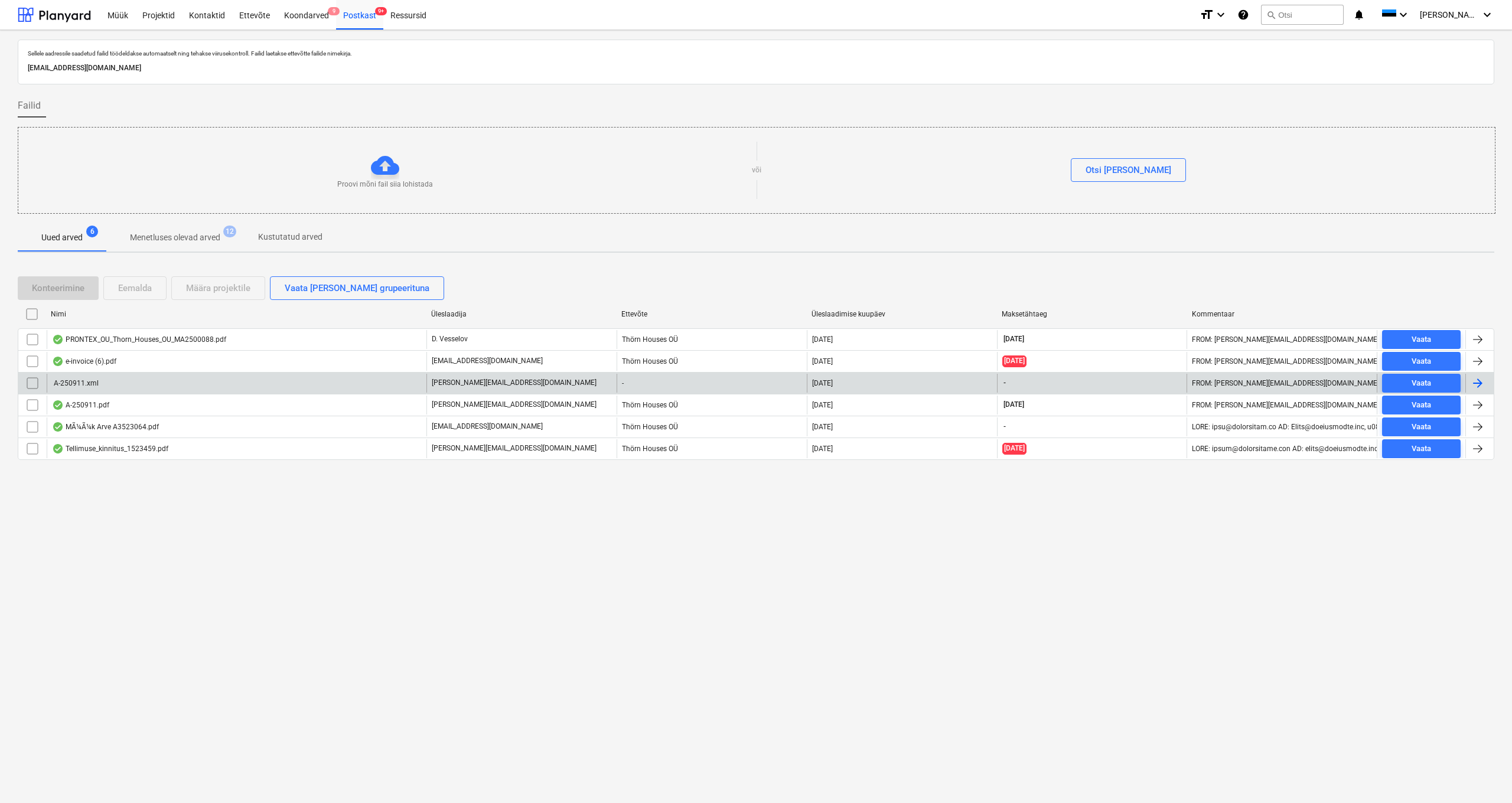
click at [89, 384] on div "A-250911.xml" at bounding box center [75, 383] width 47 height 8
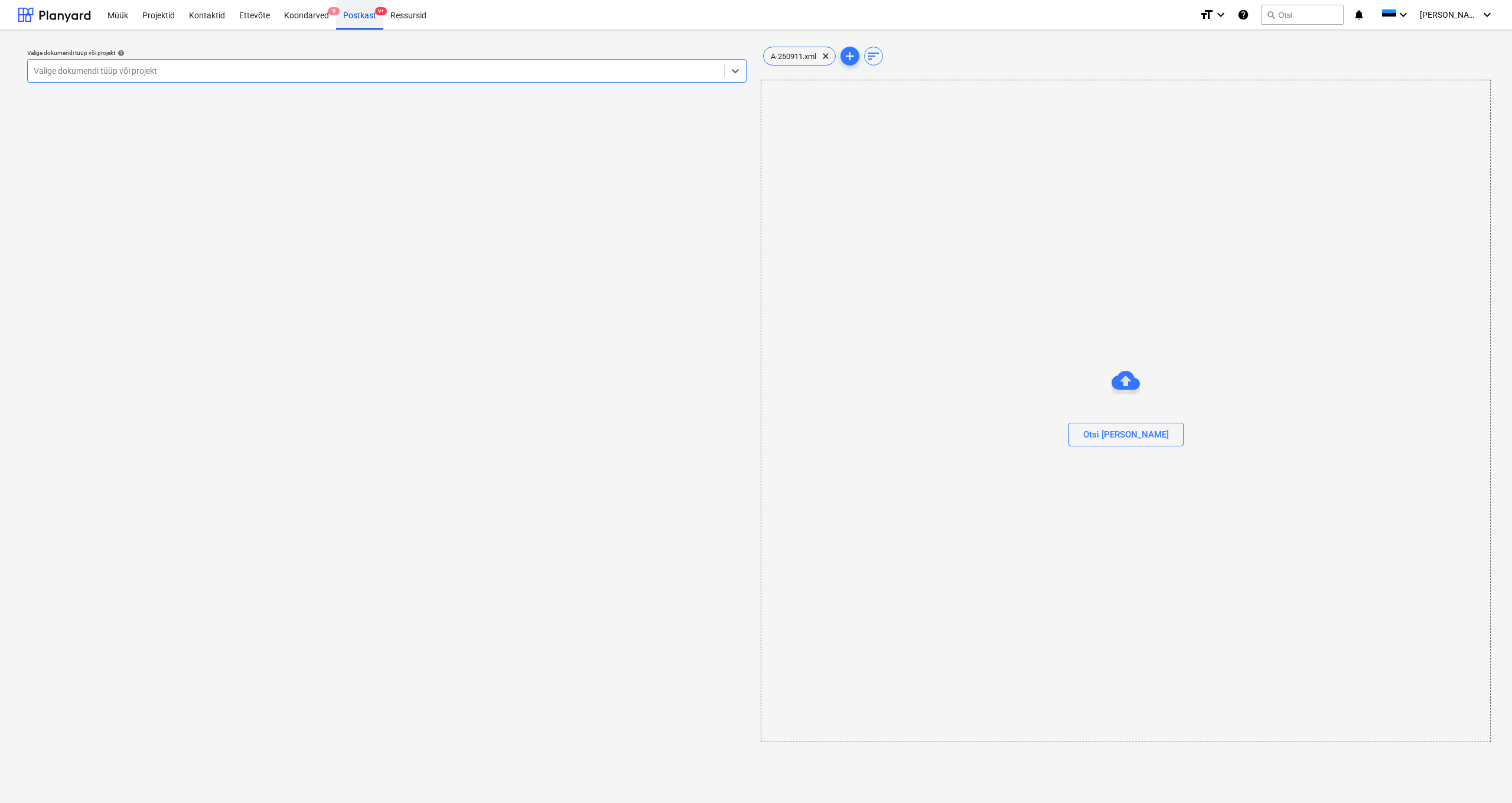
click at [359, 15] on div "Postkast 9+" at bounding box center [359, 14] width 47 height 30
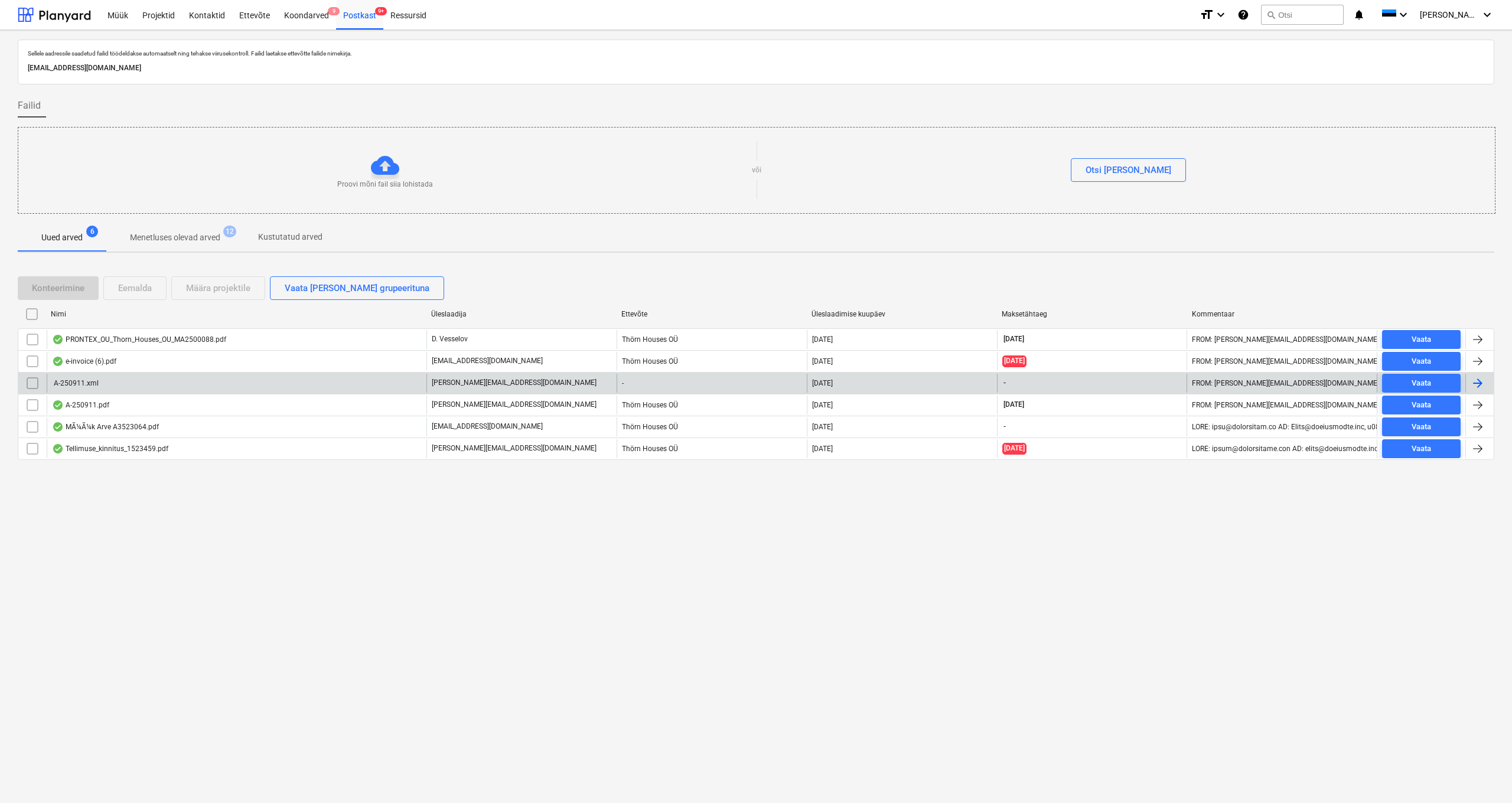
click at [34, 384] on input "checkbox" at bounding box center [33, 384] width 19 height 19
click at [140, 291] on div "Eemalda" at bounding box center [135, 288] width 34 height 15
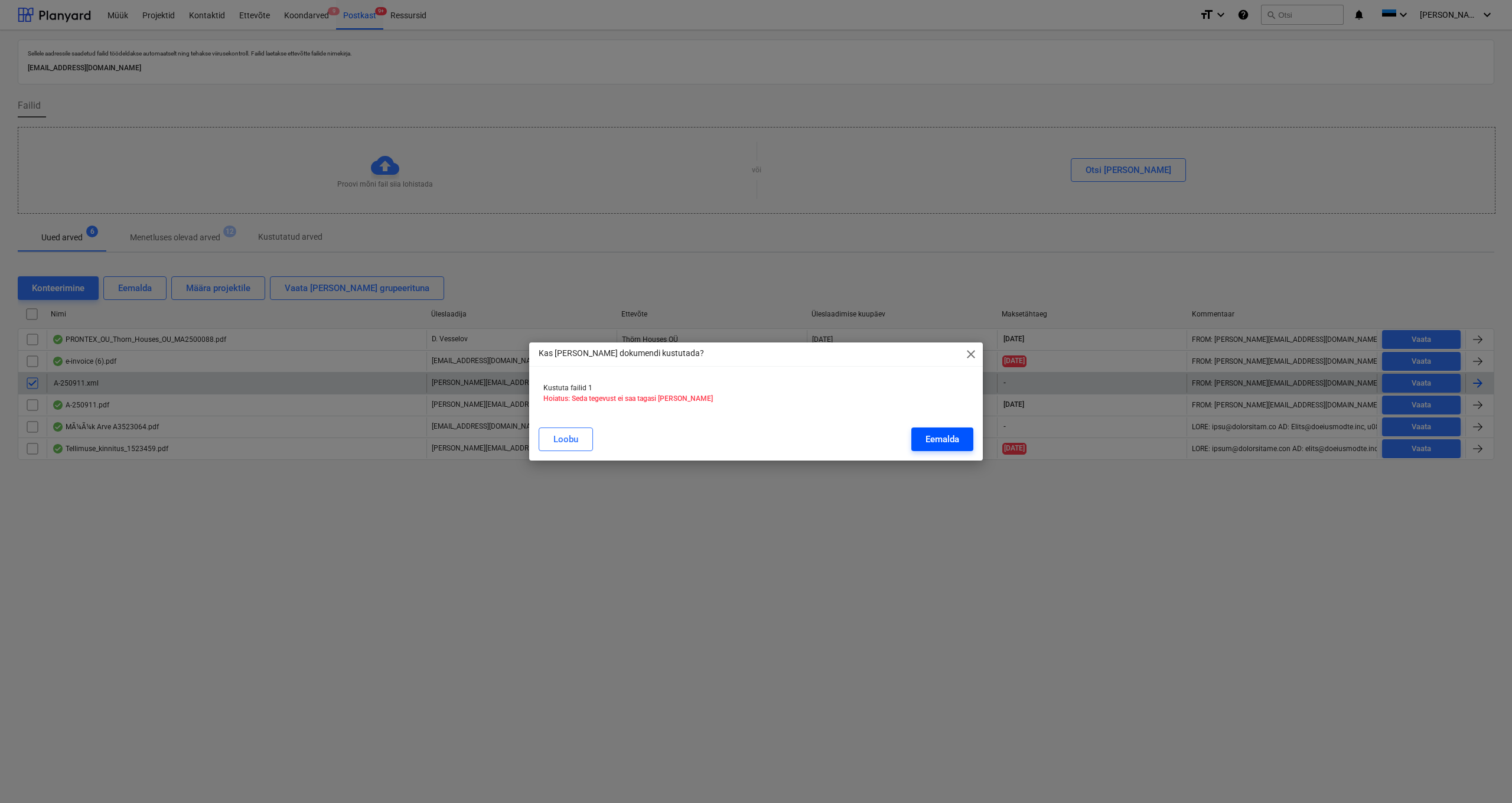
click at [874, 439] on div "Eemalda" at bounding box center [942, 439] width 34 height 15
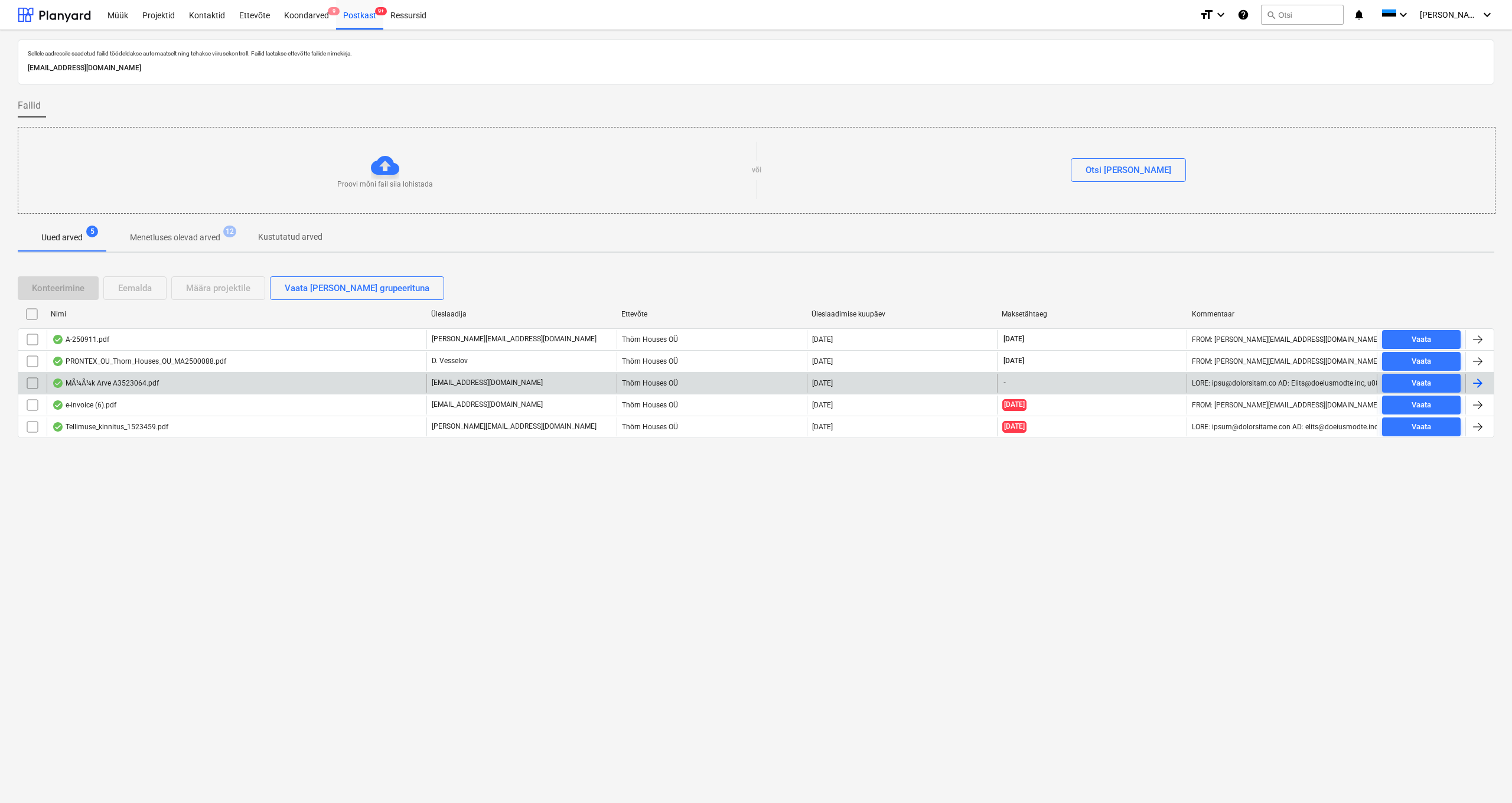
click at [99, 387] on div "MÃ¼Ã¼k Arve A3523064.pdf" at bounding box center [105, 383] width 107 height 10
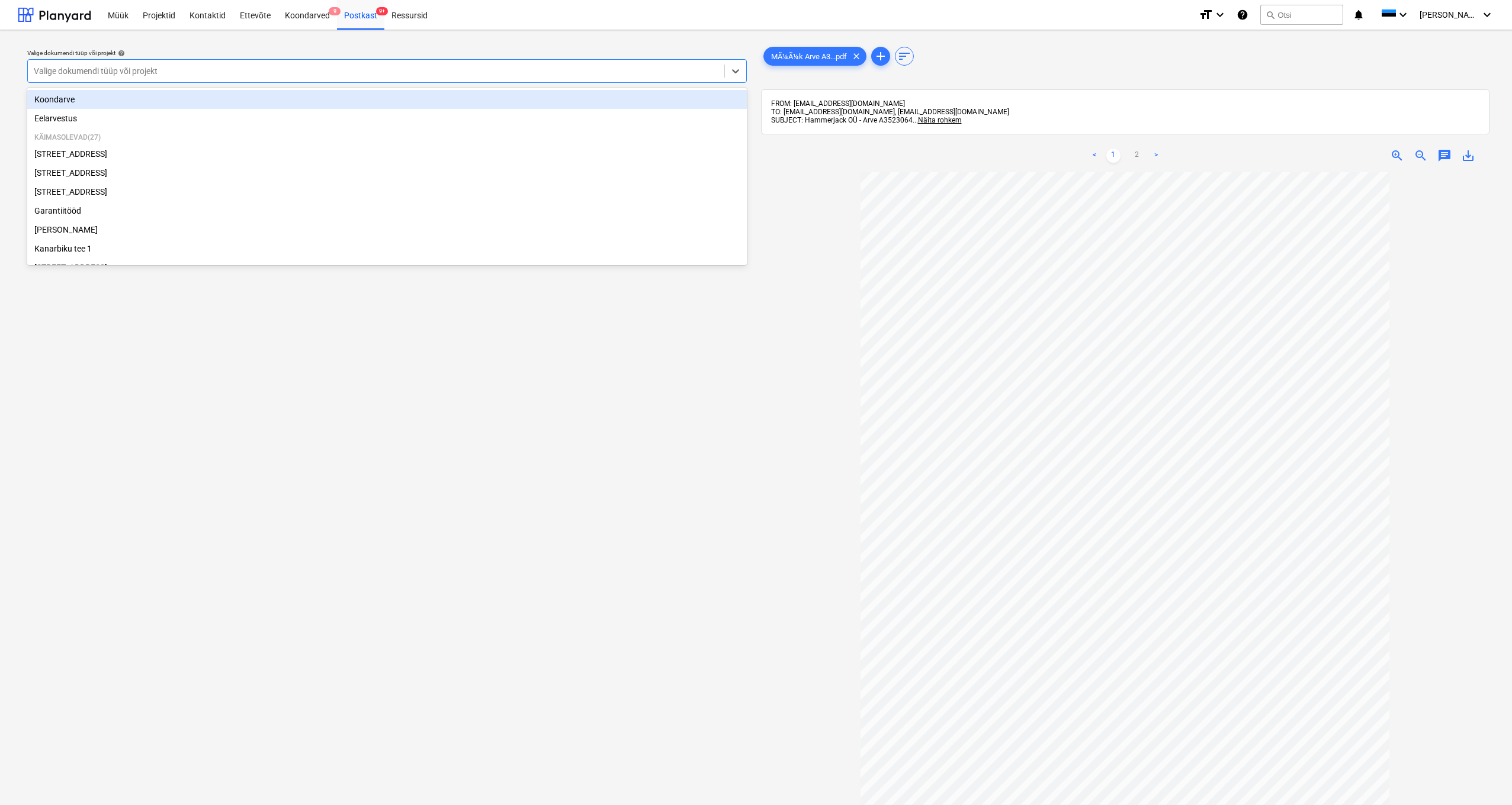
click at [35, 67] on div "Valige dokumendi tüüp või projekt" at bounding box center [376, 71] width 685 height 10
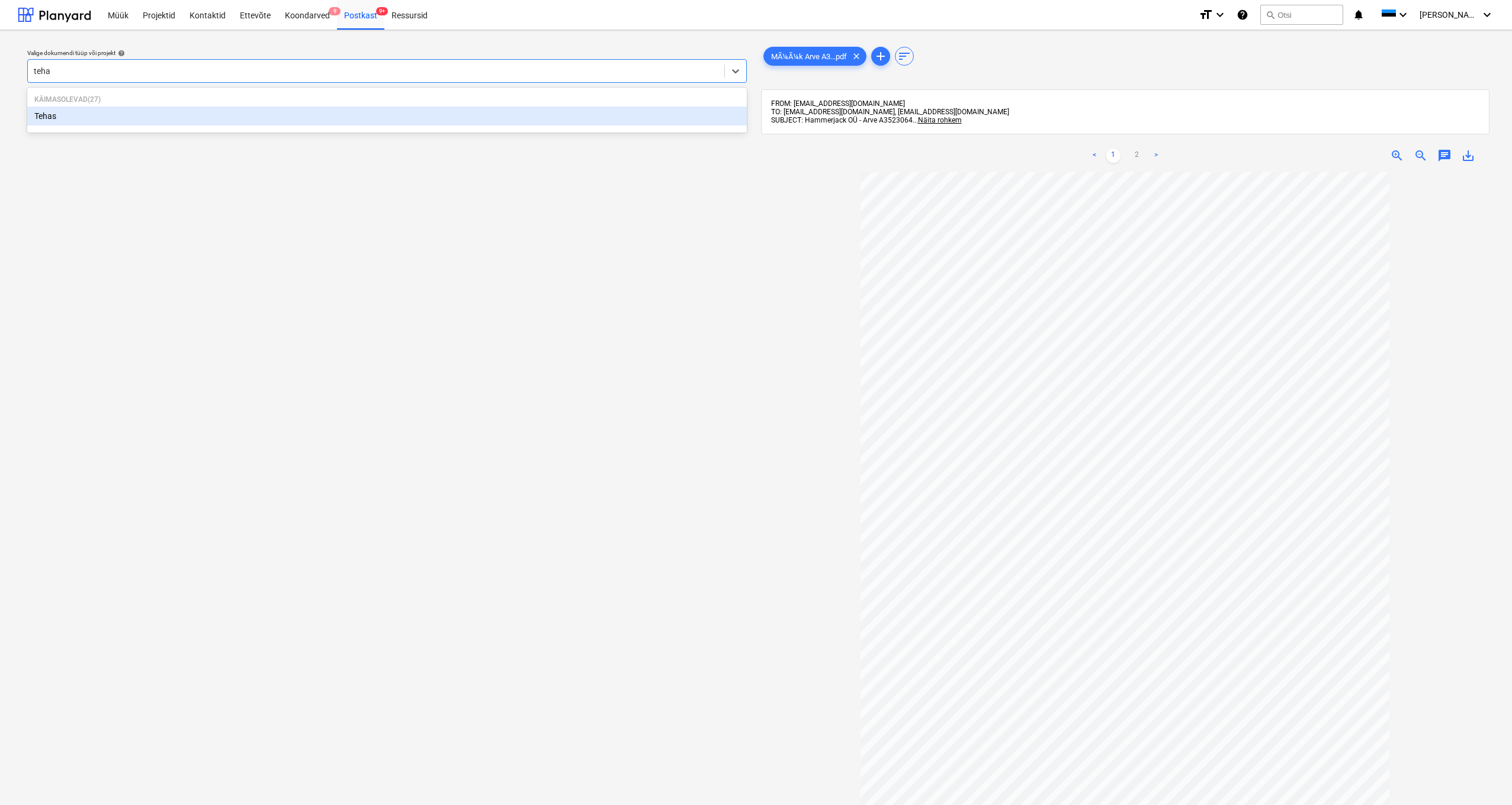
type input "tehas"
click at [53, 115] on div "Tehas" at bounding box center [387, 116] width 719 height 19
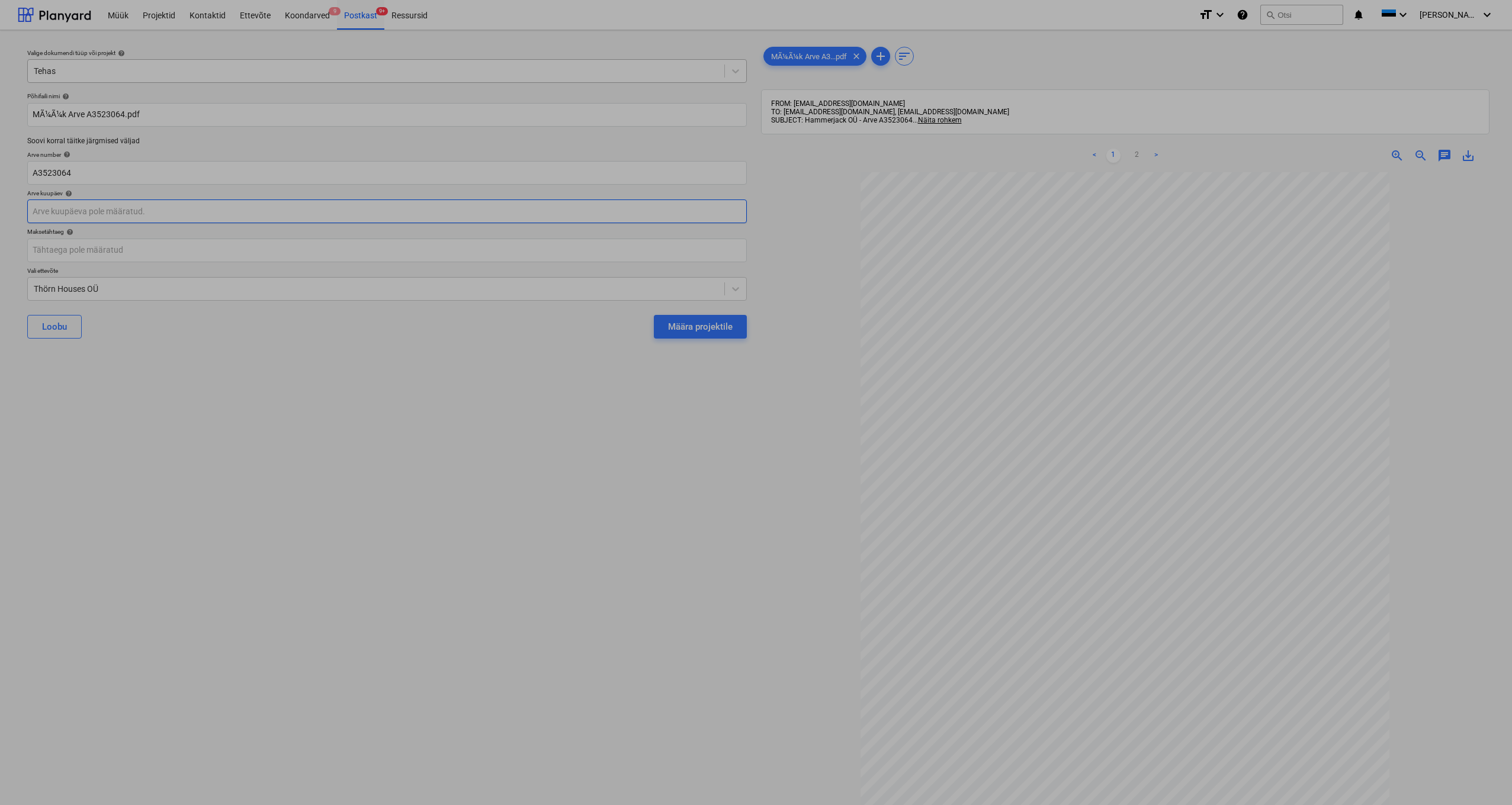
click at [44, 210] on body "Müük Projektid Kontaktid Ettevõte Koondarved 9 Postkast 9+ Ressursid format_siz…" at bounding box center [756, 402] width 1512 height 805
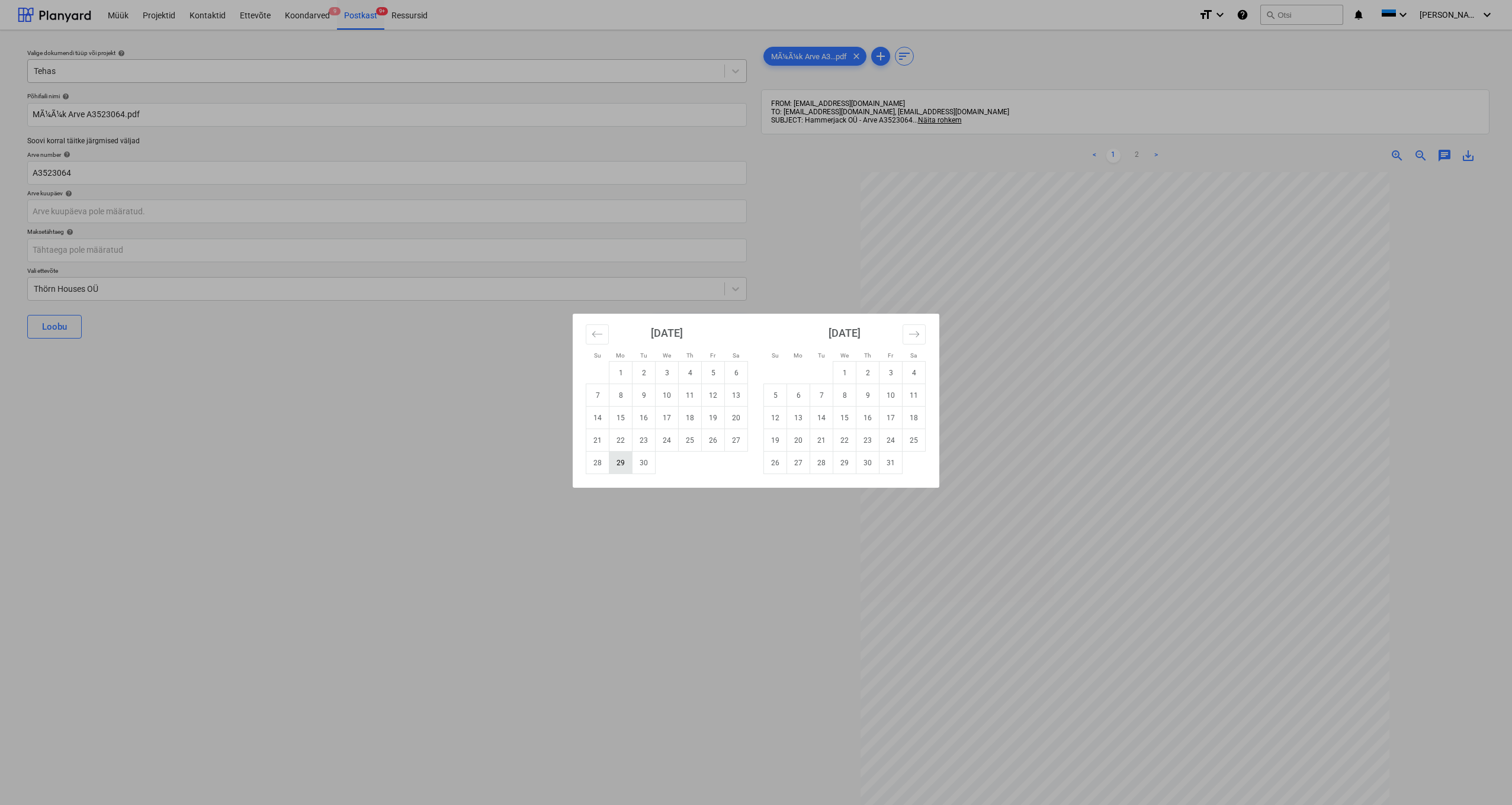
click at [623, 461] on td "29" at bounding box center [621, 463] width 23 height 22
type input "29 Sep 2025"
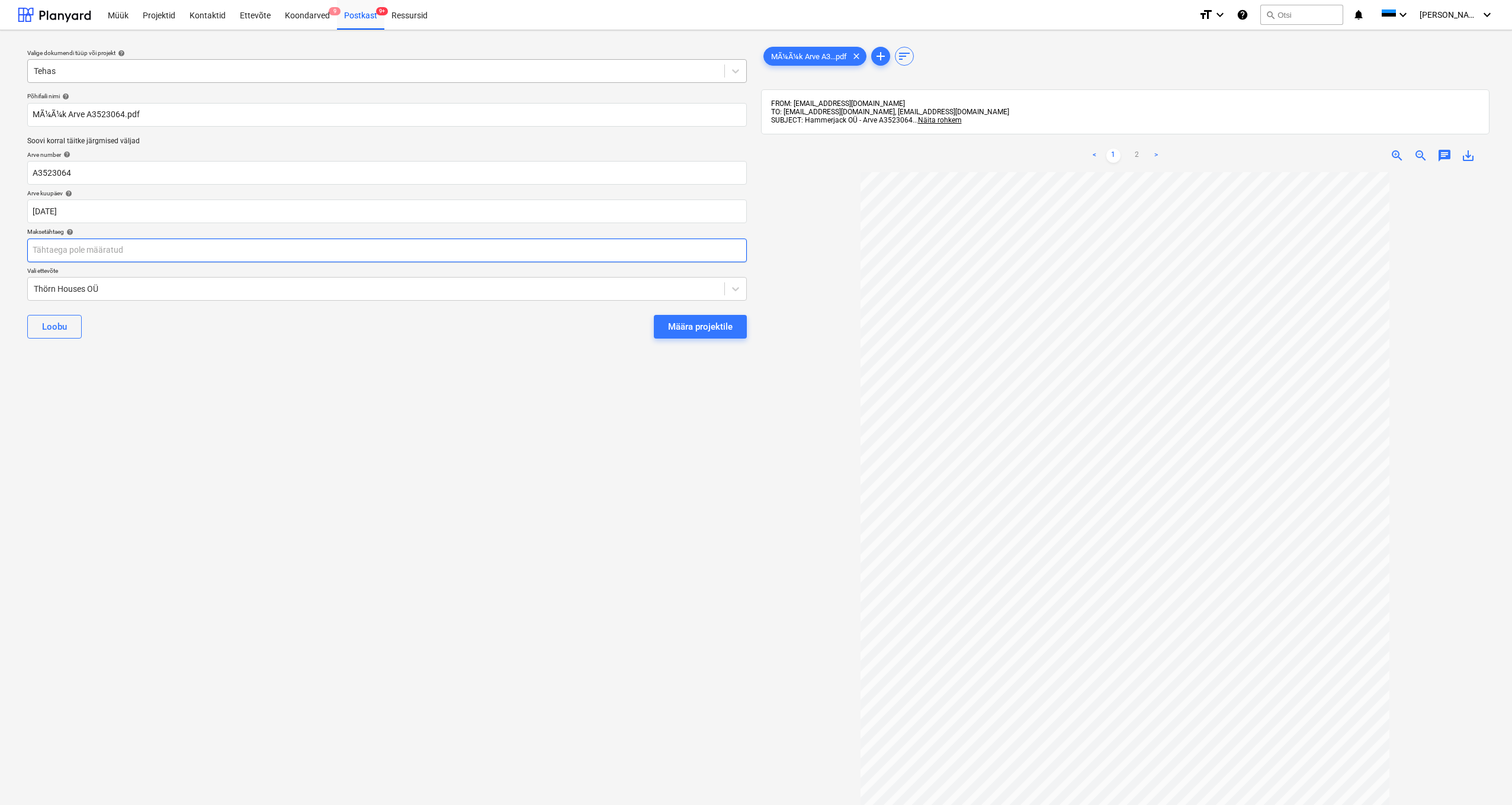
click at [49, 247] on body "Müük Projektid Kontaktid Ettevõte Koondarved 9 Postkast 9+ Ressursid format_siz…" at bounding box center [756, 402] width 1512 height 805
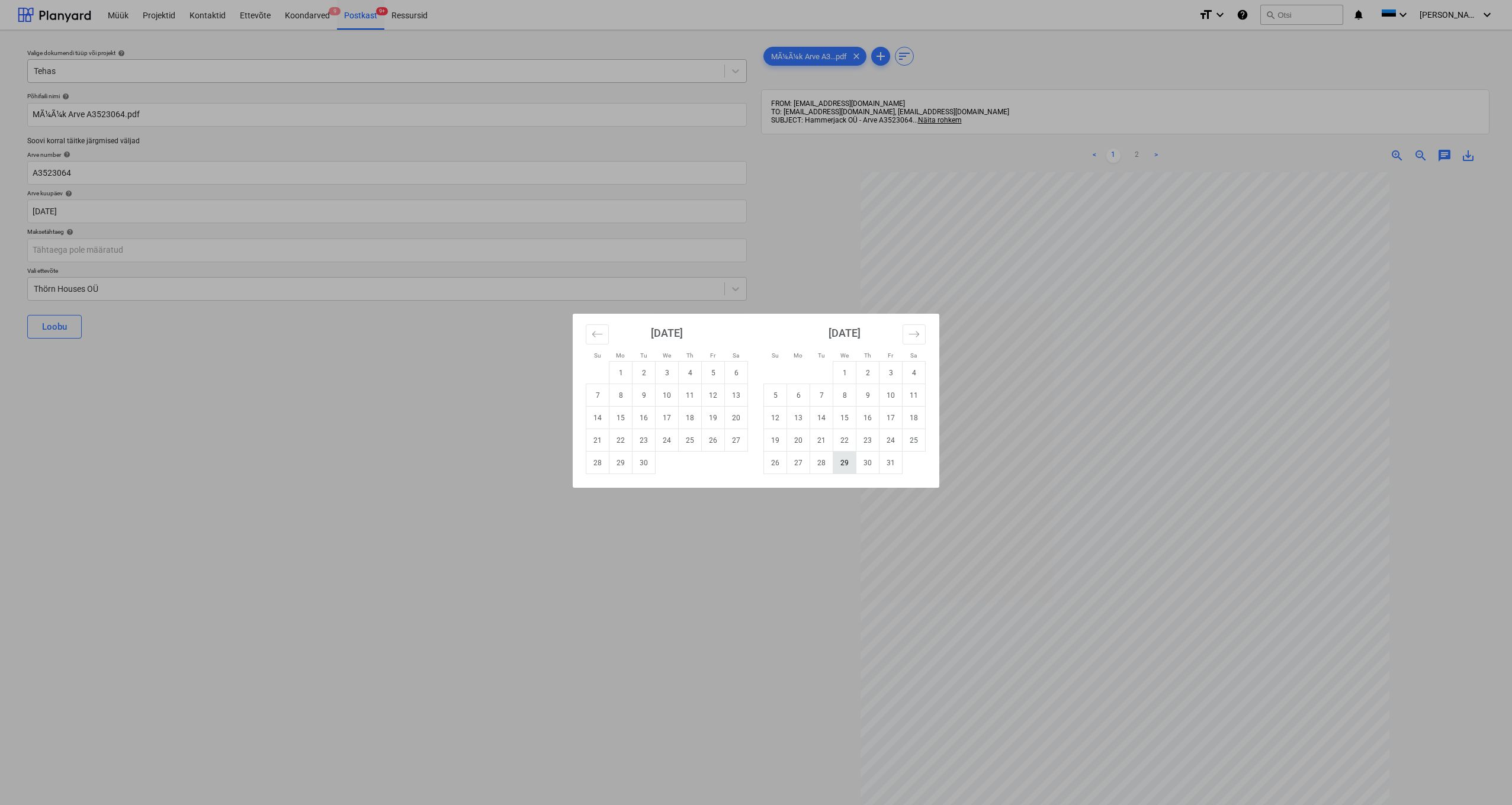
click at [844, 463] on td "29" at bounding box center [844, 463] width 23 height 22
type input "29 Oct 2025"
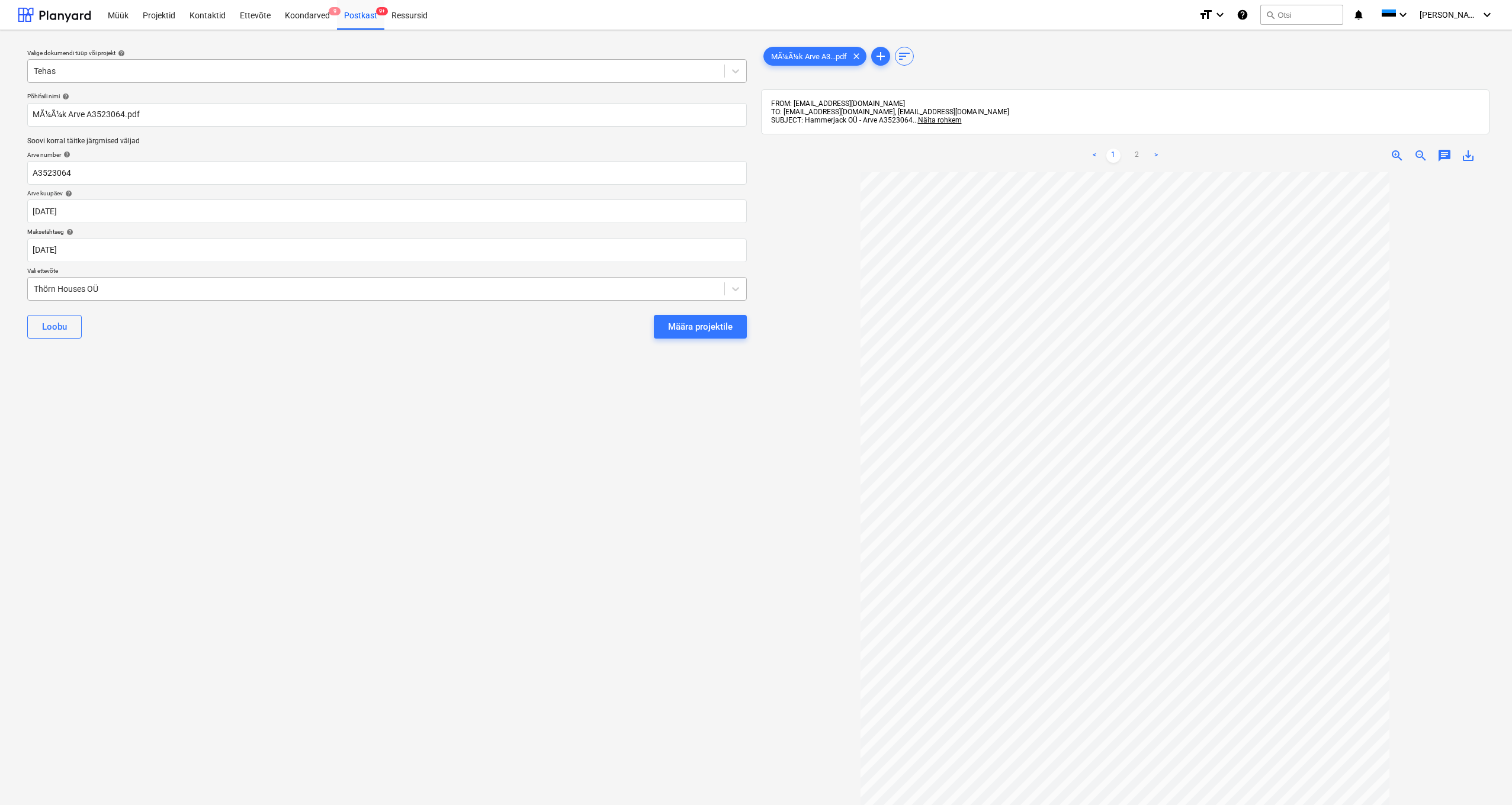
click at [33, 286] on div "Thörn Houses OÜ" at bounding box center [376, 289] width 696 height 17
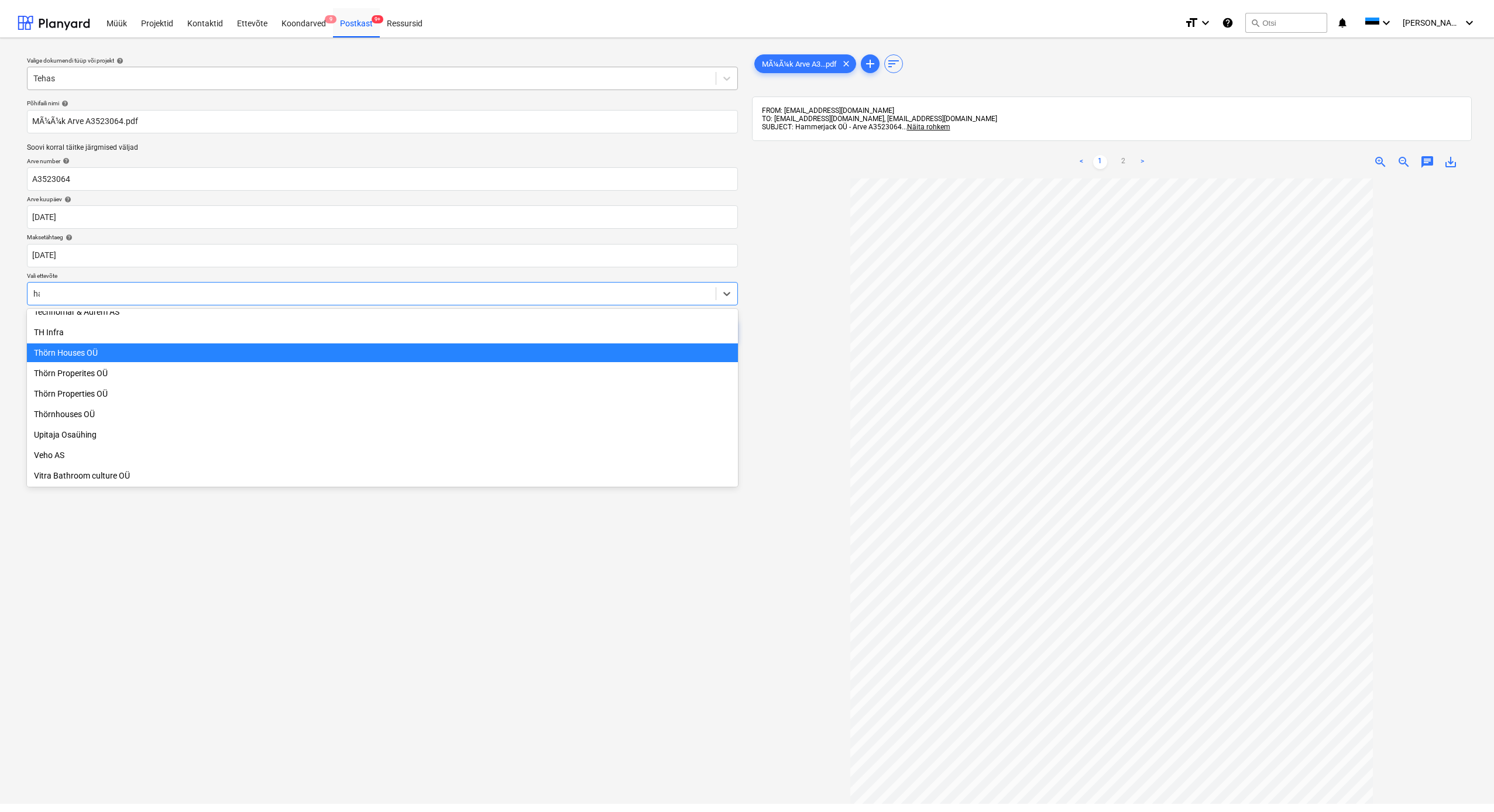
scroll to position [234, 0]
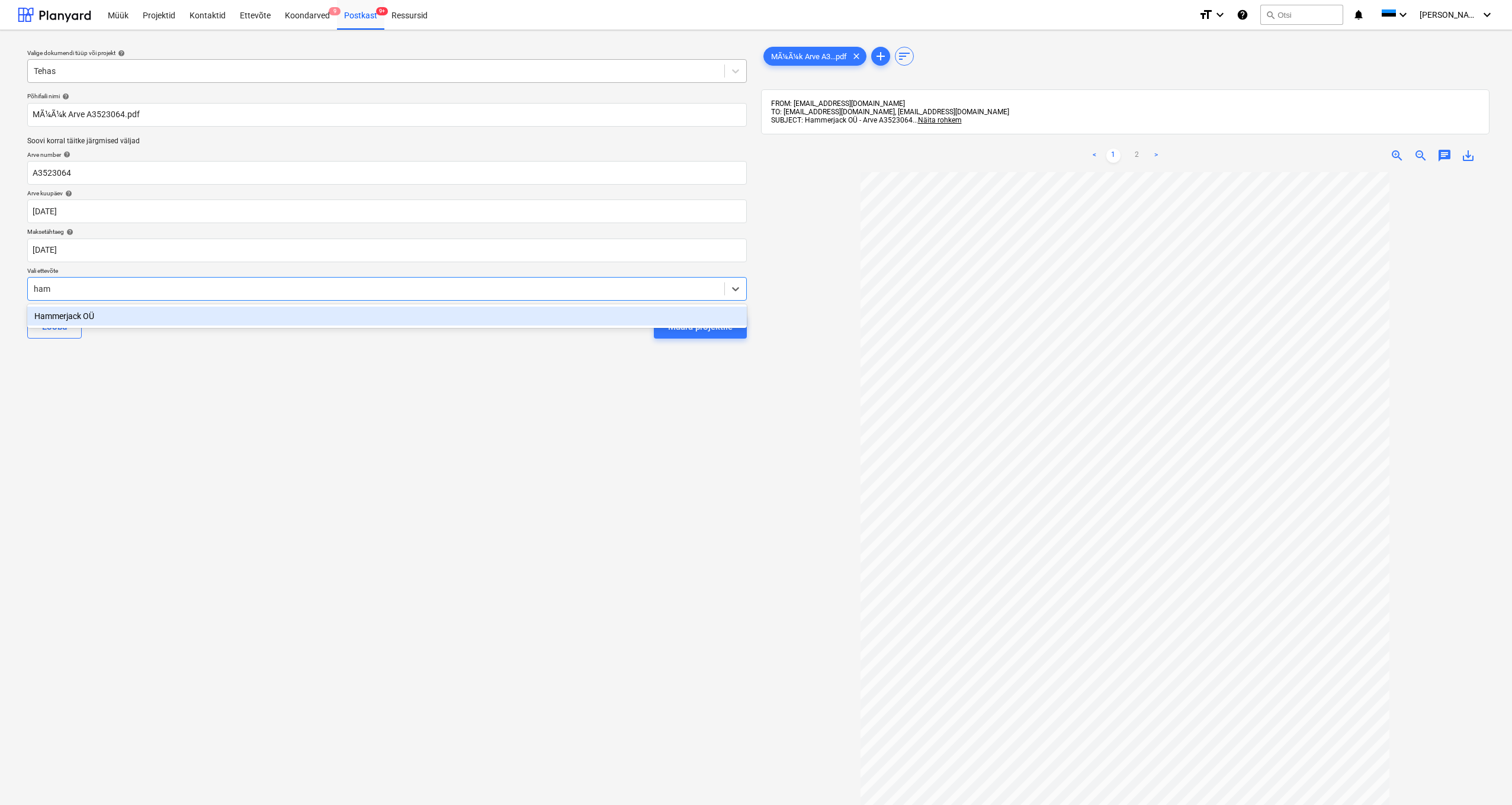
type input "hamm"
click at [60, 313] on div "Hammerjack OÜ" at bounding box center [387, 316] width 719 height 19
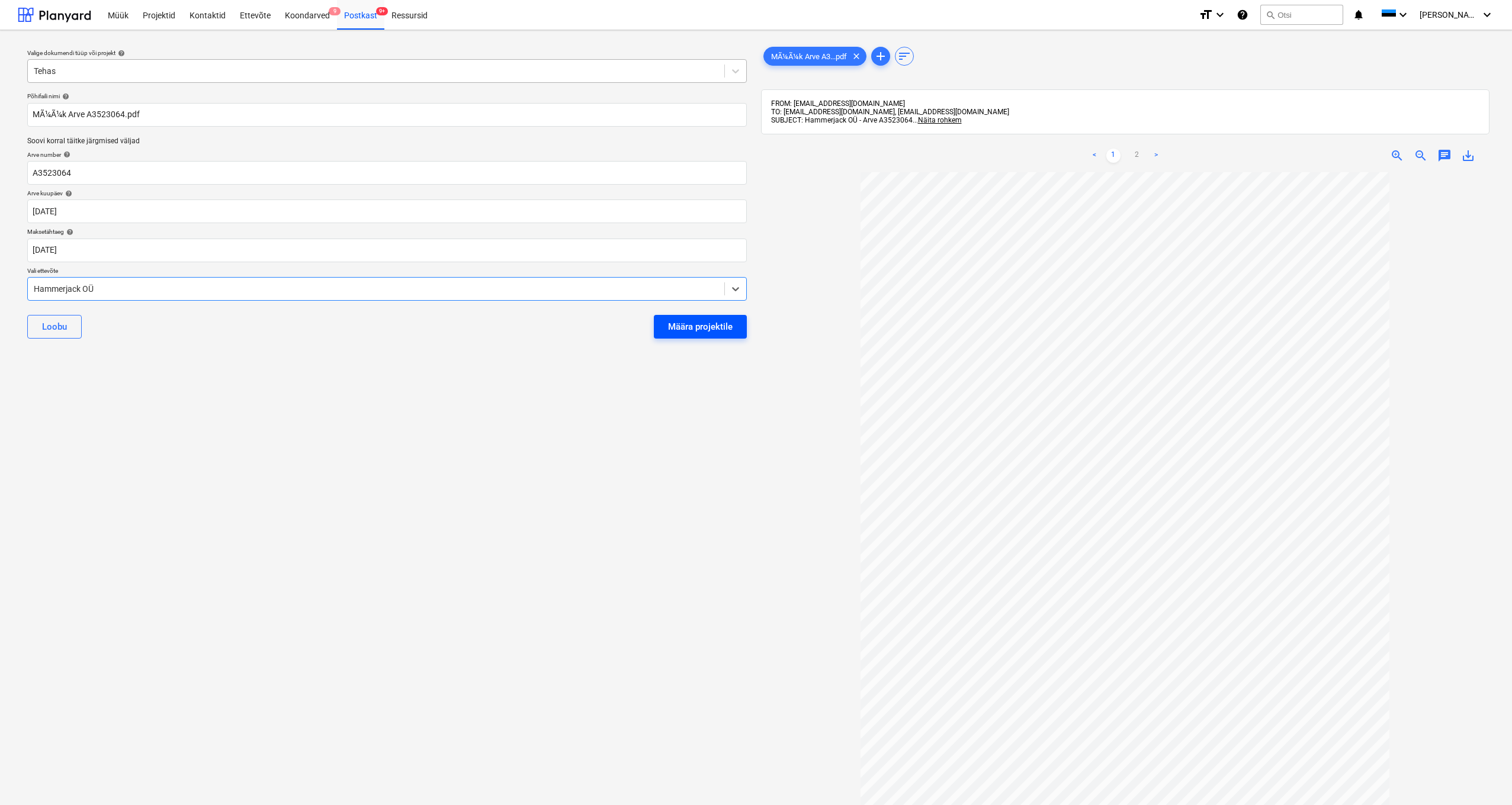
click at [686, 331] on div "Määra projektile" at bounding box center [700, 327] width 65 height 15
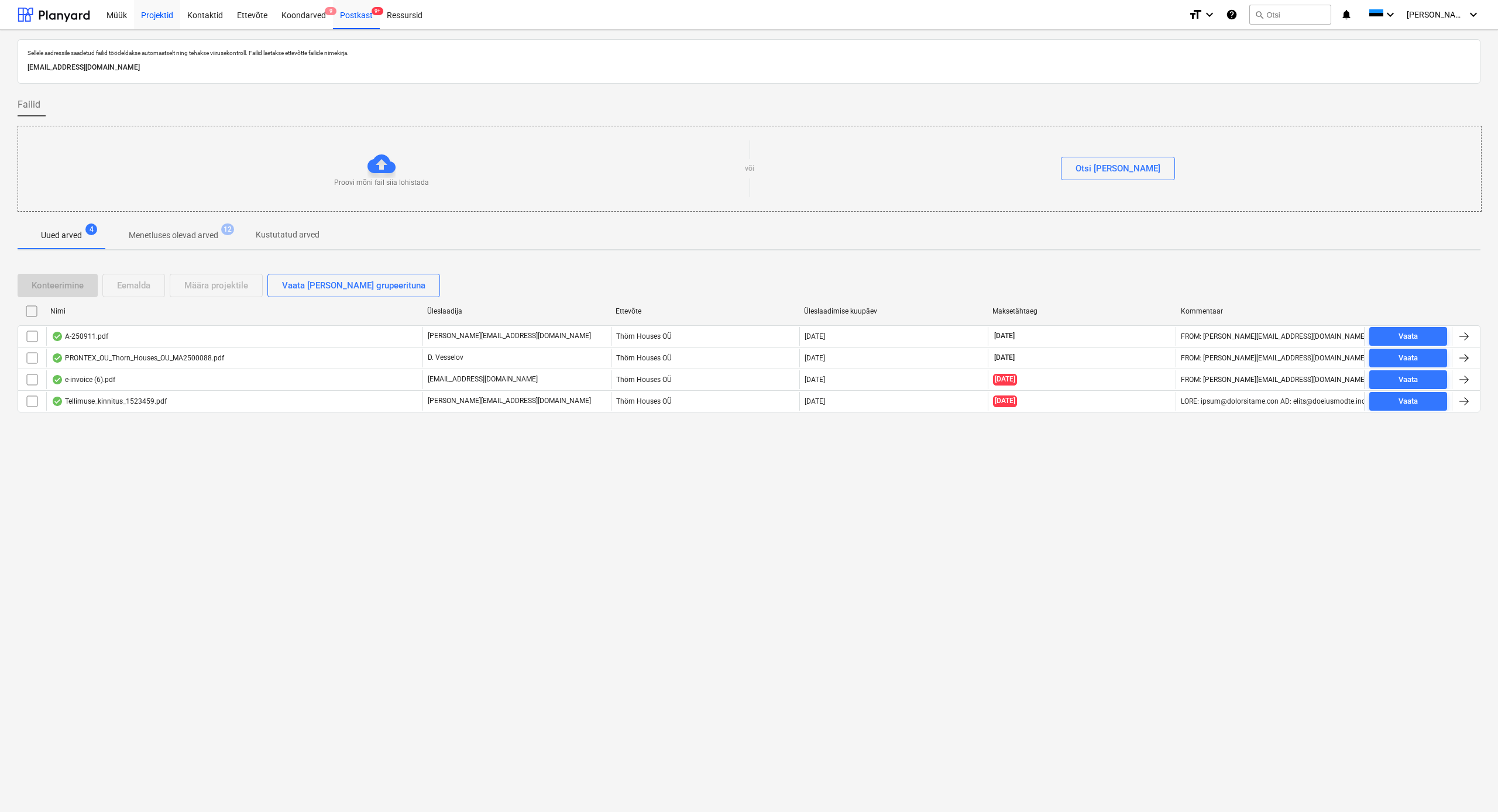
click at [158, 18] on div "Projektid" at bounding box center [157, 14] width 46 height 30
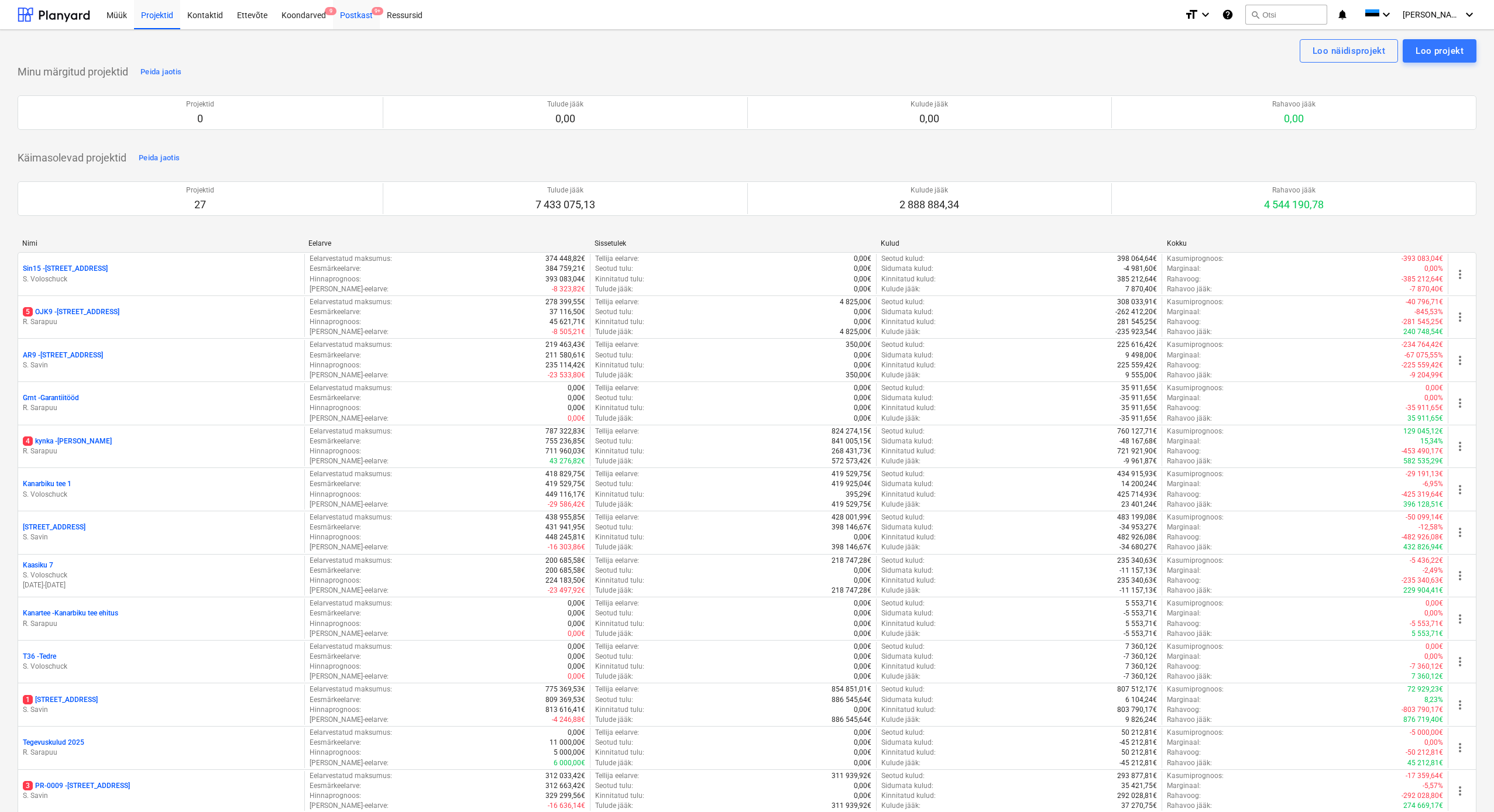
click at [361, 18] on div "Postkast 9+" at bounding box center [356, 14] width 47 height 30
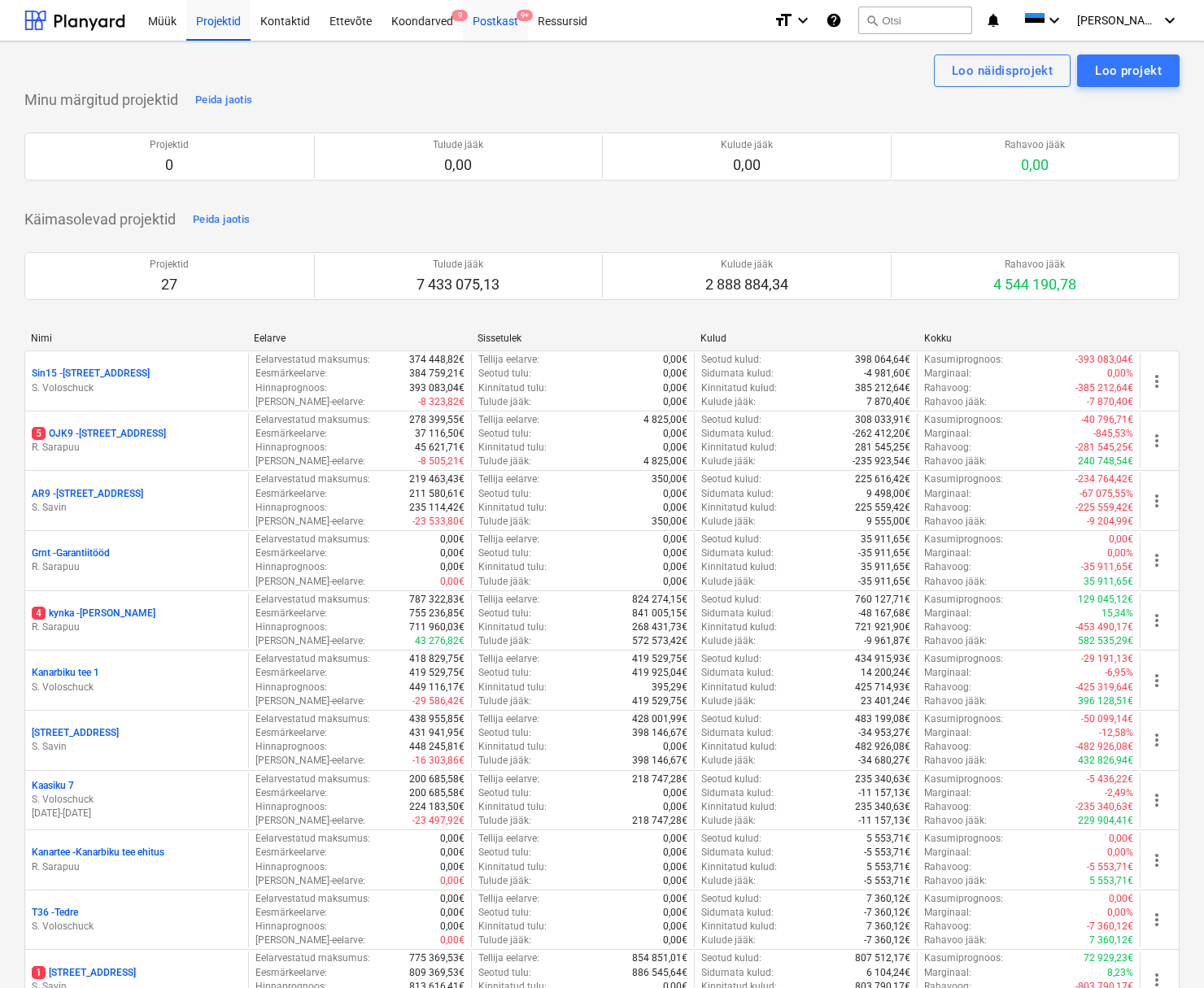
click at [497, 26] on div "Postkast 9+" at bounding box center [495, 19] width 65 height 41
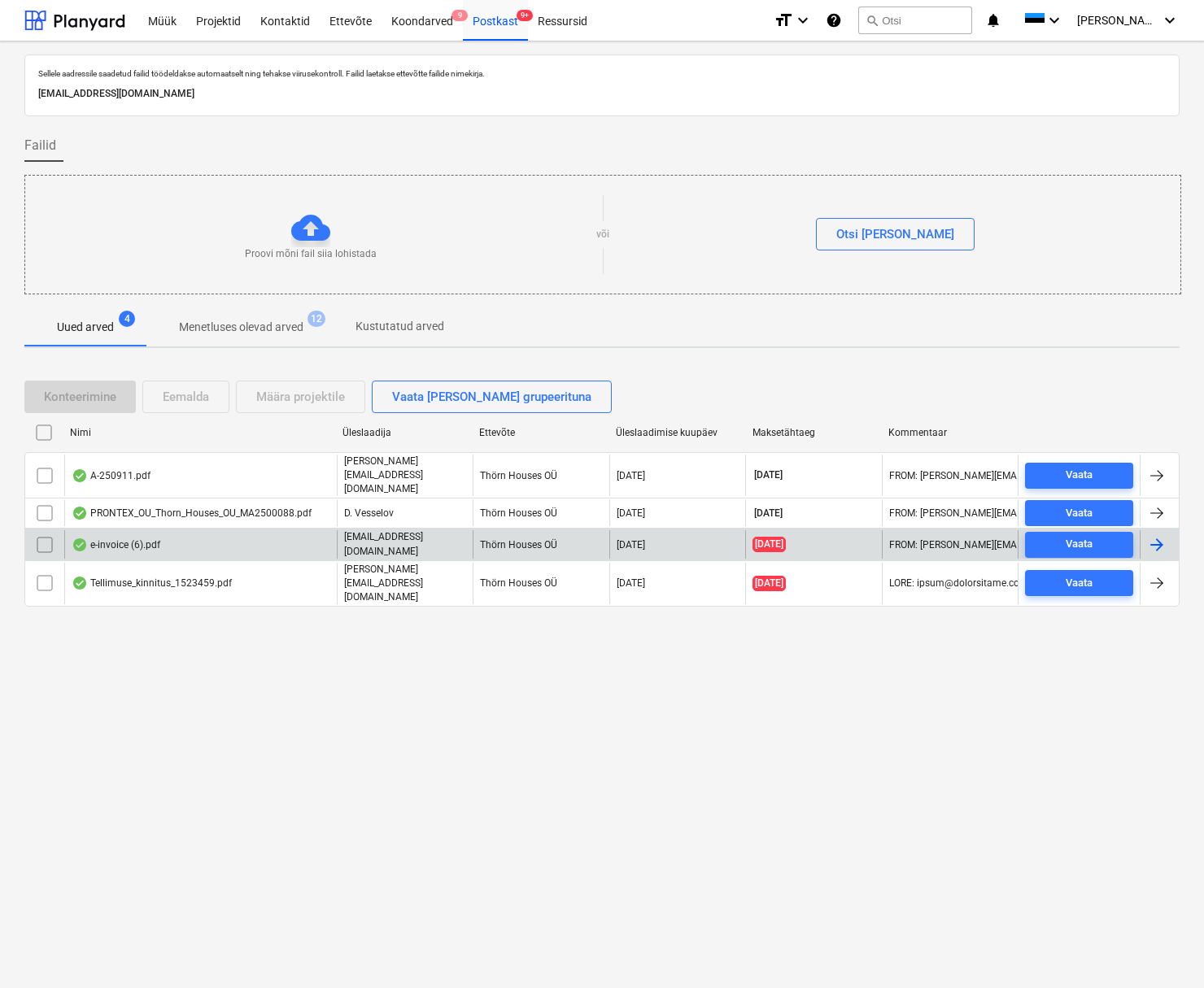
click at [152, 538] on div "e-invoice (6).pdf" at bounding box center [115, 544] width 89 height 13
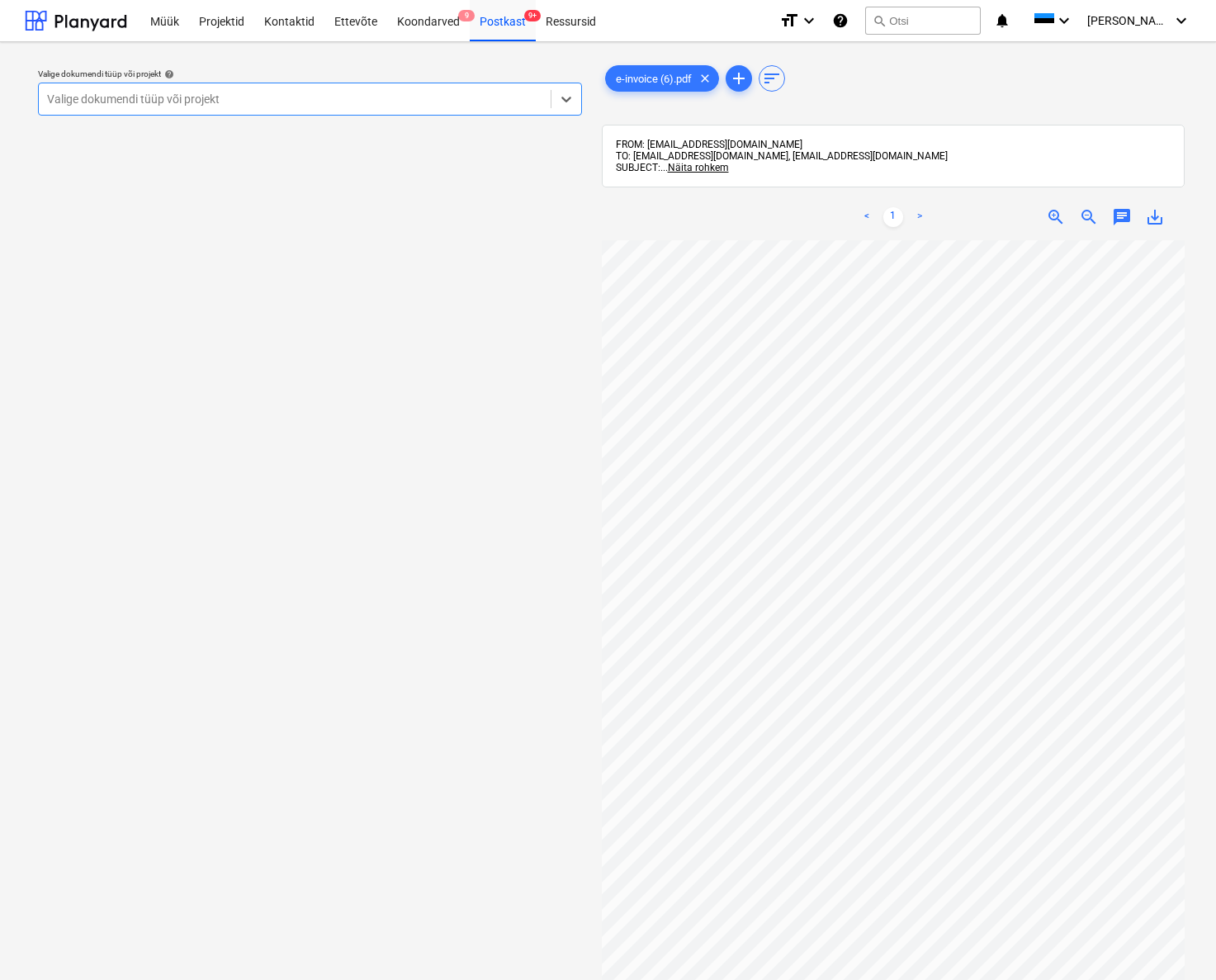
click at [135, 92] on div "Valige dokumendi tüüp või projekt" at bounding box center [295, 98] width 495 height 13
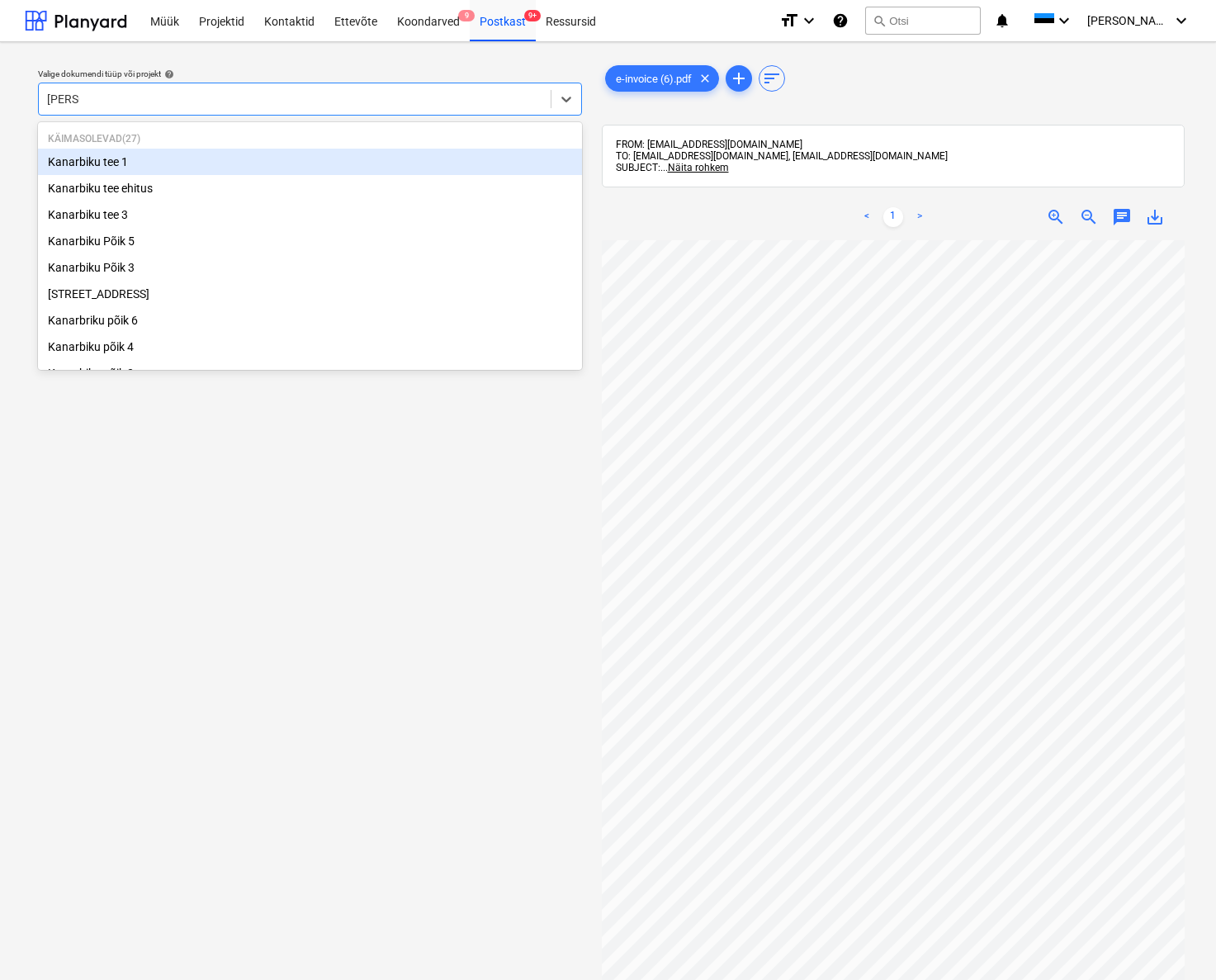
type input "kanarb"
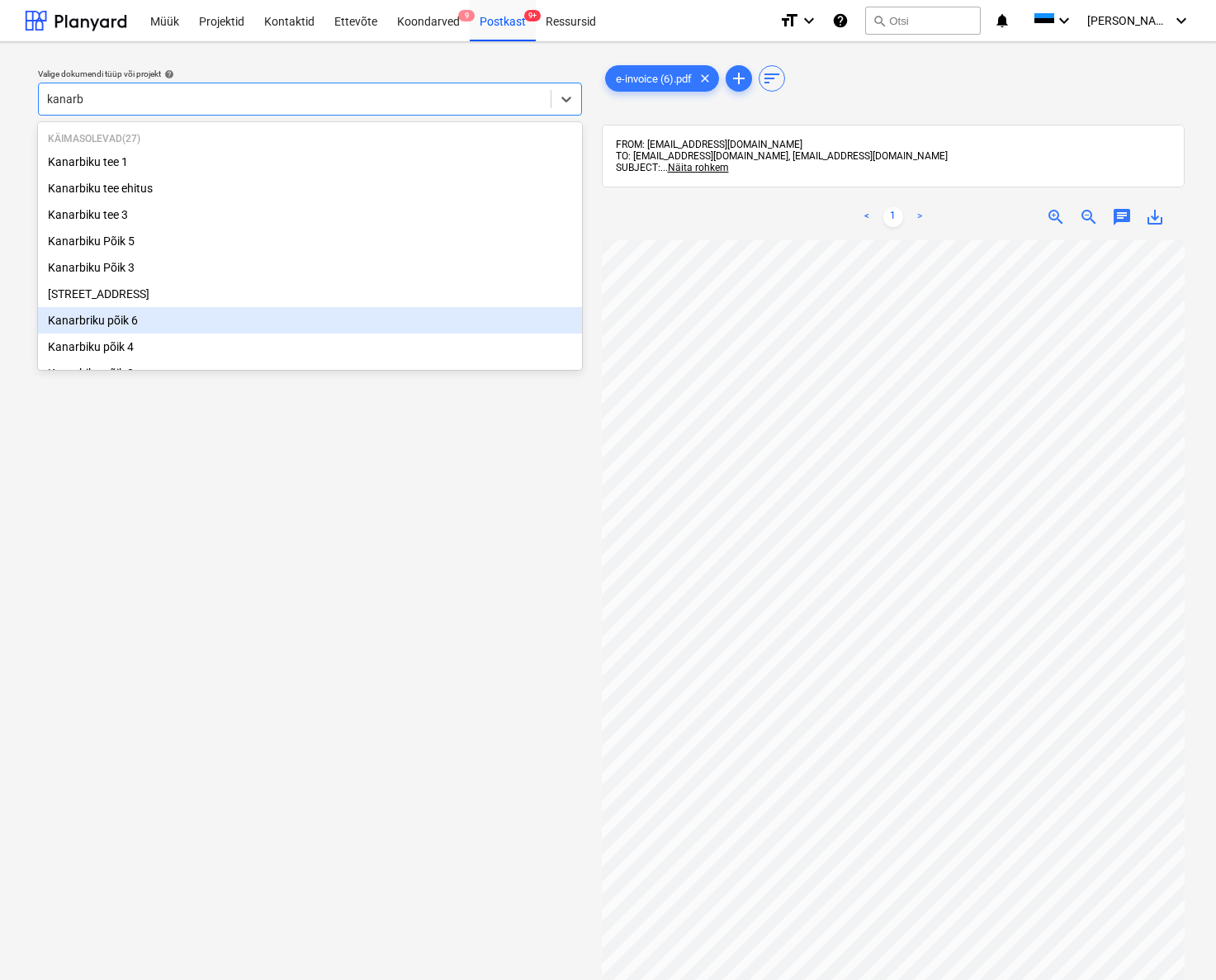
click at [116, 320] on div "Kanarbriku põik 6" at bounding box center [309, 321] width 545 height 27
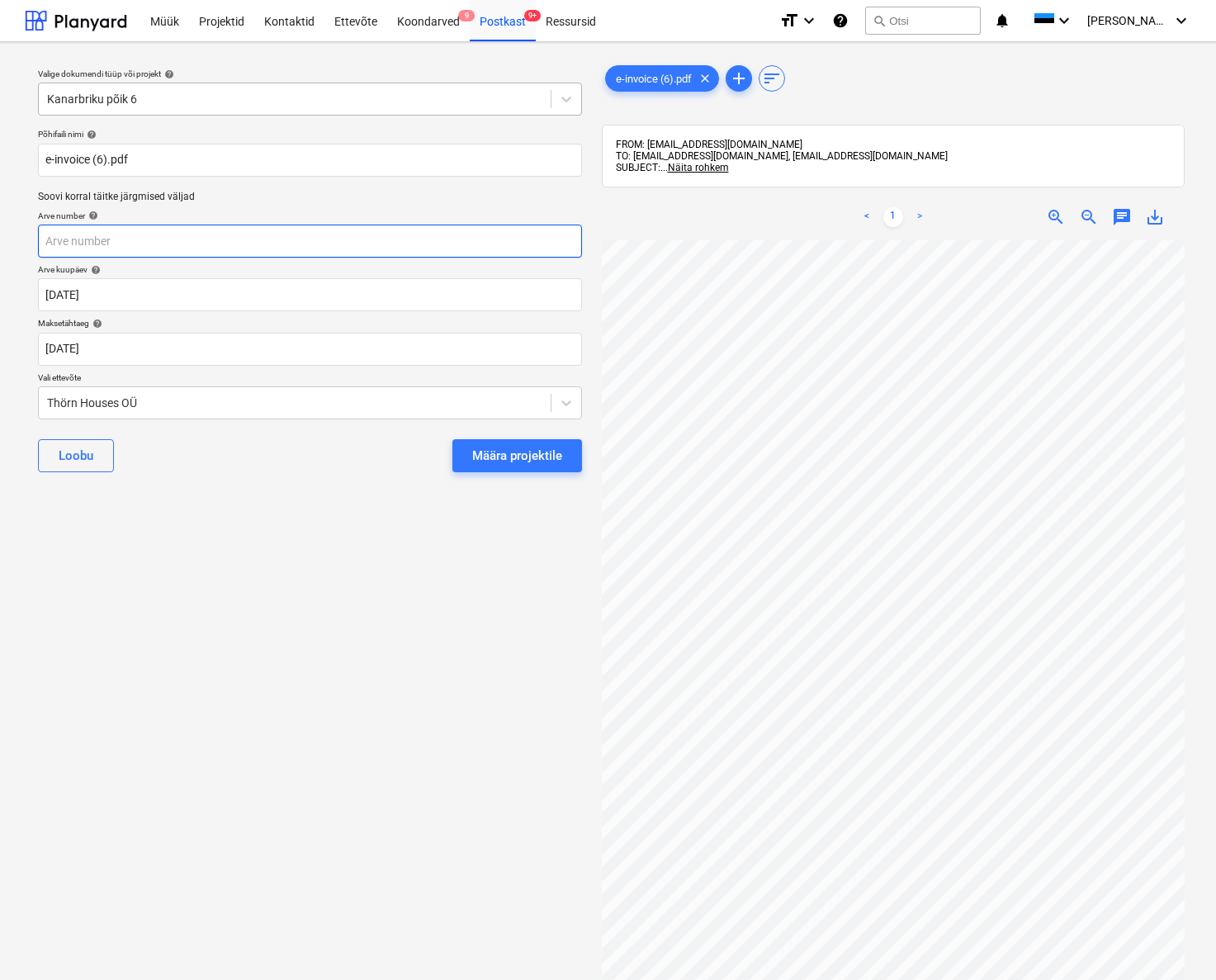
click at [98, 245] on input "text" at bounding box center [309, 241] width 545 height 33
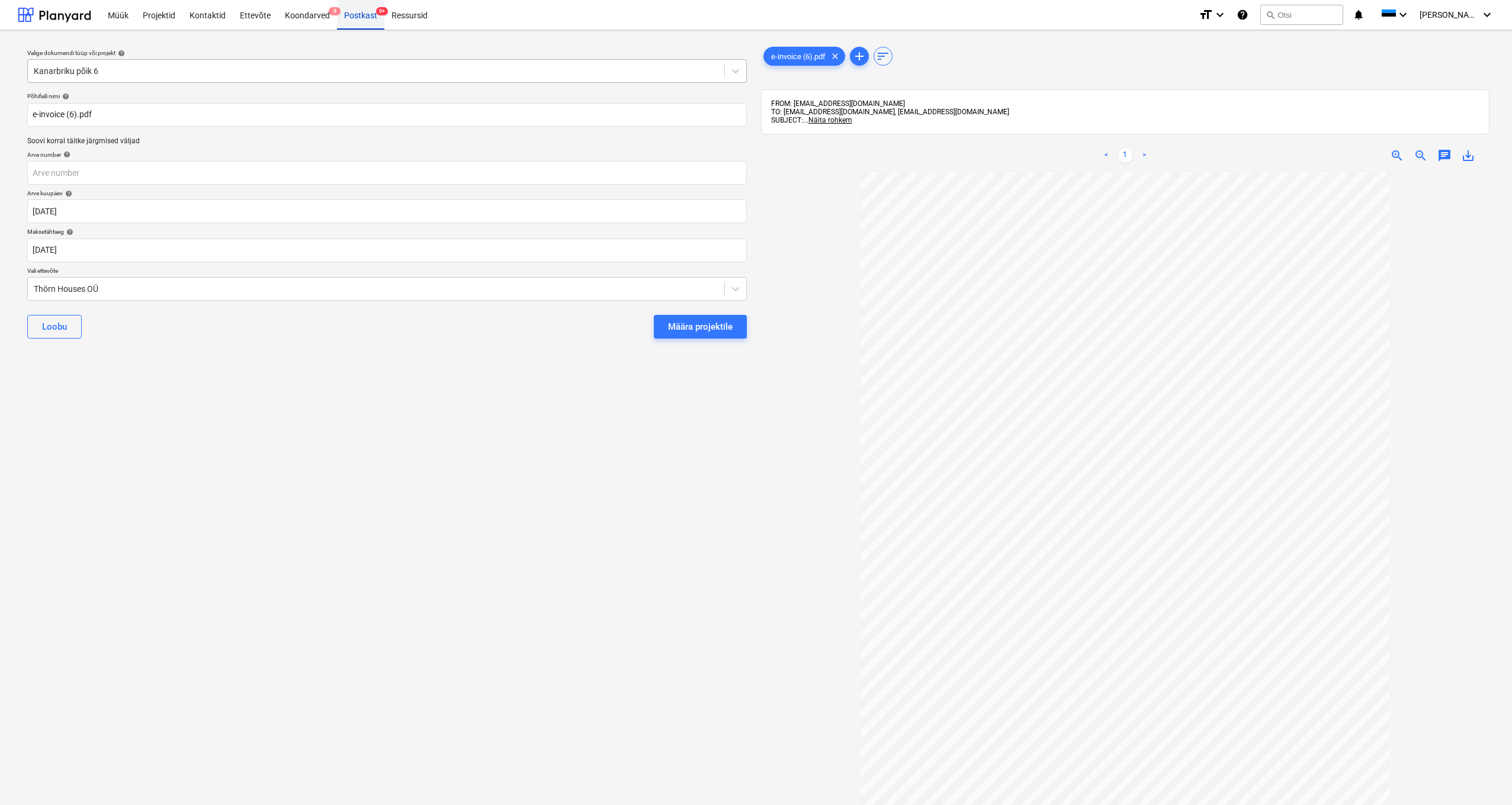
click at [352, 17] on div "Postkast 9+" at bounding box center [360, 14] width 47 height 30
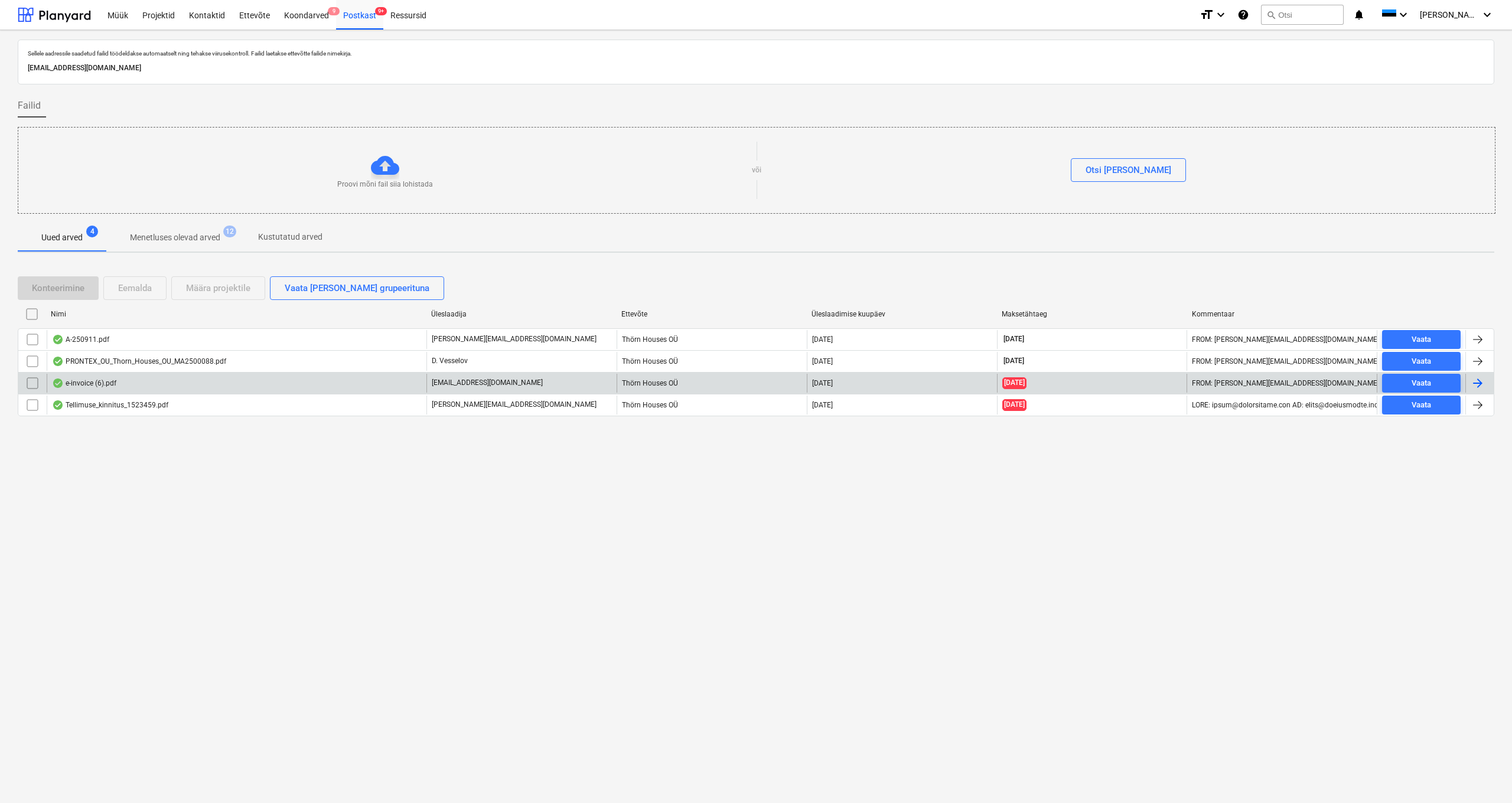
click at [81, 382] on div "e-invoice (6).pdf" at bounding box center [84, 383] width 65 height 10
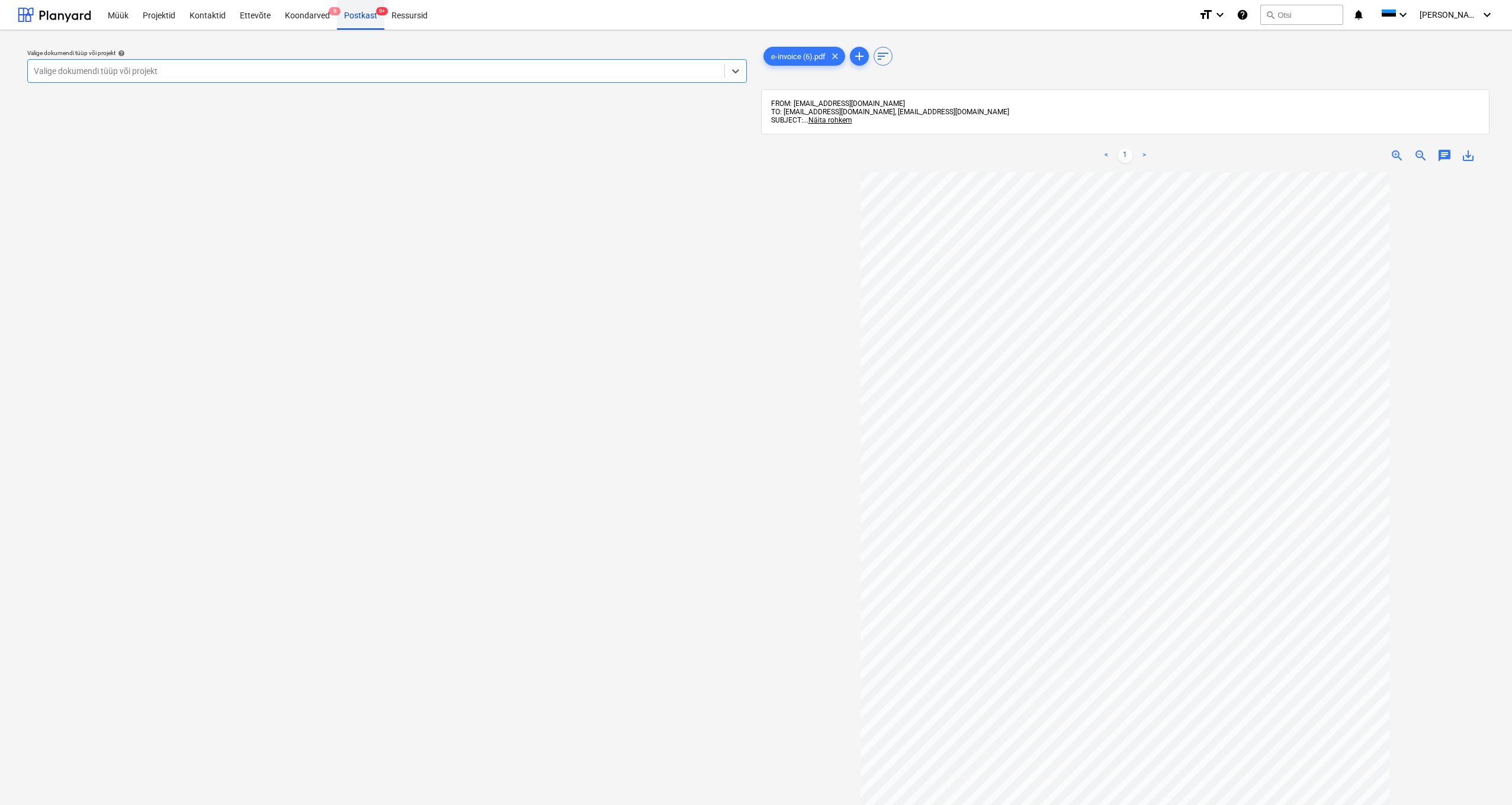
click at [360, 19] on div "Postkast 9+" at bounding box center [360, 14] width 47 height 30
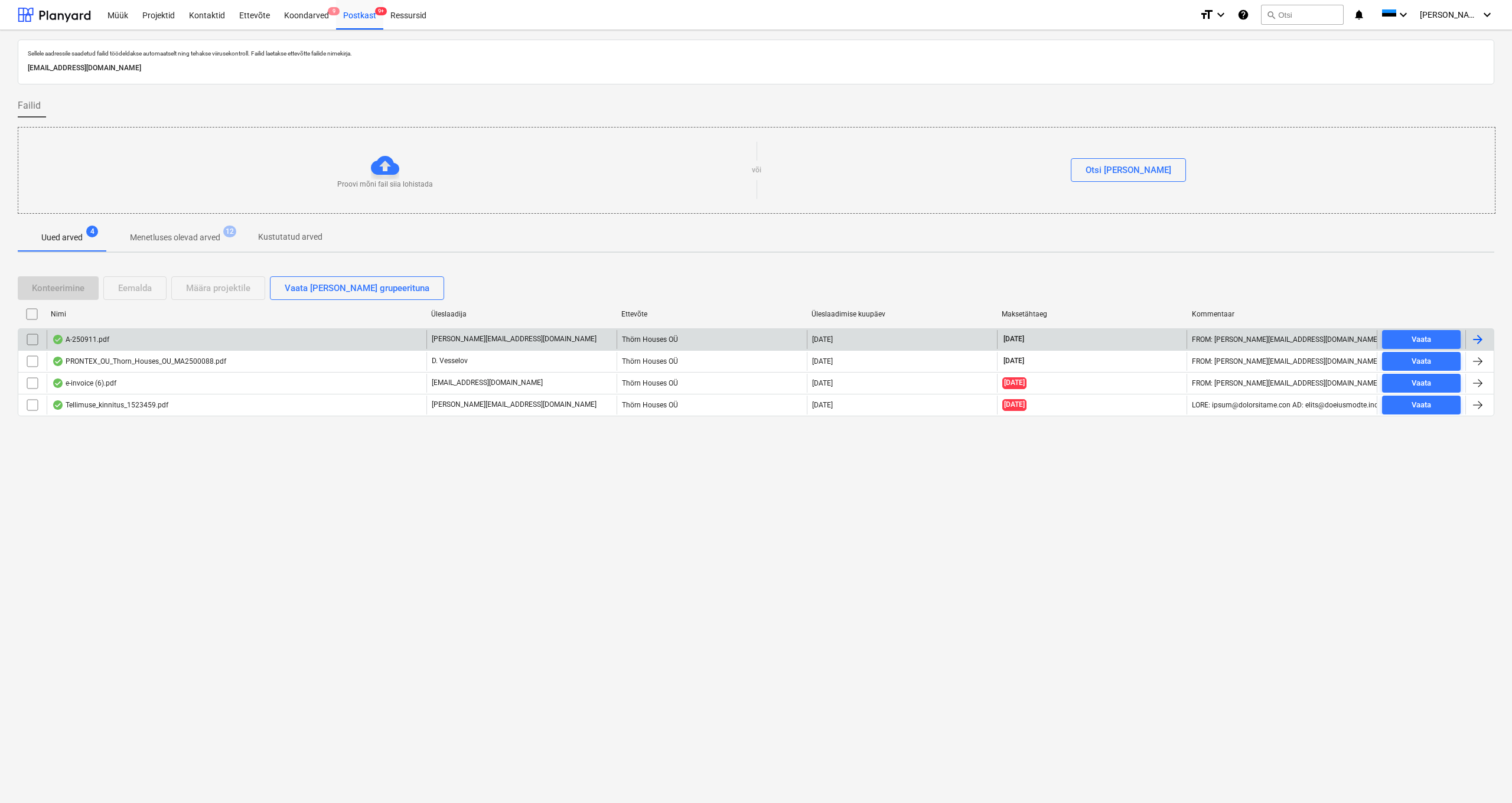
click at [98, 336] on div "A-250911.pdf" at bounding box center [81, 339] width 58 height 10
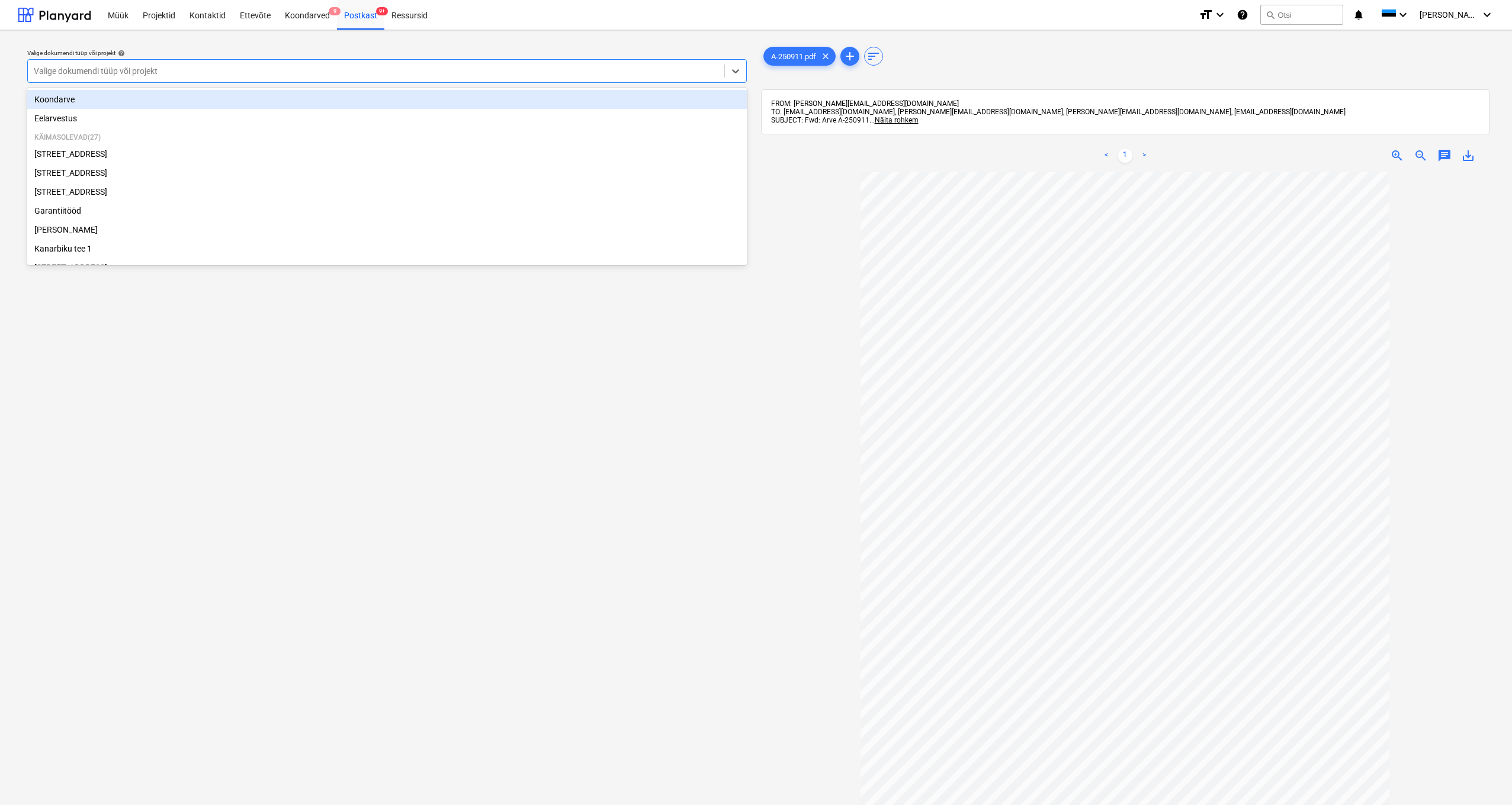
click at [44, 69] on div "Valige dokumendi tüüp või projekt" at bounding box center [376, 71] width 685 height 10
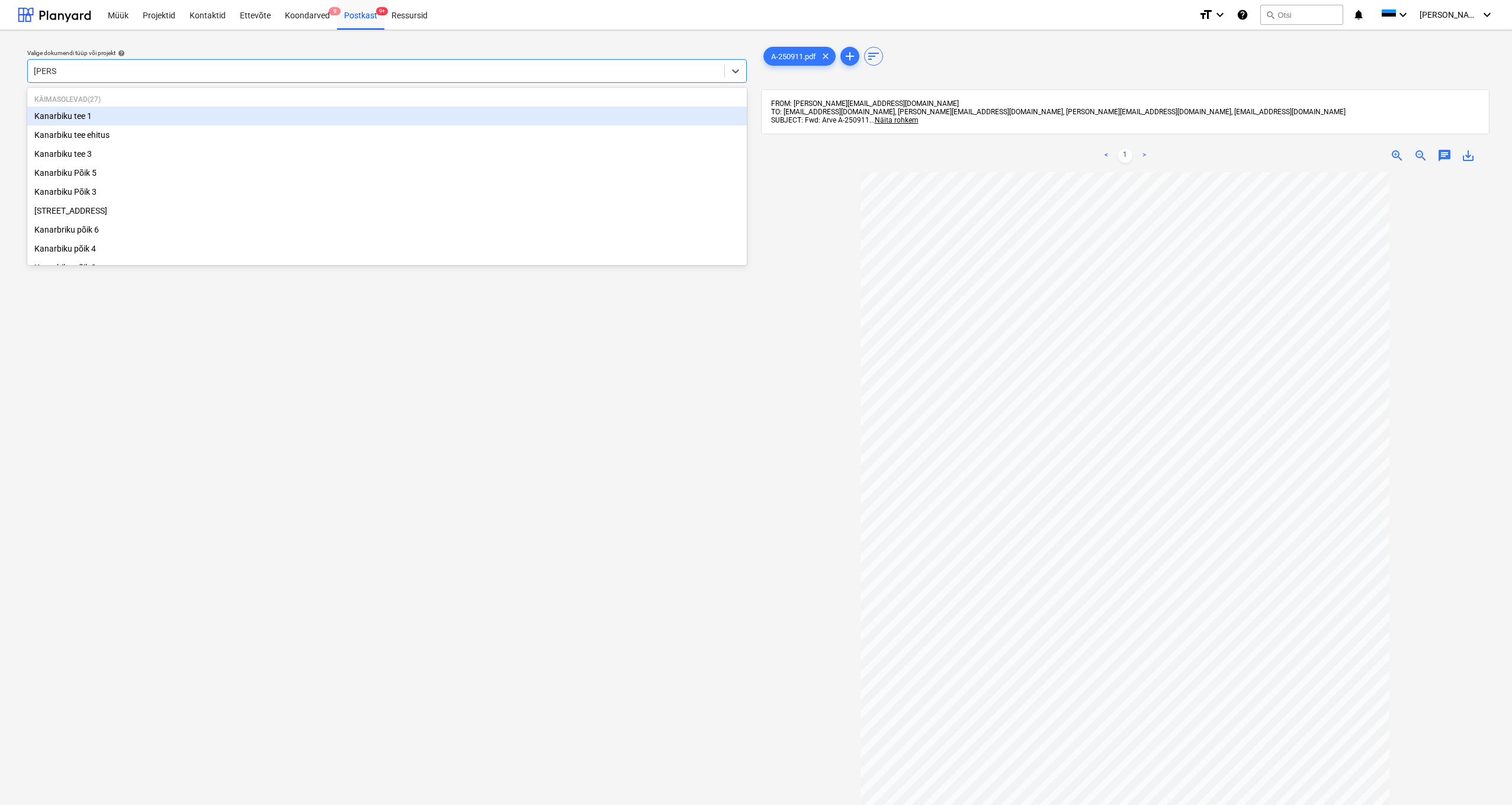
type input "kanarb"
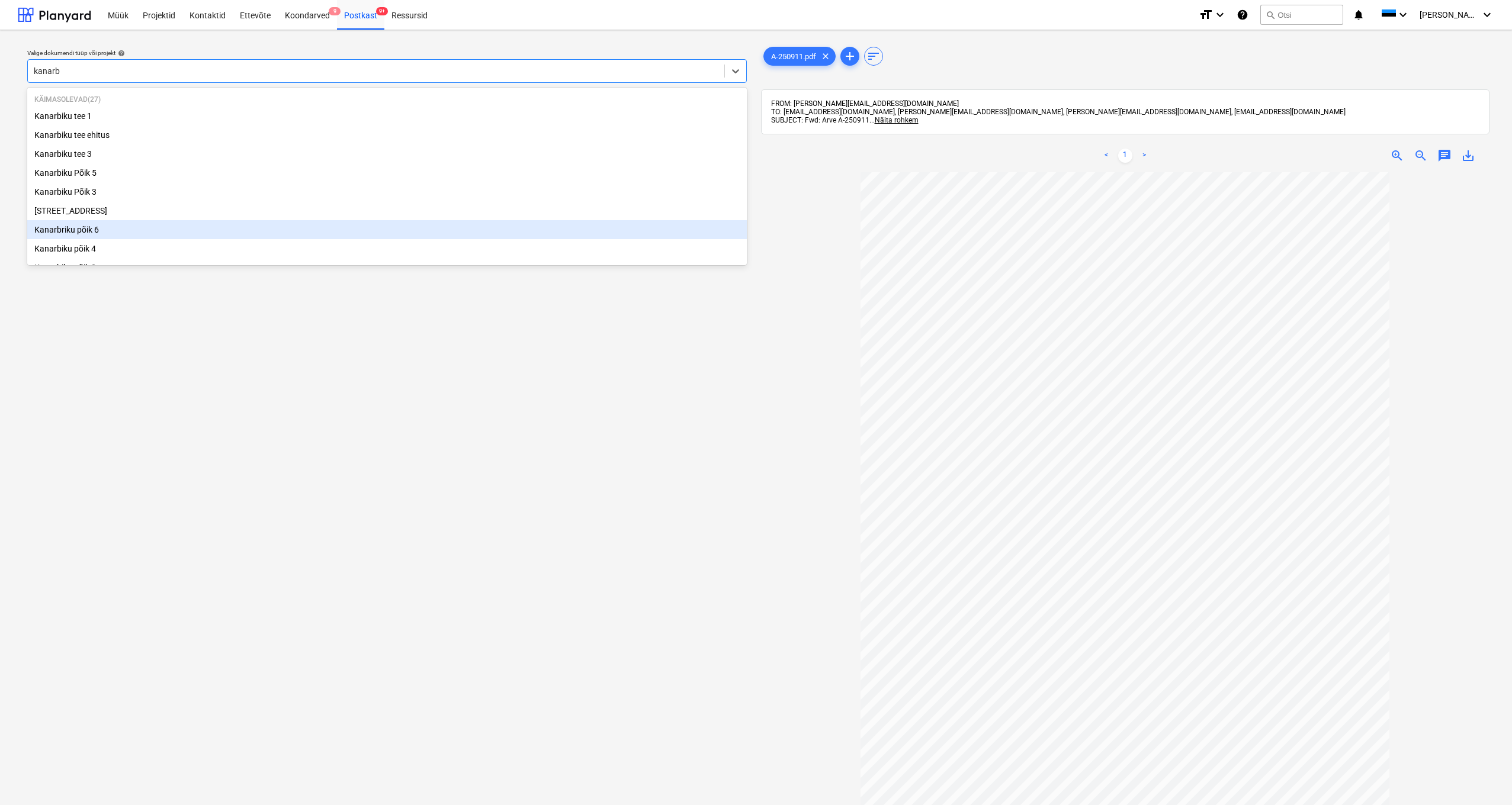
click at [93, 224] on div "Kanarbriku põik 6" at bounding box center [387, 230] width 719 height 19
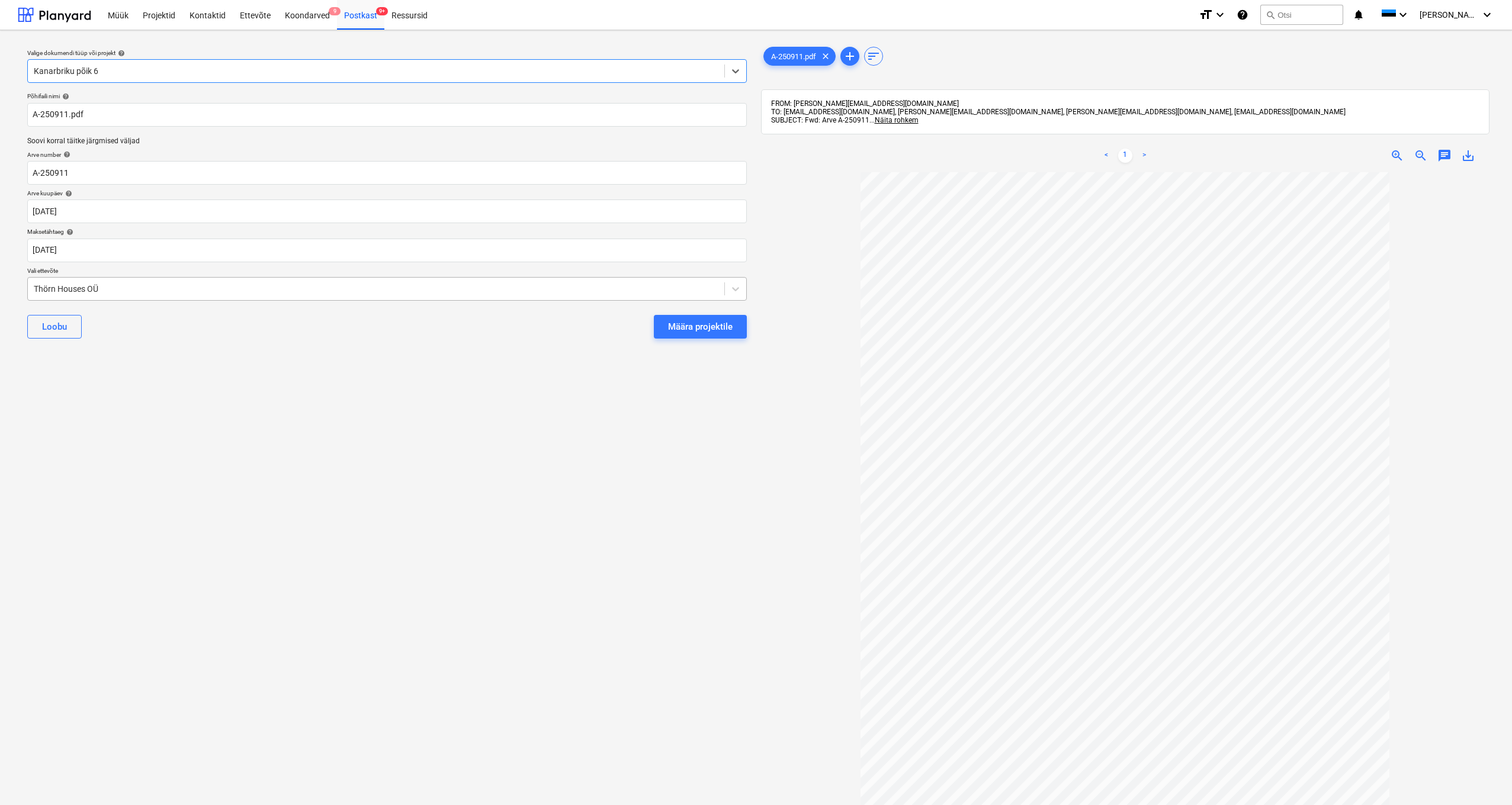
click at [34, 288] on div "Thörn Houses OÜ" at bounding box center [376, 288] width 685 height 10
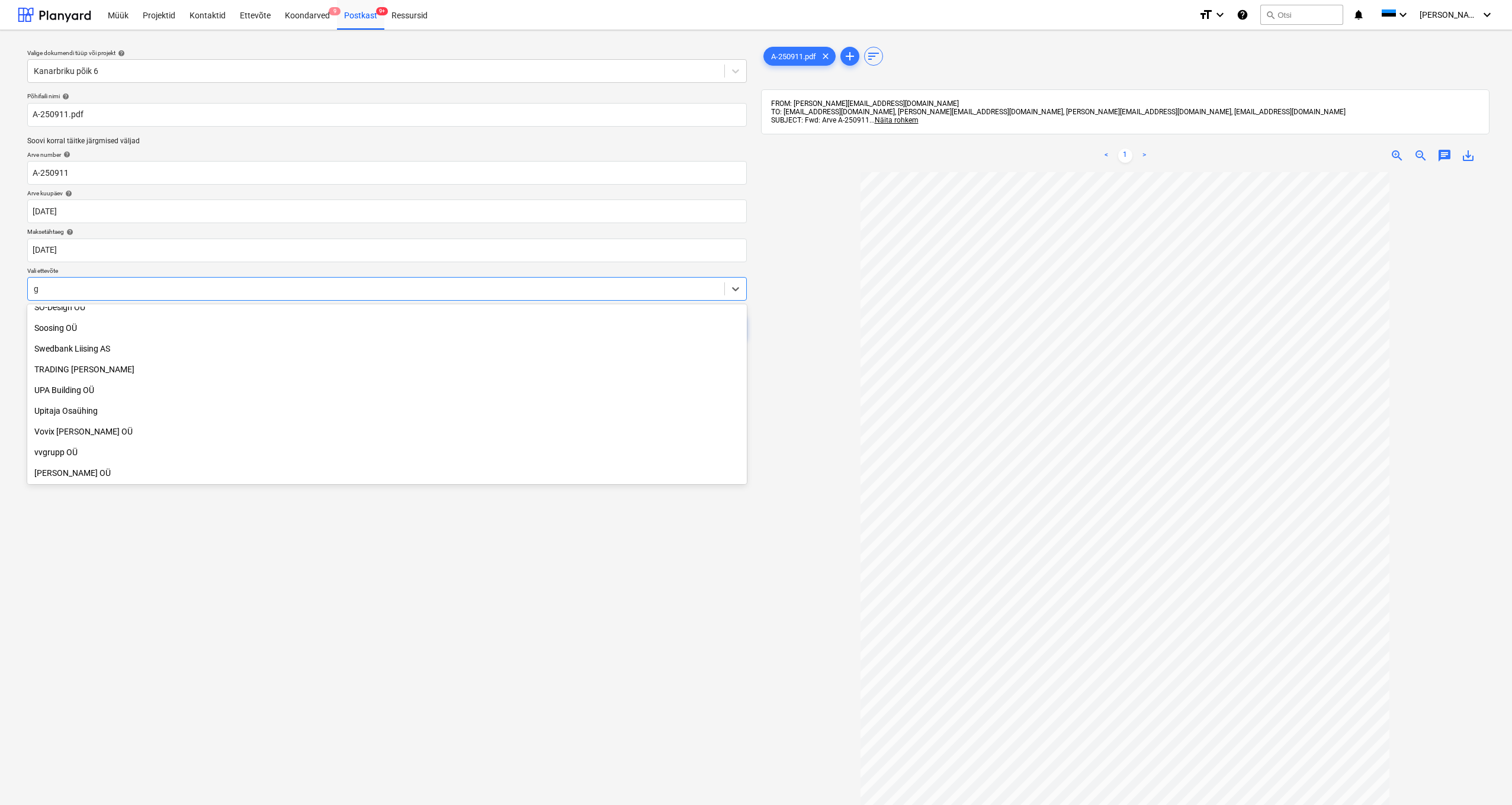
scroll to position [1003, 0]
type input "gy"
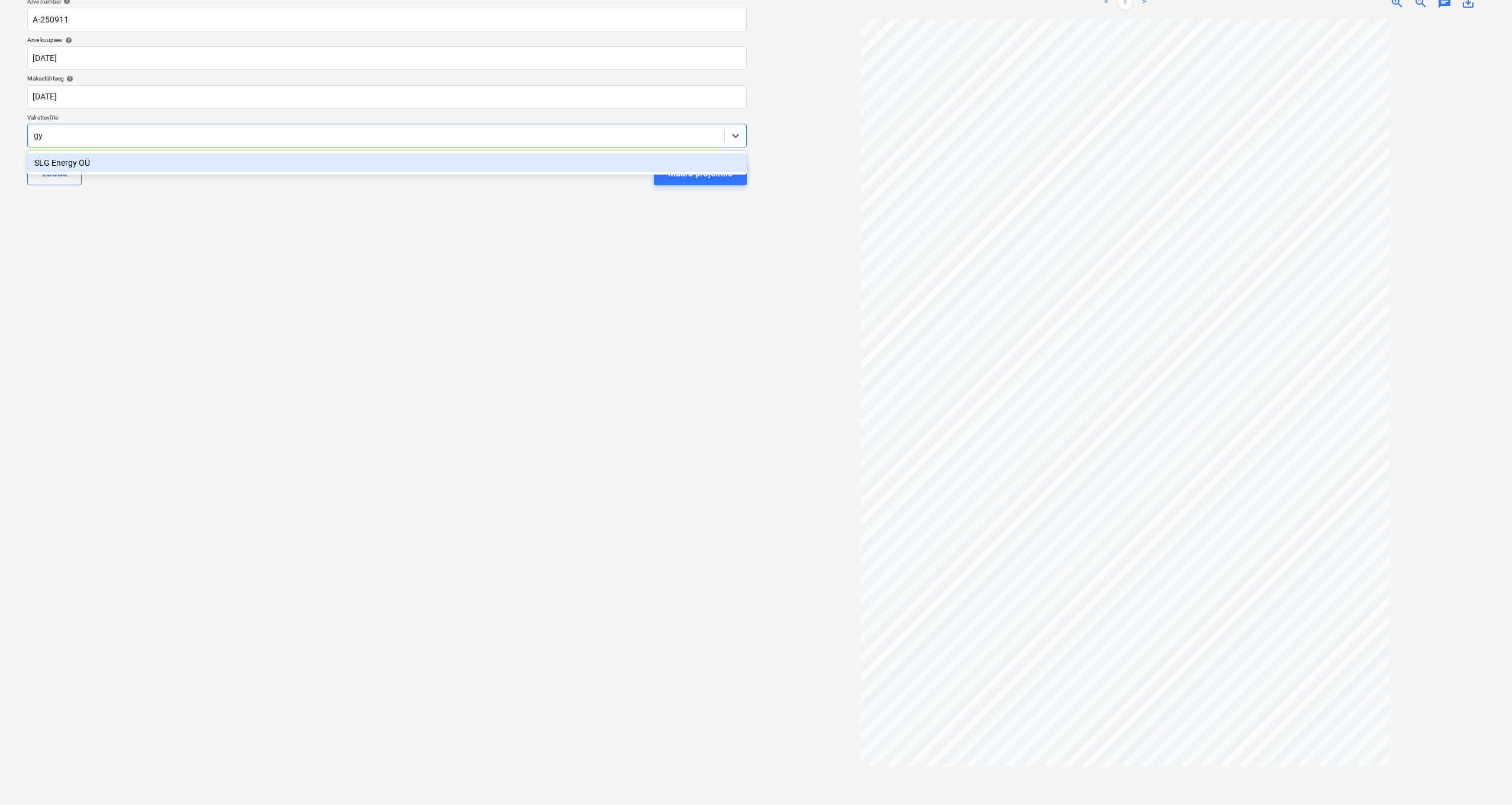
scroll to position [0, 0]
